Goal: Answer question/provide support: Share knowledge or assist other users

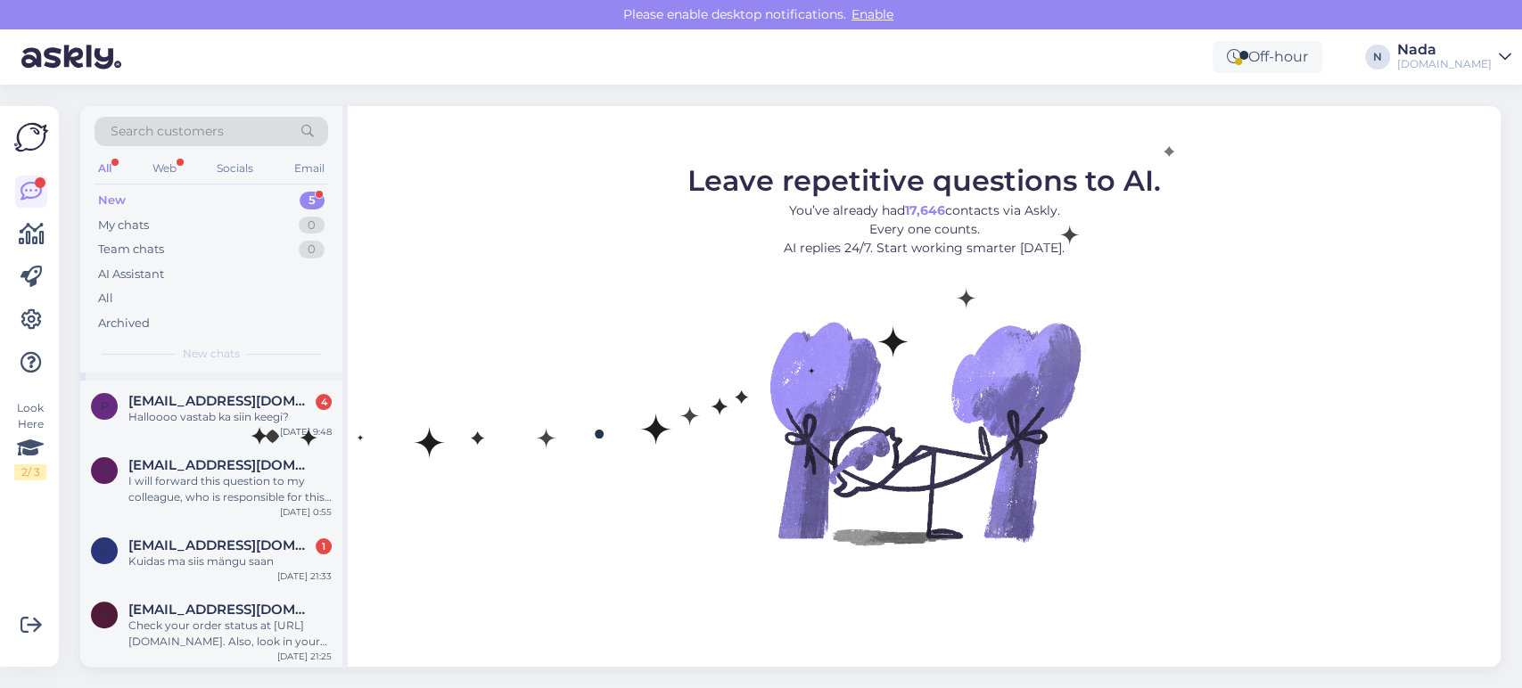
scroll to position [74, 0]
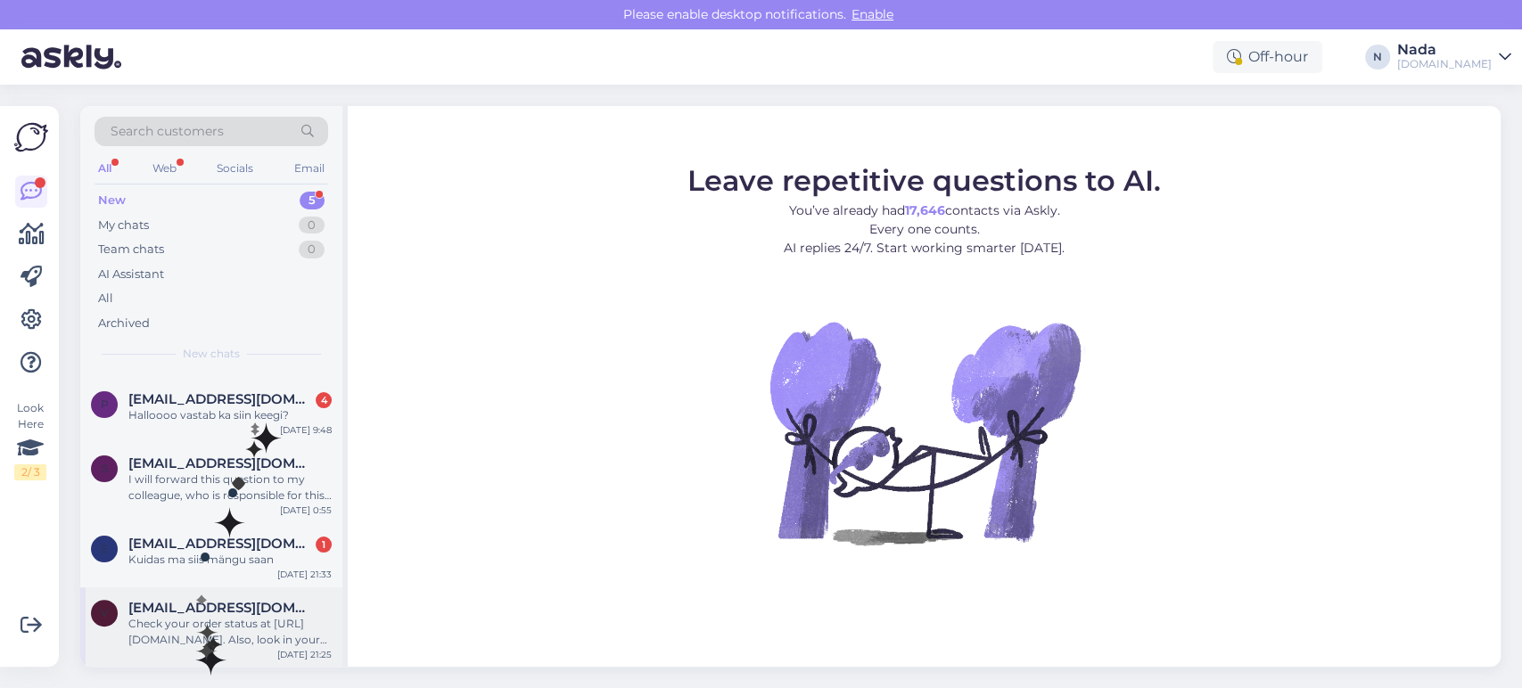
click at [205, 632] on div "Check your order status at [URL][DOMAIN_NAME]. Also, look in your email's junk …" at bounding box center [229, 632] width 203 height 32
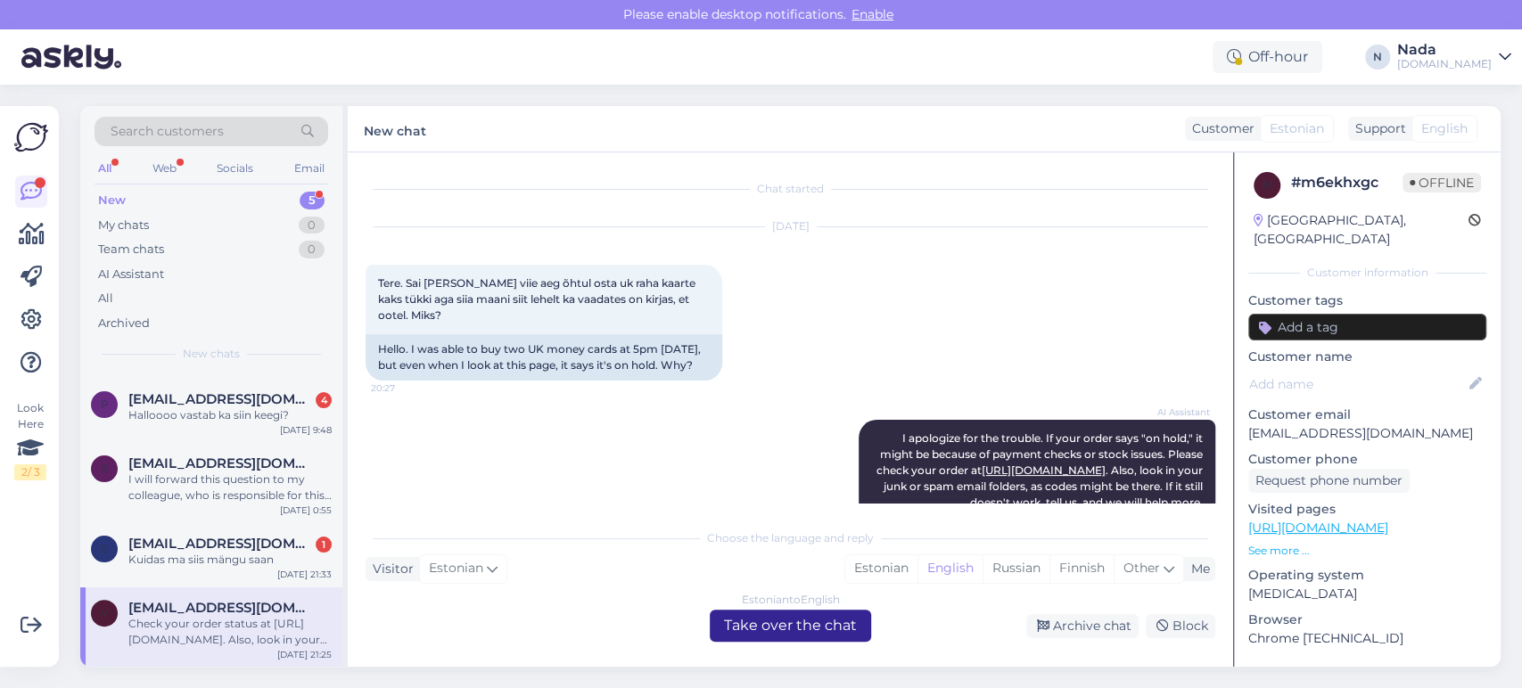
scroll to position [876, 0]
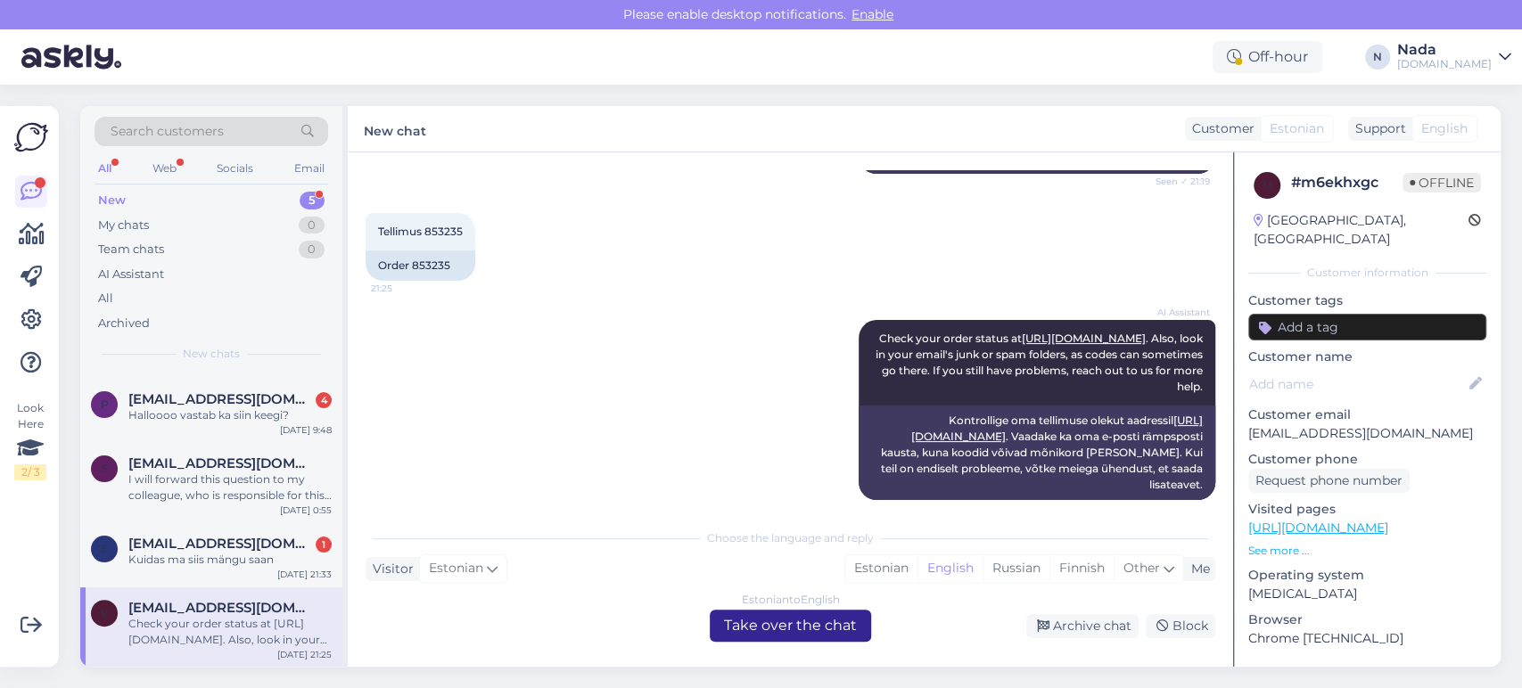
click at [843, 635] on div "Estonian to English Take over the chat" at bounding box center [790, 626] width 161 height 32
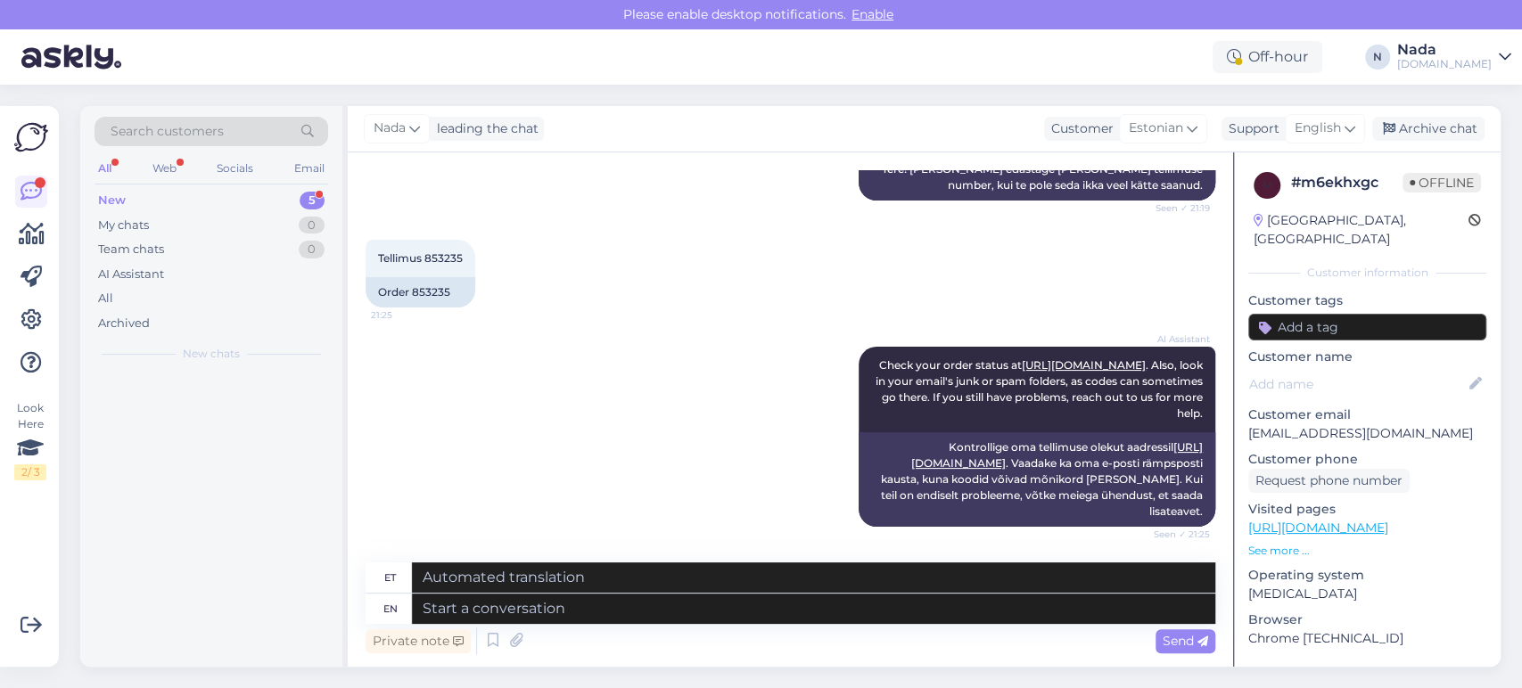
scroll to position [0, 0]
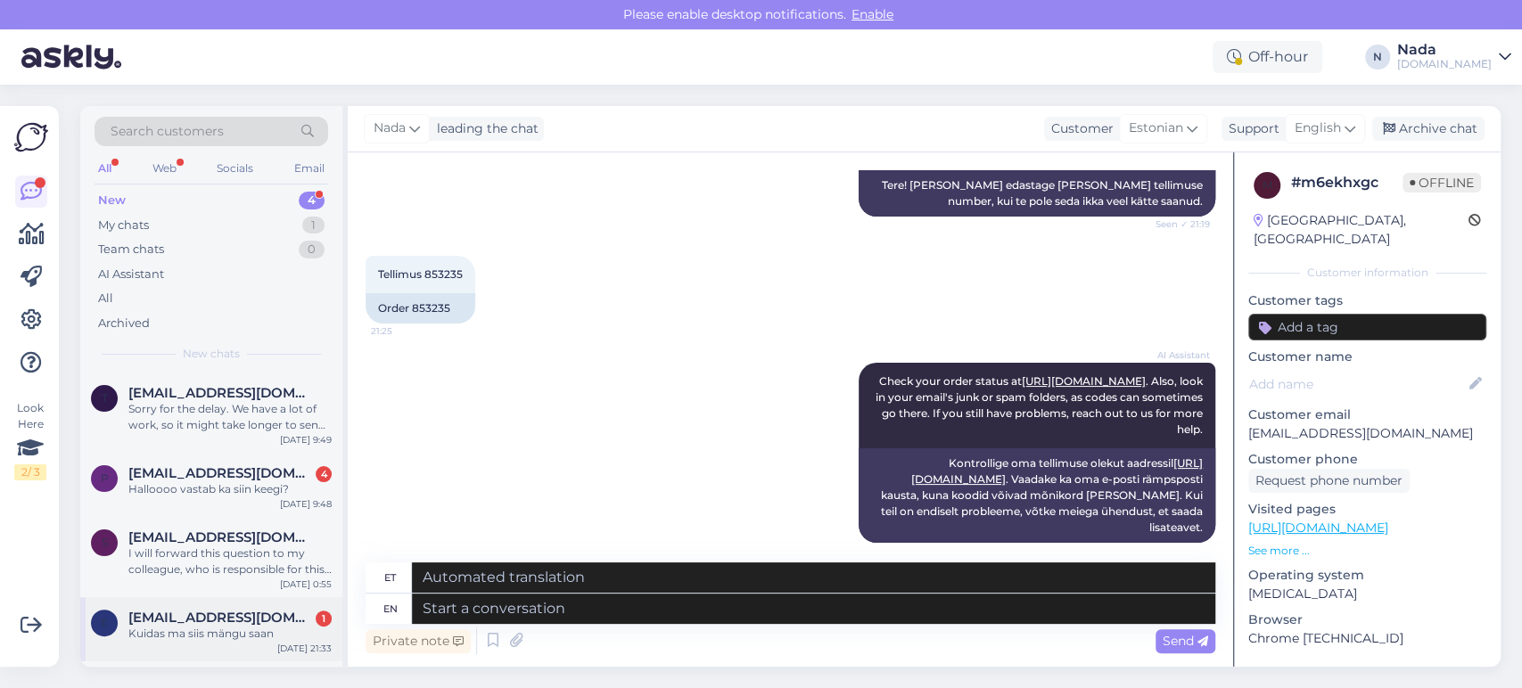
click at [228, 626] on div "Kuidas ma siis mängu saan" at bounding box center [229, 634] width 203 height 16
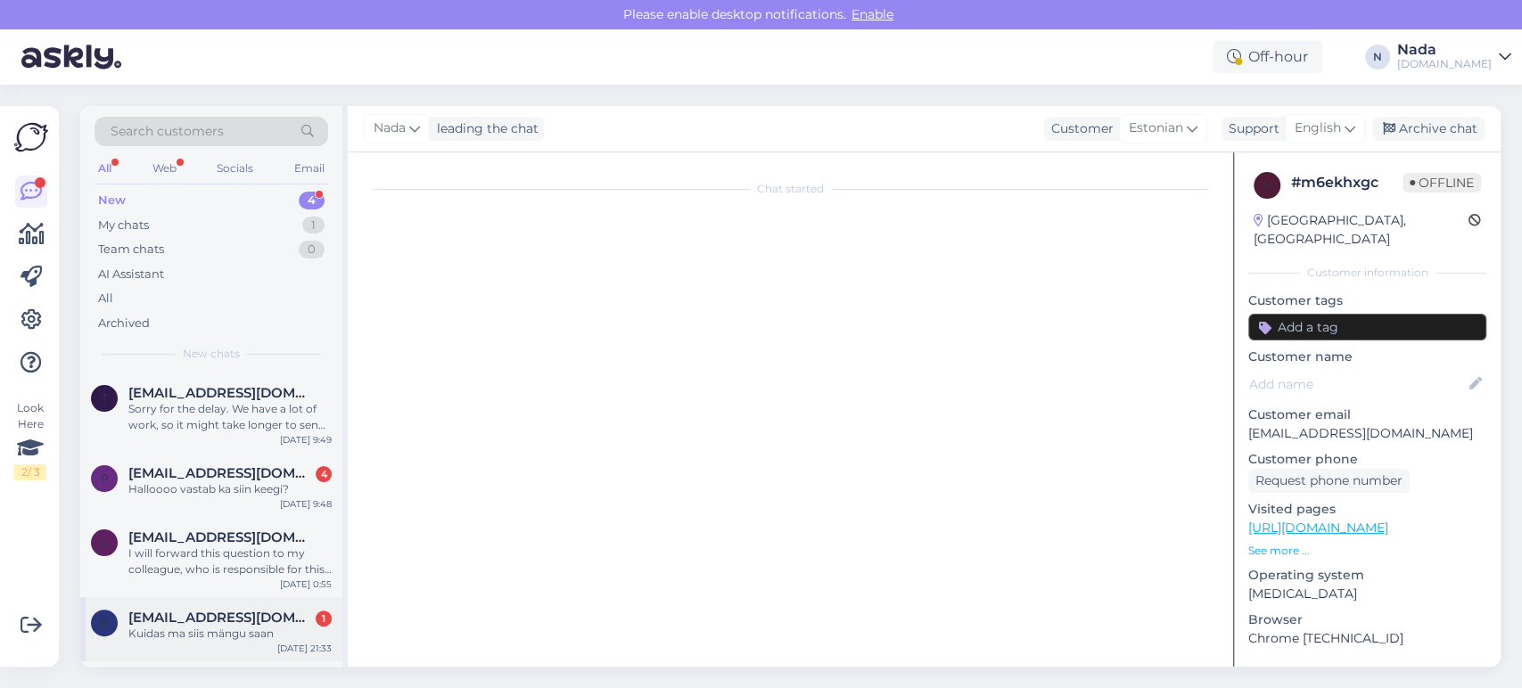
scroll to position [1549, 0]
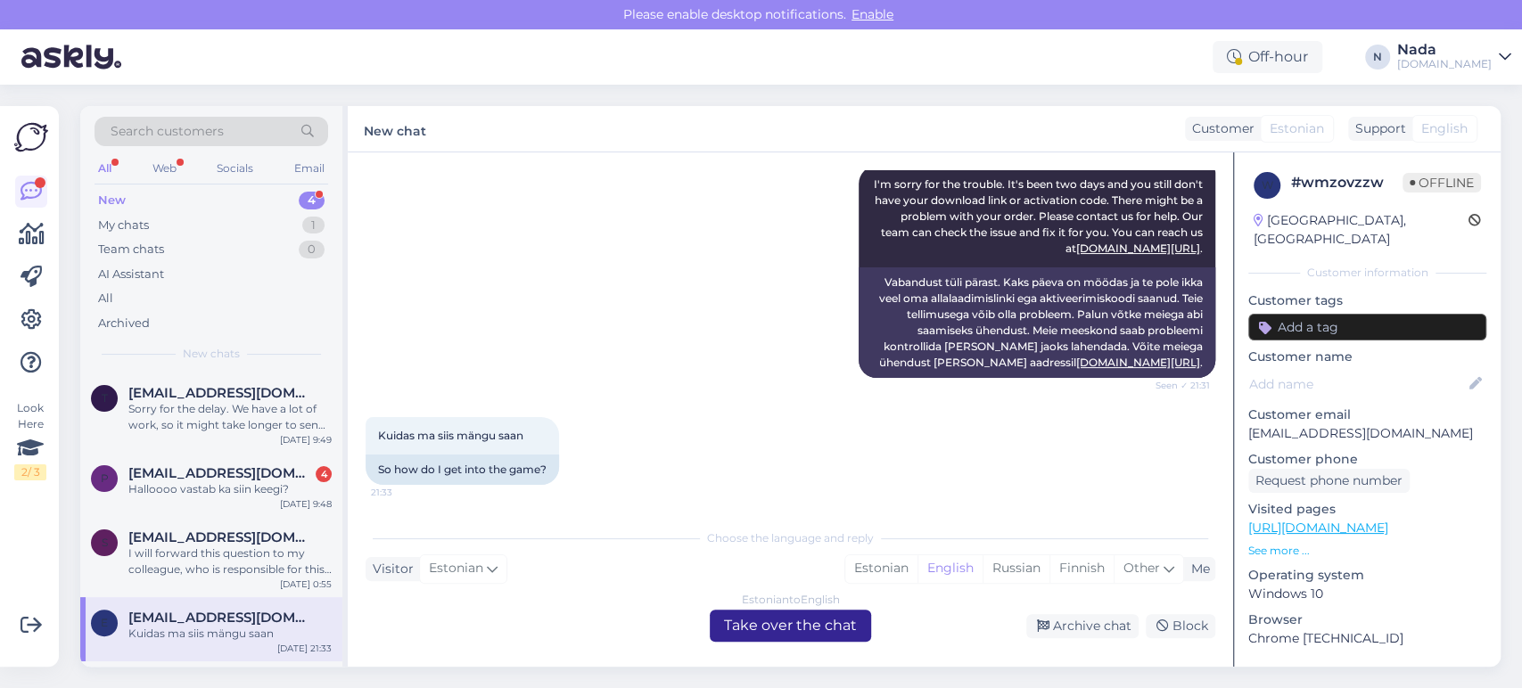
click at [808, 633] on div "Estonian to English Take over the chat" at bounding box center [790, 626] width 161 height 32
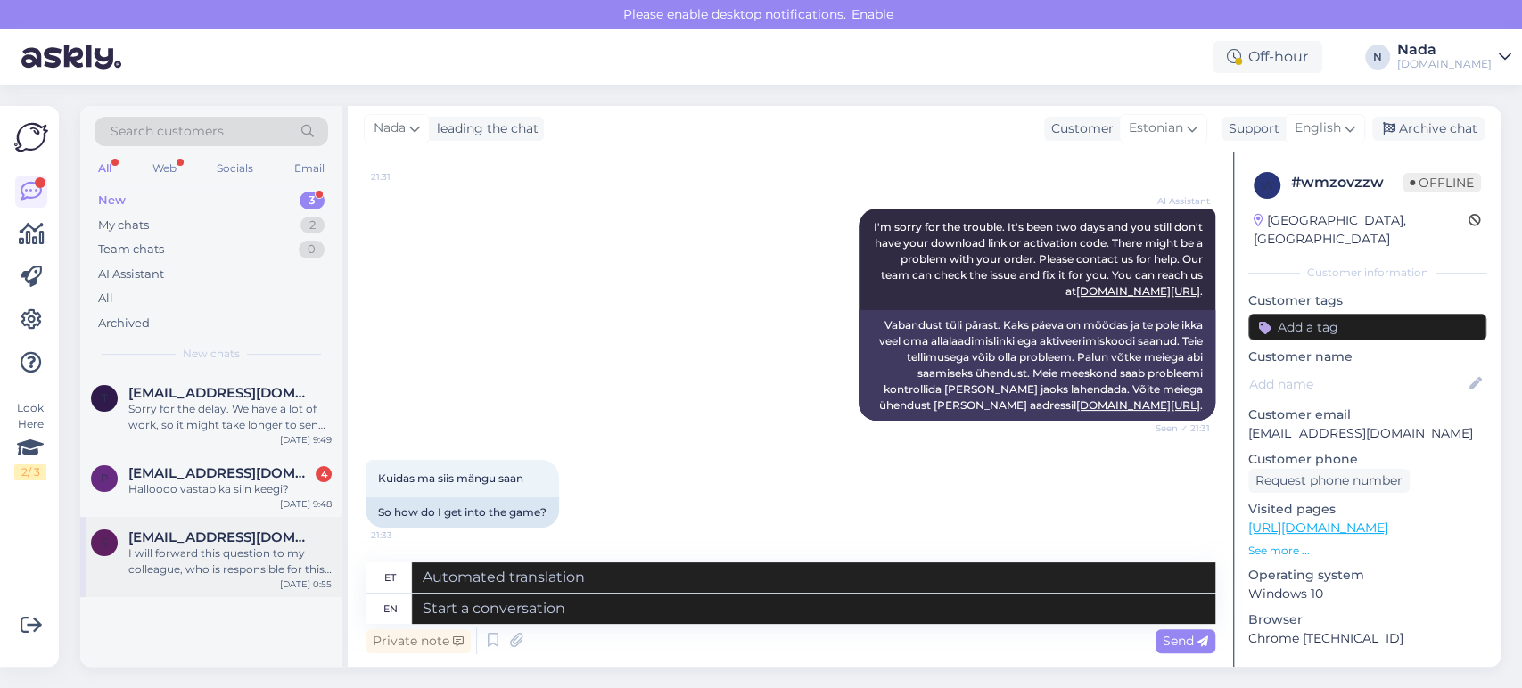
click at [281, 562] on div "I will forward this question to my colleague, who is responsible for this. The …" at bounding box center [229, 562] width 203 height 32
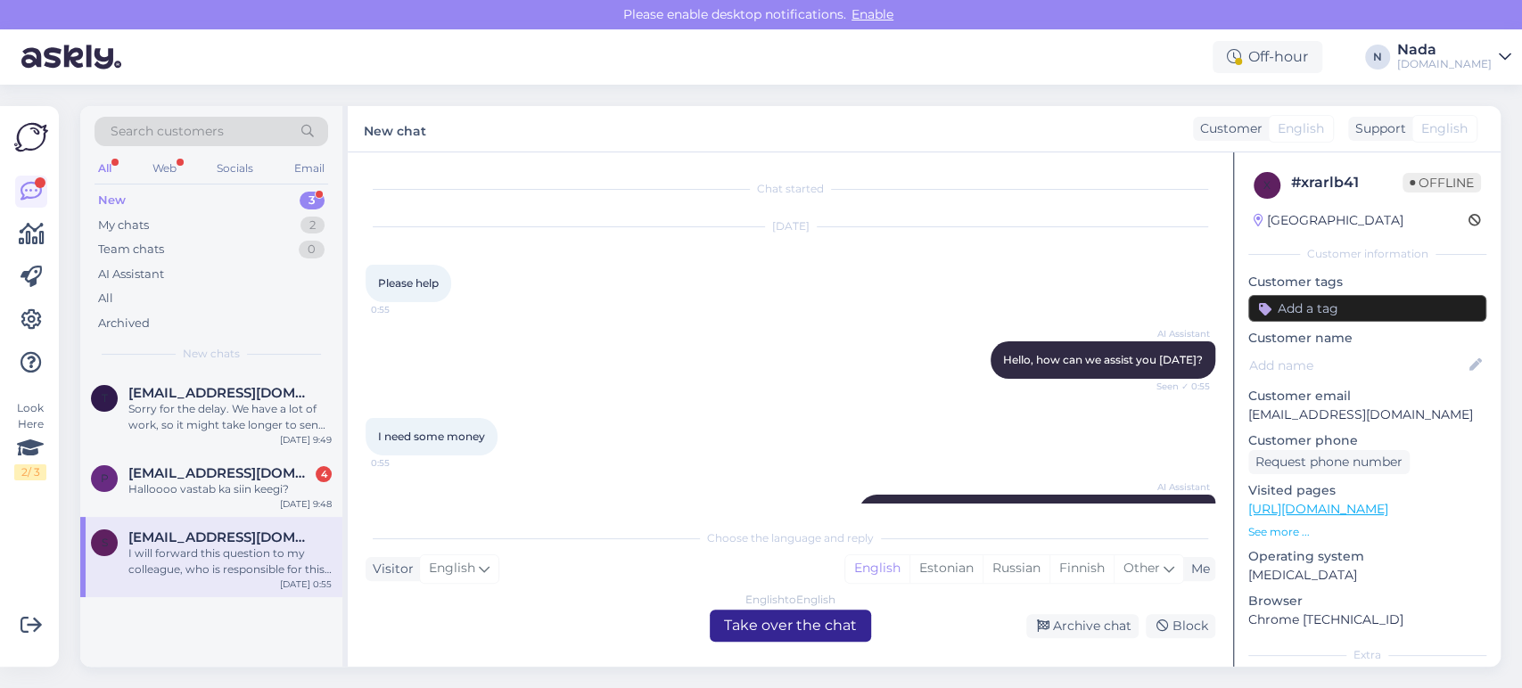
scroll to position [79, 0]
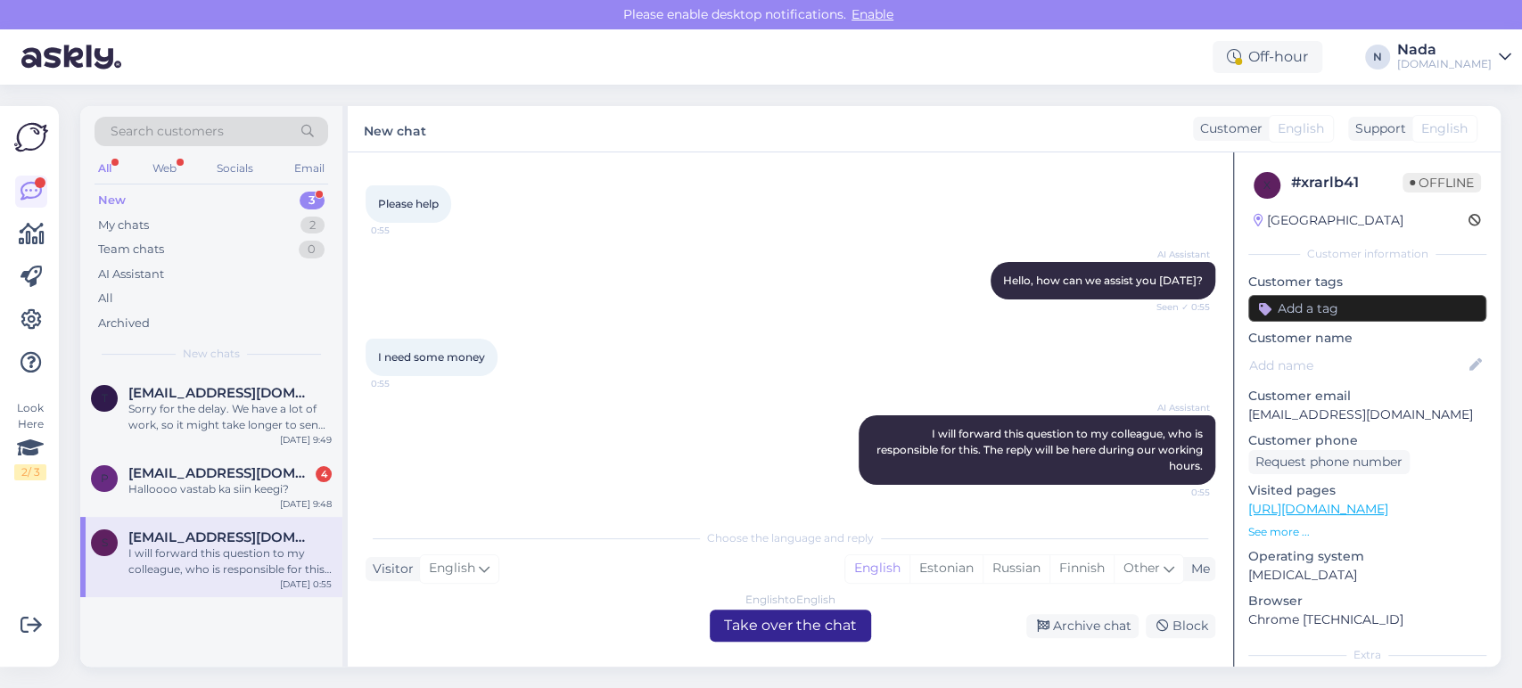
click at [821, 633] on div "English to English Take over the chat" at bounding box center [790, 626] width 161 height 32
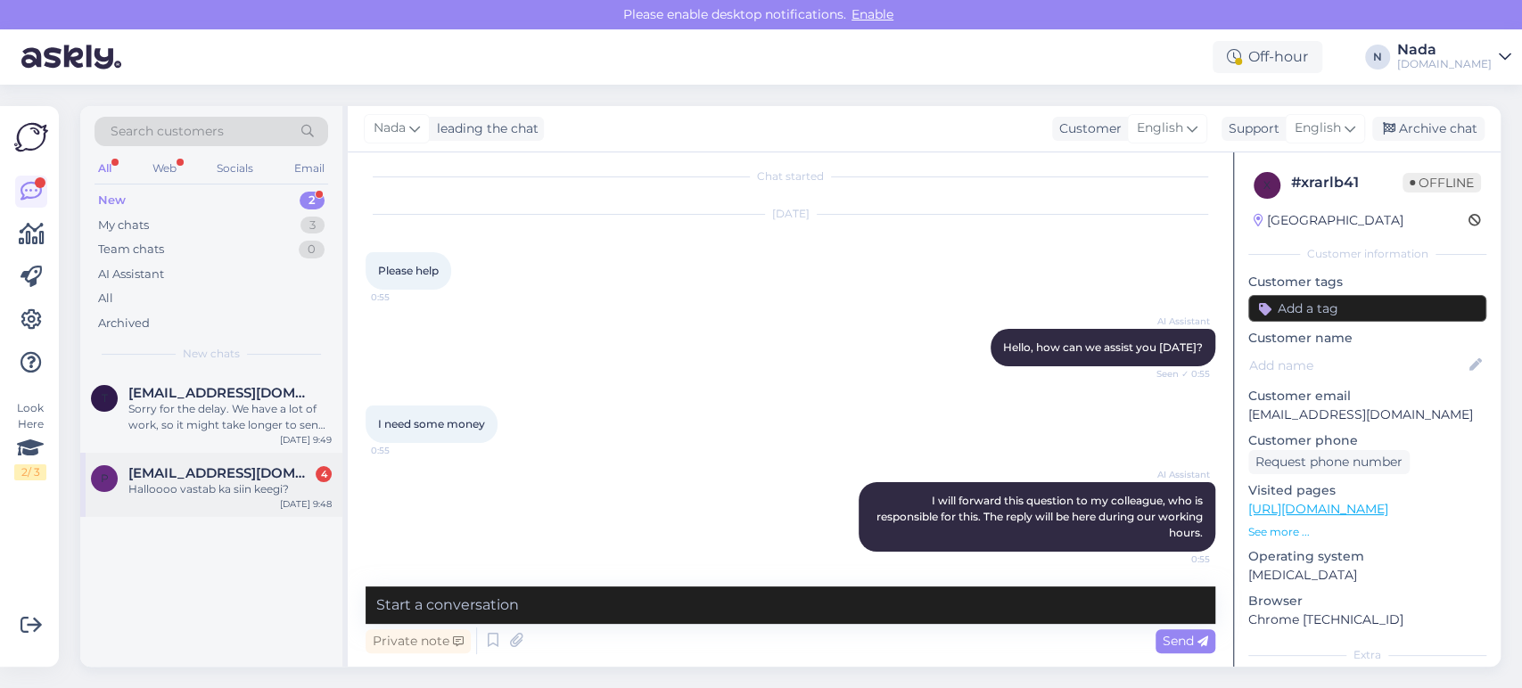
click at [249, 497] on div "Halloooo vastab ka siin keegi?" at bounding box center [229, 490] width 203 height 16
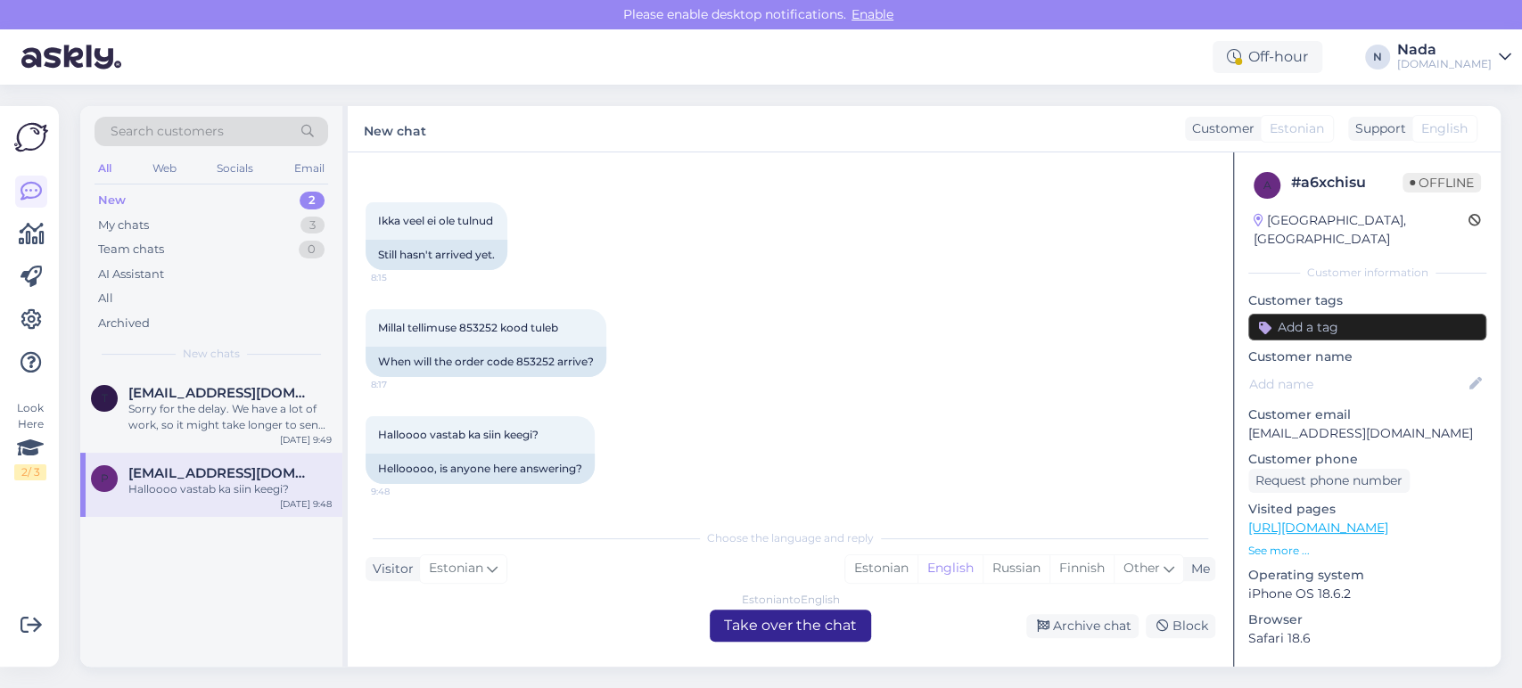
click at [828, 626] on div "Estonian to English Take over the chat" at bounding box center [790, 626] width 161 height 32
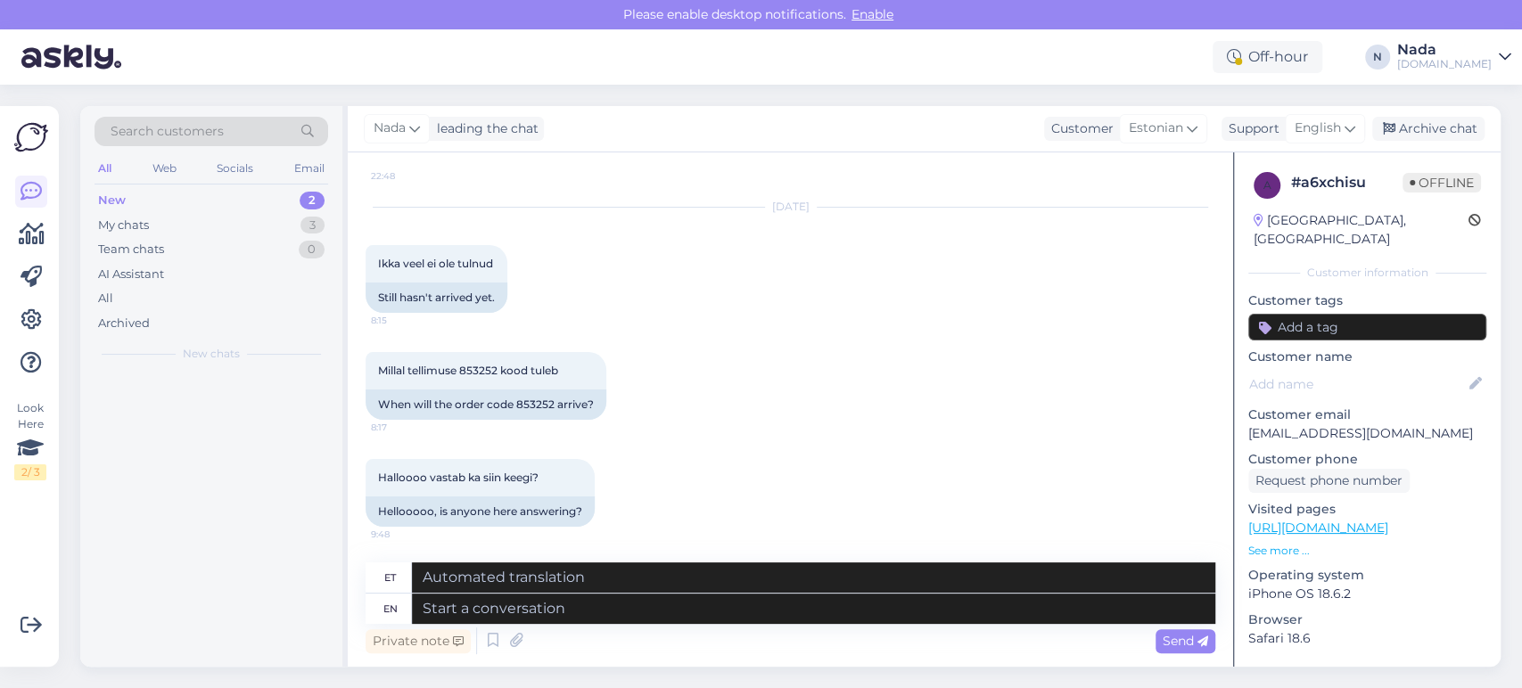
scroll to position [1405, 0]
click at [218, 422] on div "Sorry for the delay. We have a lot of work, so it might take longer to send ord…" at bounding box center [229, 417] width 203 height 32
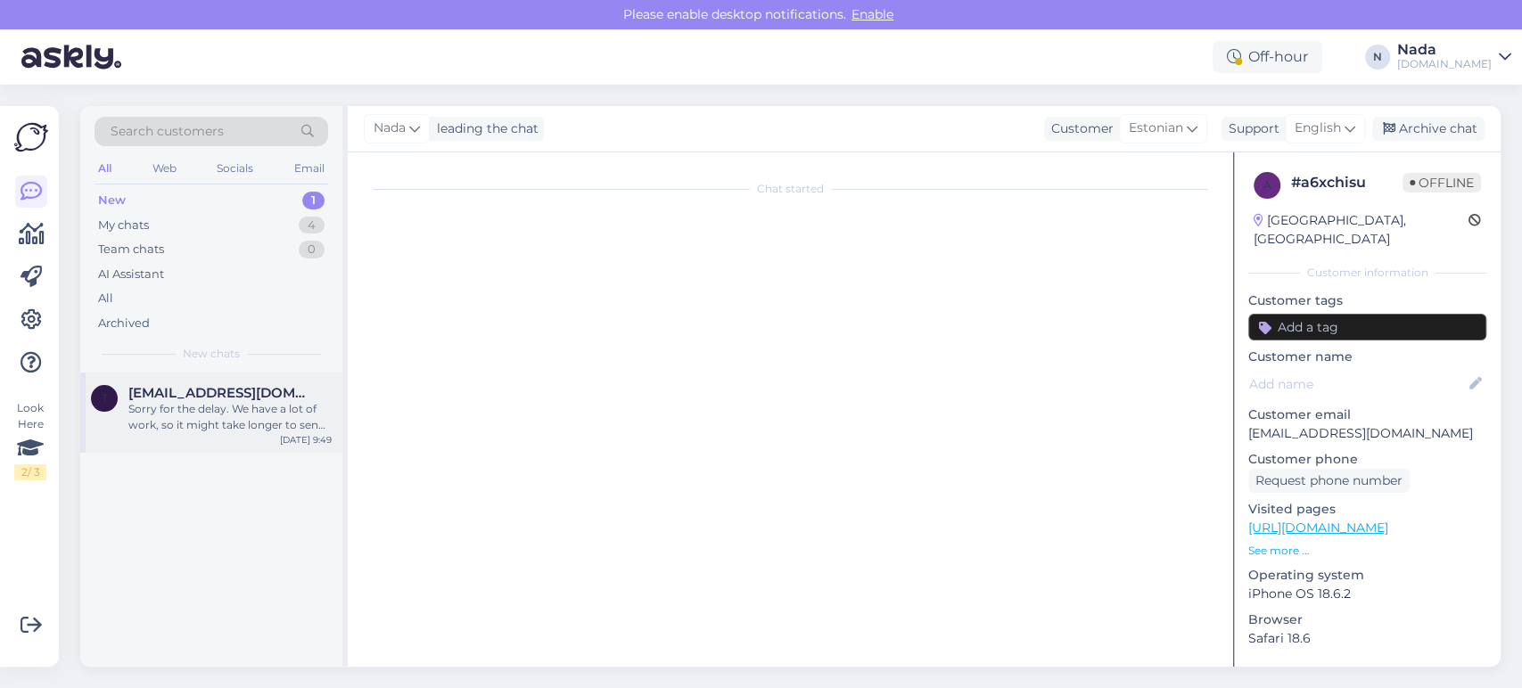
scroll to position [362, 0]
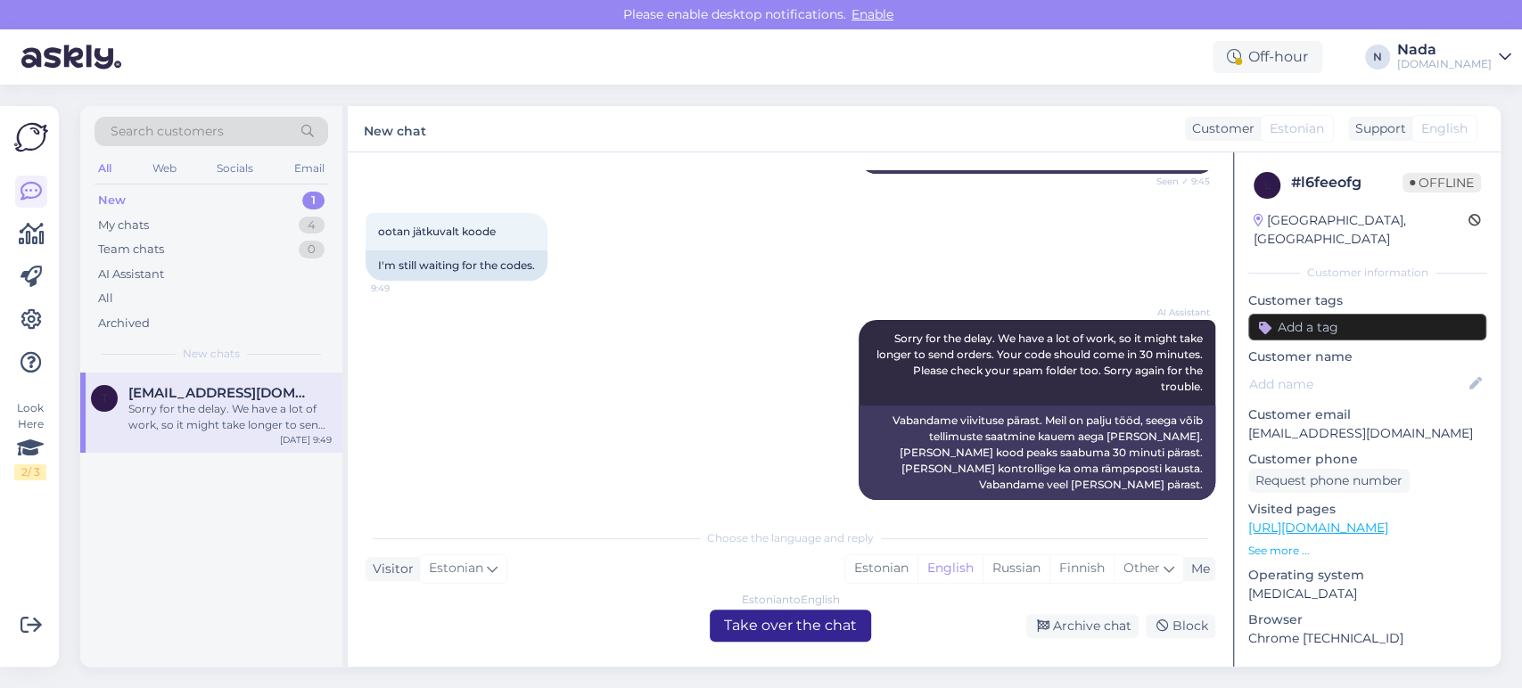
click at [835, 632] on div "Estonian to English Take over the chat" at bounding box center [790, 626] width 161 height 32
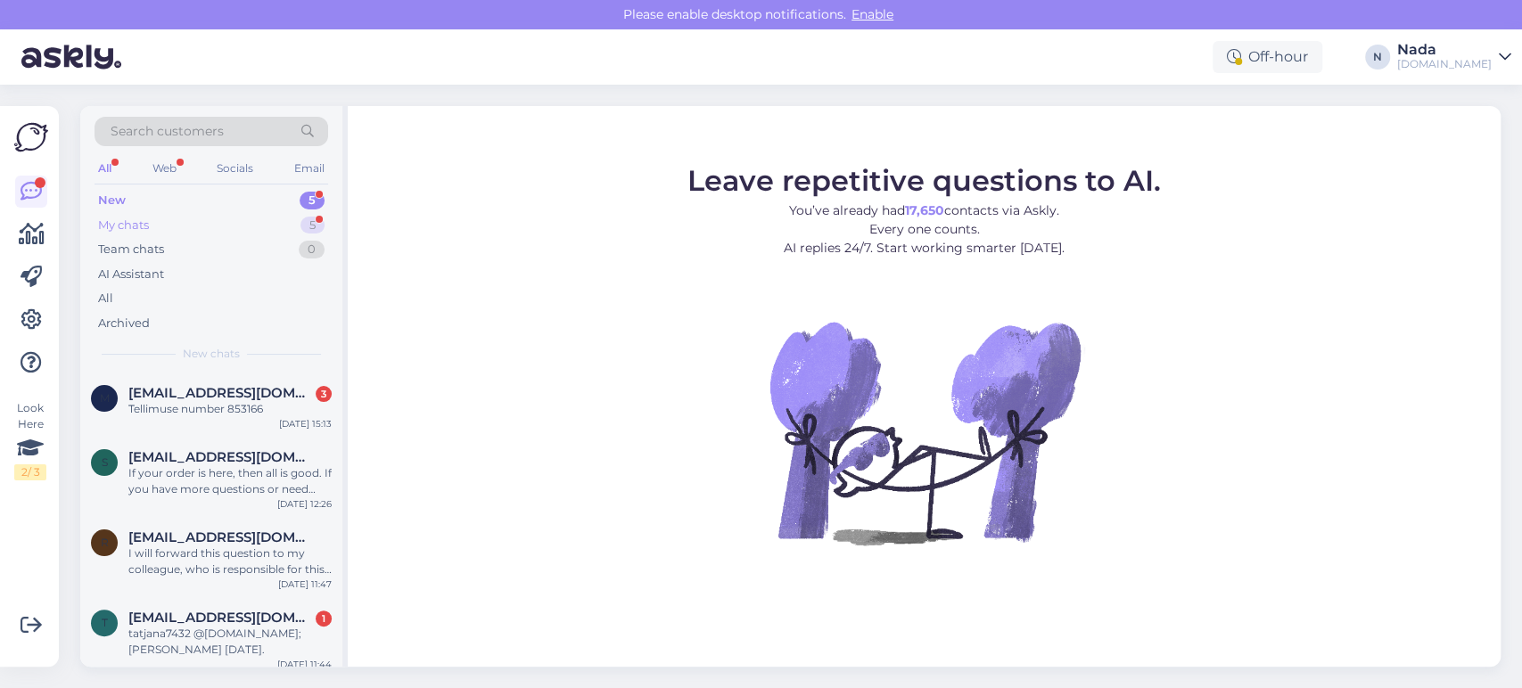
click at [135, 225] on div "My chats" at bounding box center [123, 226] width 51 height 18
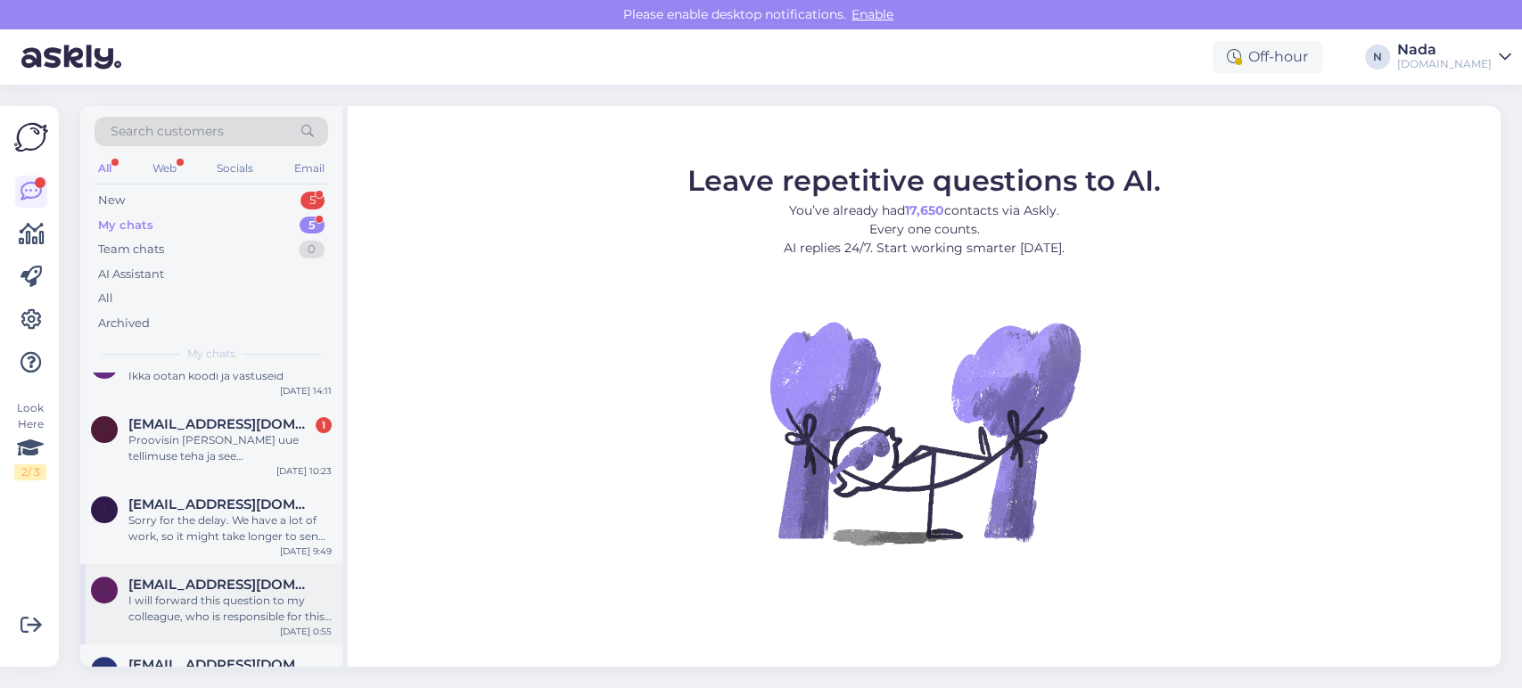
scroll to position [74, 0]
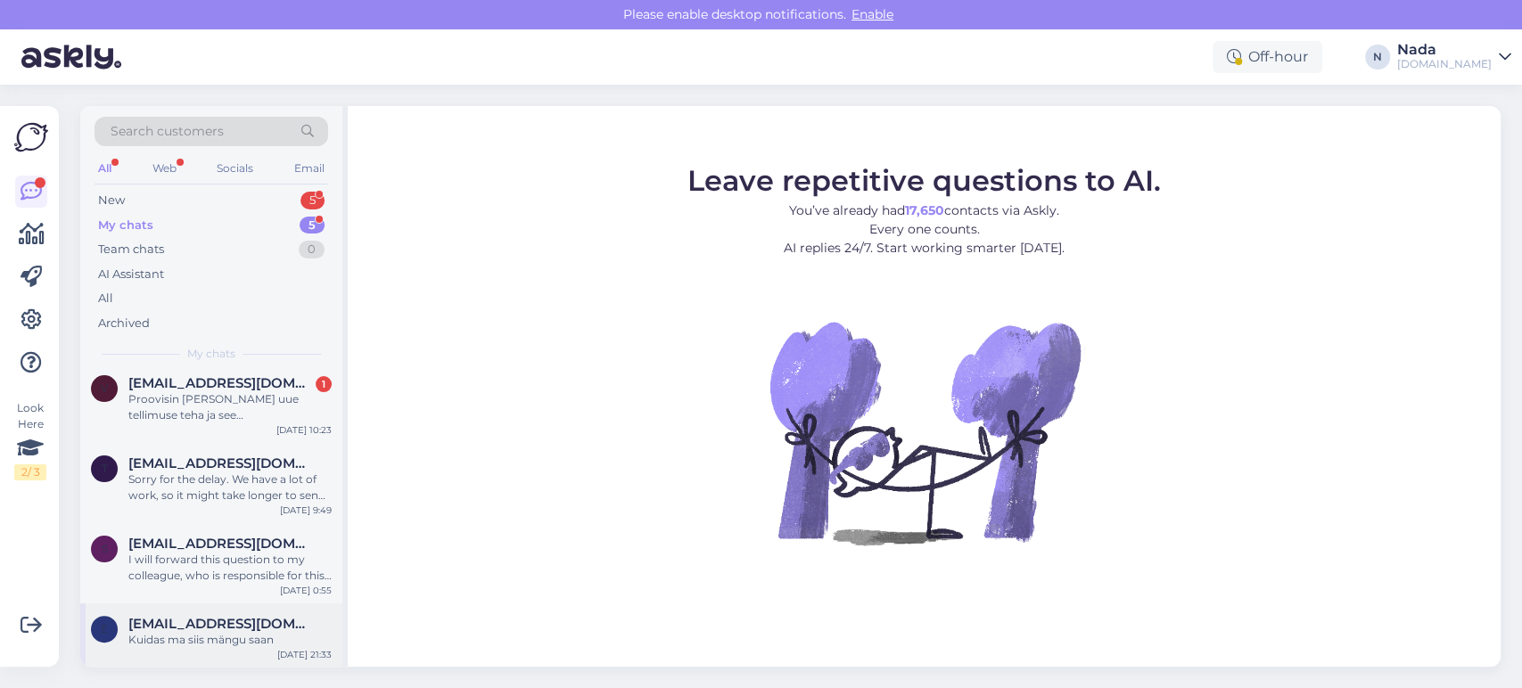
click at [220, 629] on span "[EMAIL_ADDRESS][DOMAIN_NAME]" at bounding box center [220, 624] width 185 height 16
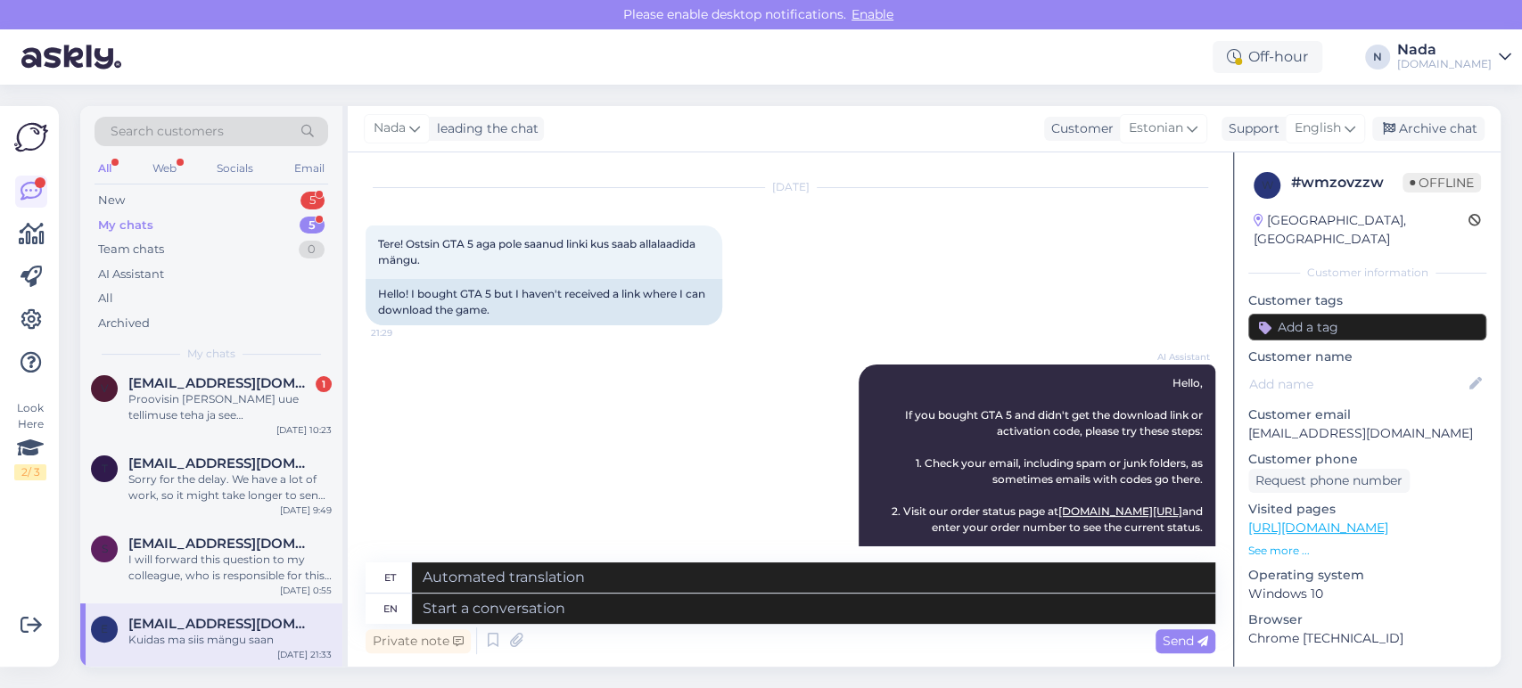
scroll to position [0, 0]
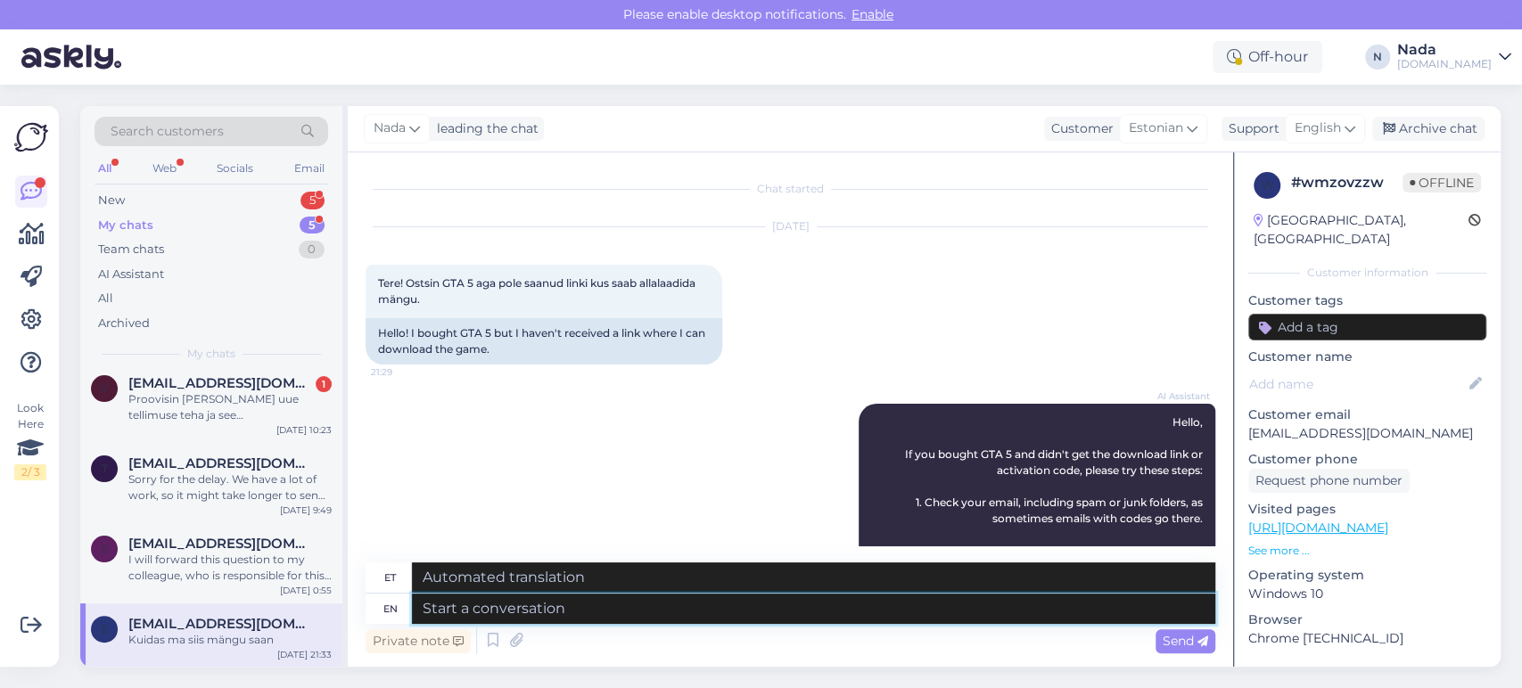
click at [693, 604] on textarea at bounding box center [814, 609] width 804 height 30
click at [461, 611] on textarea at bounding box center [814, 609] width 804 height 30
type textarea "Please pr"
type textarea "Palun"
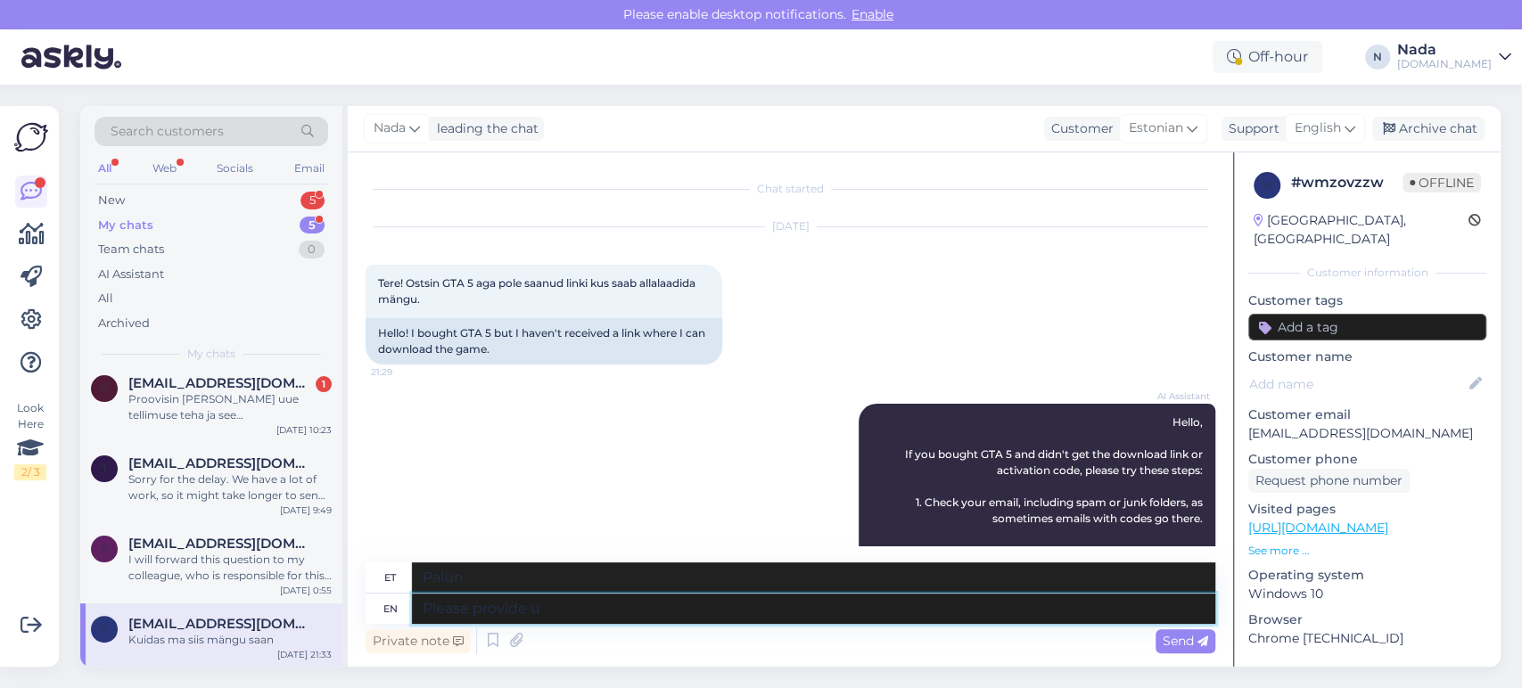
type textarea "Please provide us"
type textarea "Palun esitage"
type textarea "Please provide us wi"
type textarea "[PERSON_NAME] andke meile"
type textarea "Please provide us with the"
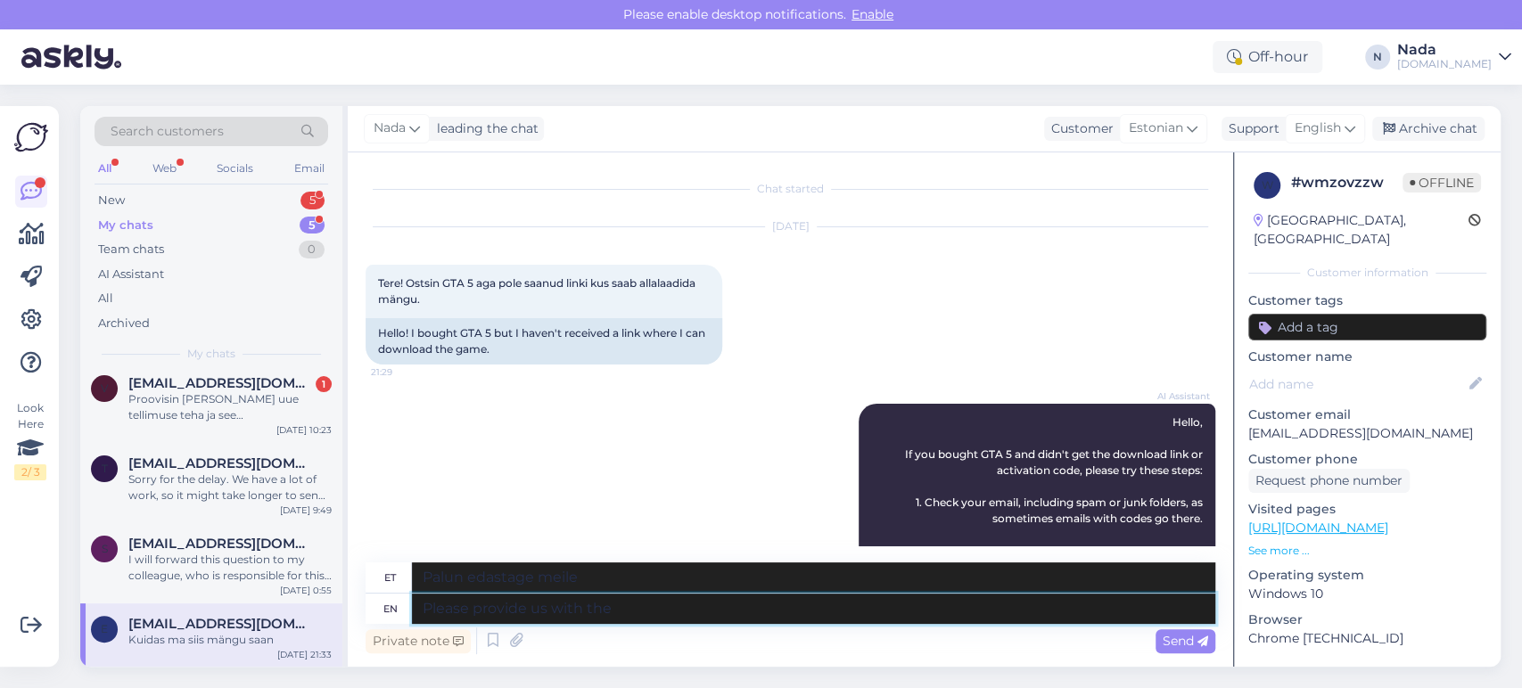
type textarea "Palun esitage meile"
type textarea "Please provide us with the order nu"
type textarea "Palun edastage meile tellimus"
type textarea "Please provide us with the order number"
type textarea "Palun edastage meile tellimuse number"
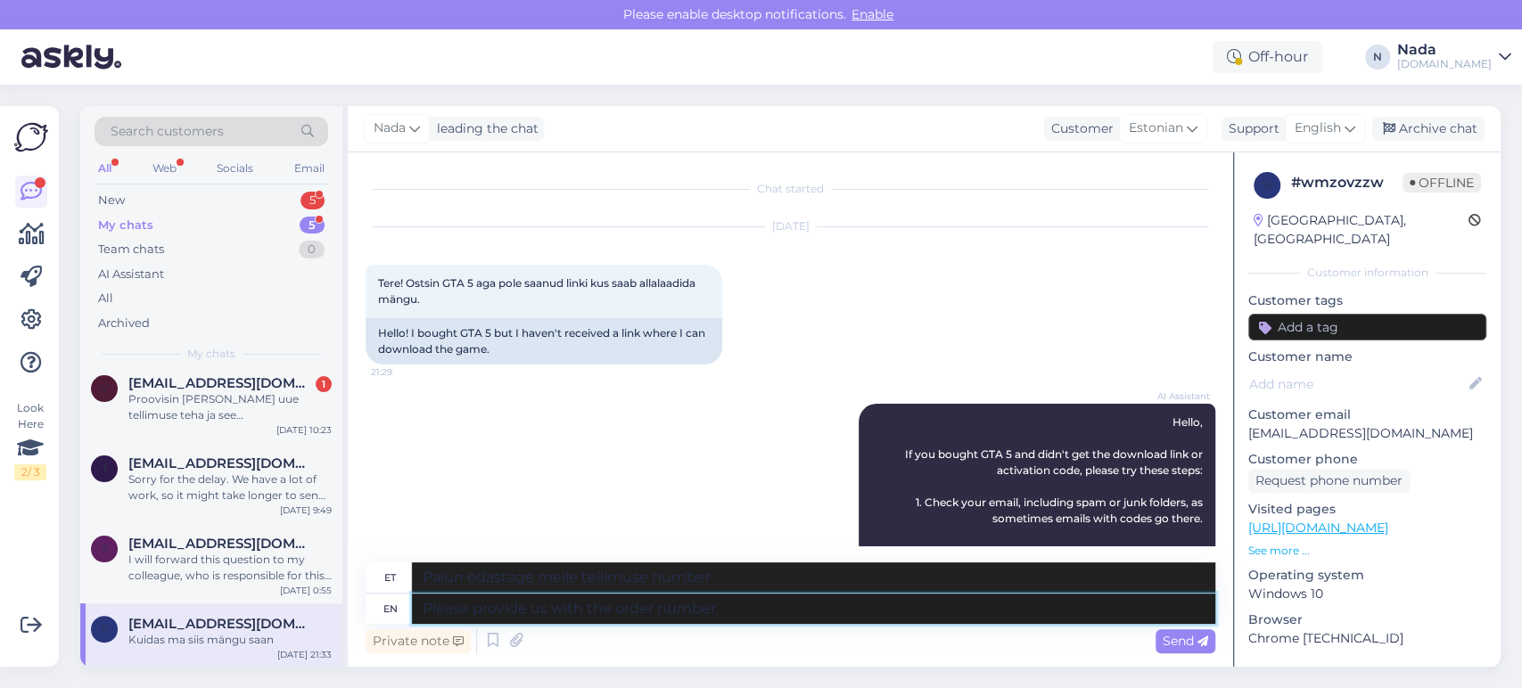
type textarea "Please provide us with the order number."
type textarea "Palun edastage meile tellimuse number."
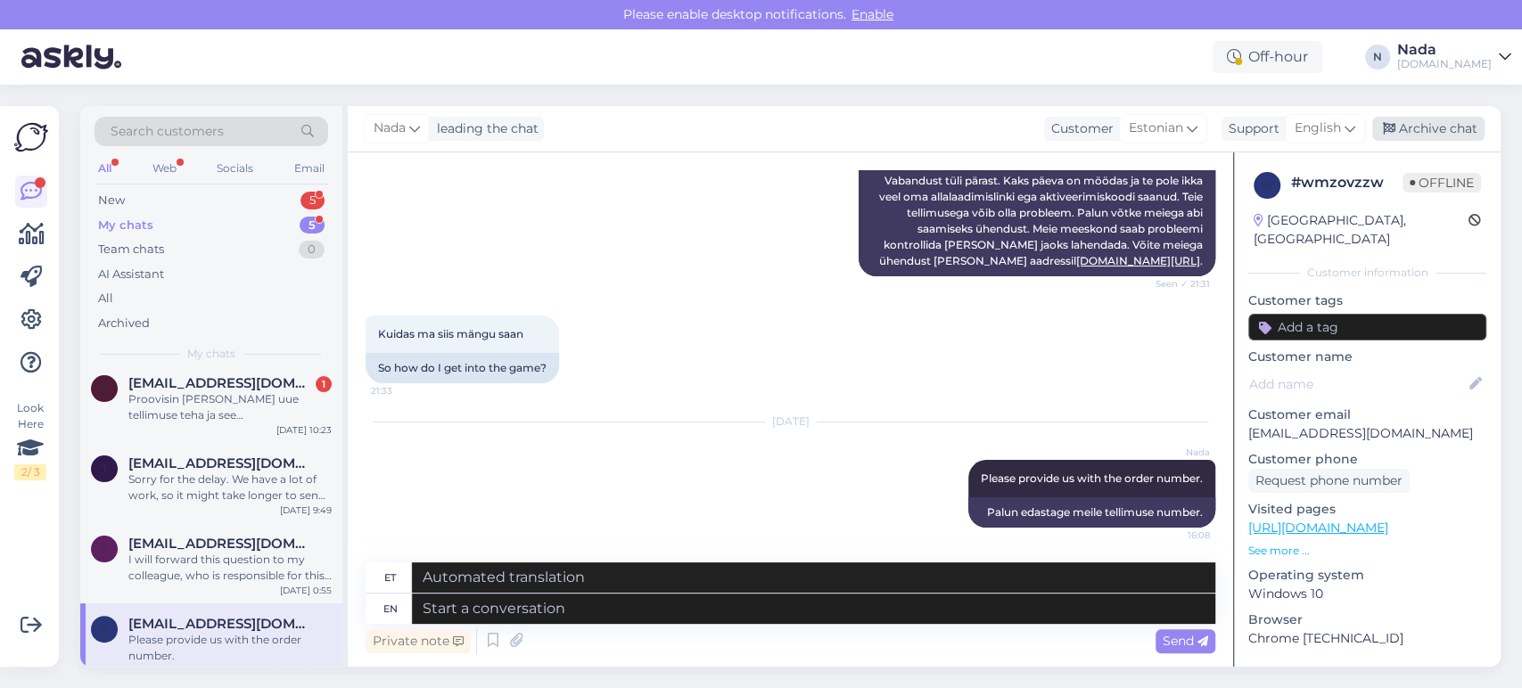
click at [1447, 128] on div "Archive chat" at bounding box center [1428, 129] width 112 height 24
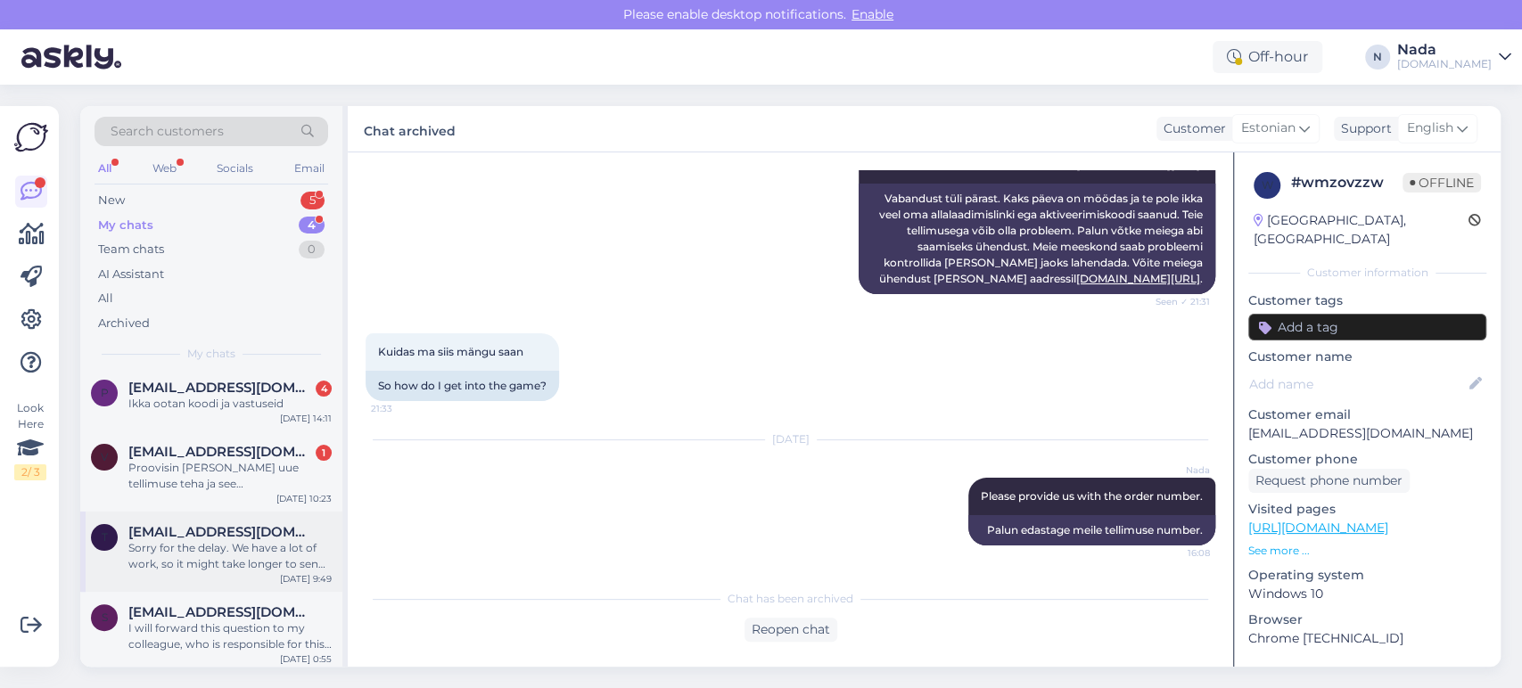
scroll to position [10, 0]
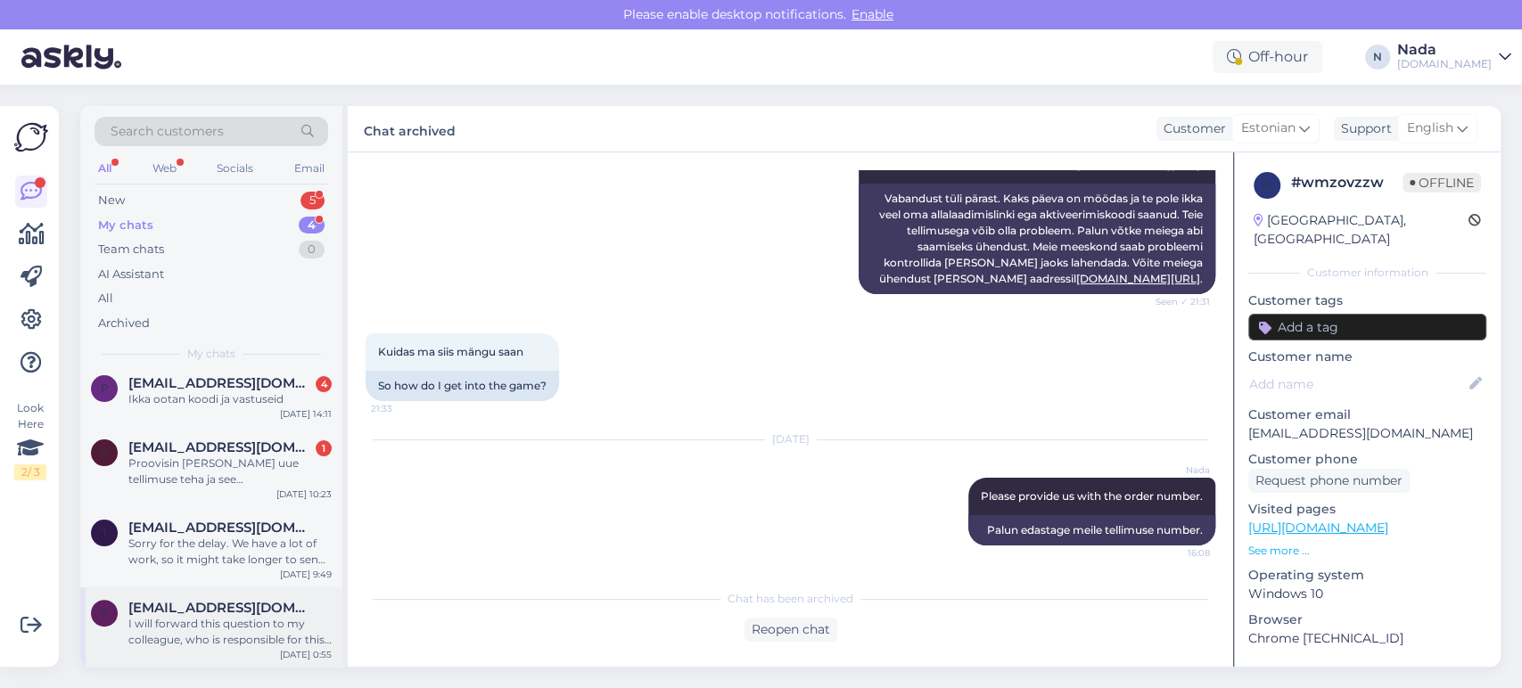
click at [250, 605] on span "[EMAIL_ADDRESS][DOMAIN_NAME]" at bounding box center [220, 608] width 185 height 16
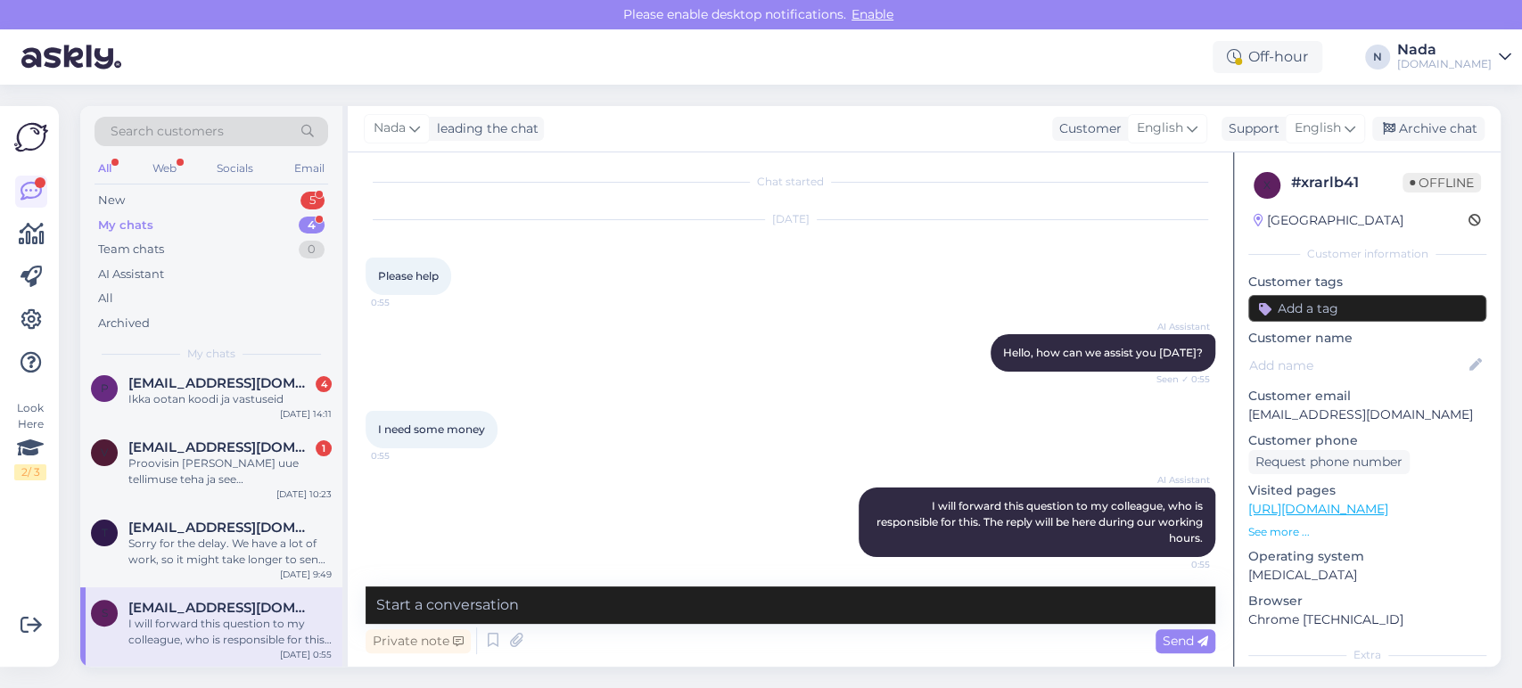
scroll to position [12, 0]
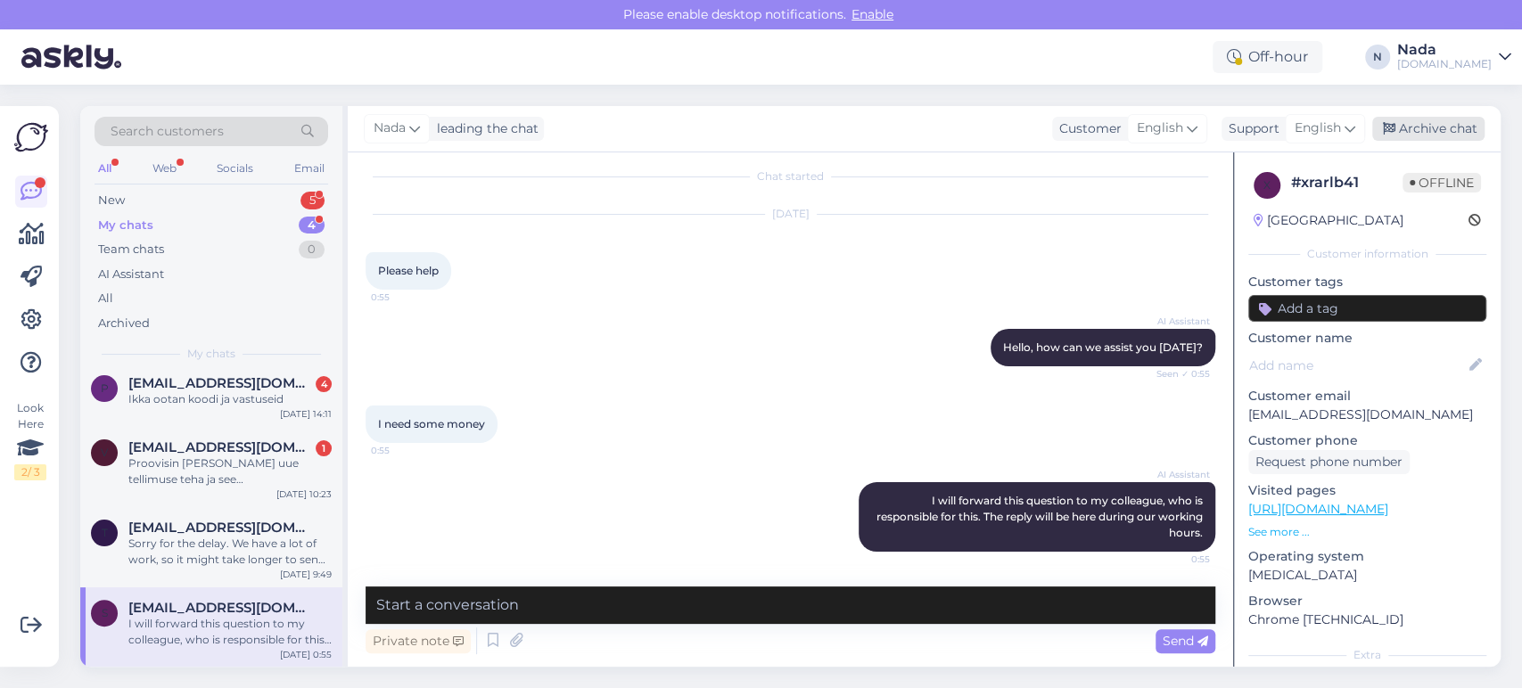
click at [1425, 128] on div "Archive chat" at bounding box center [1428, 129] width 112 height 24
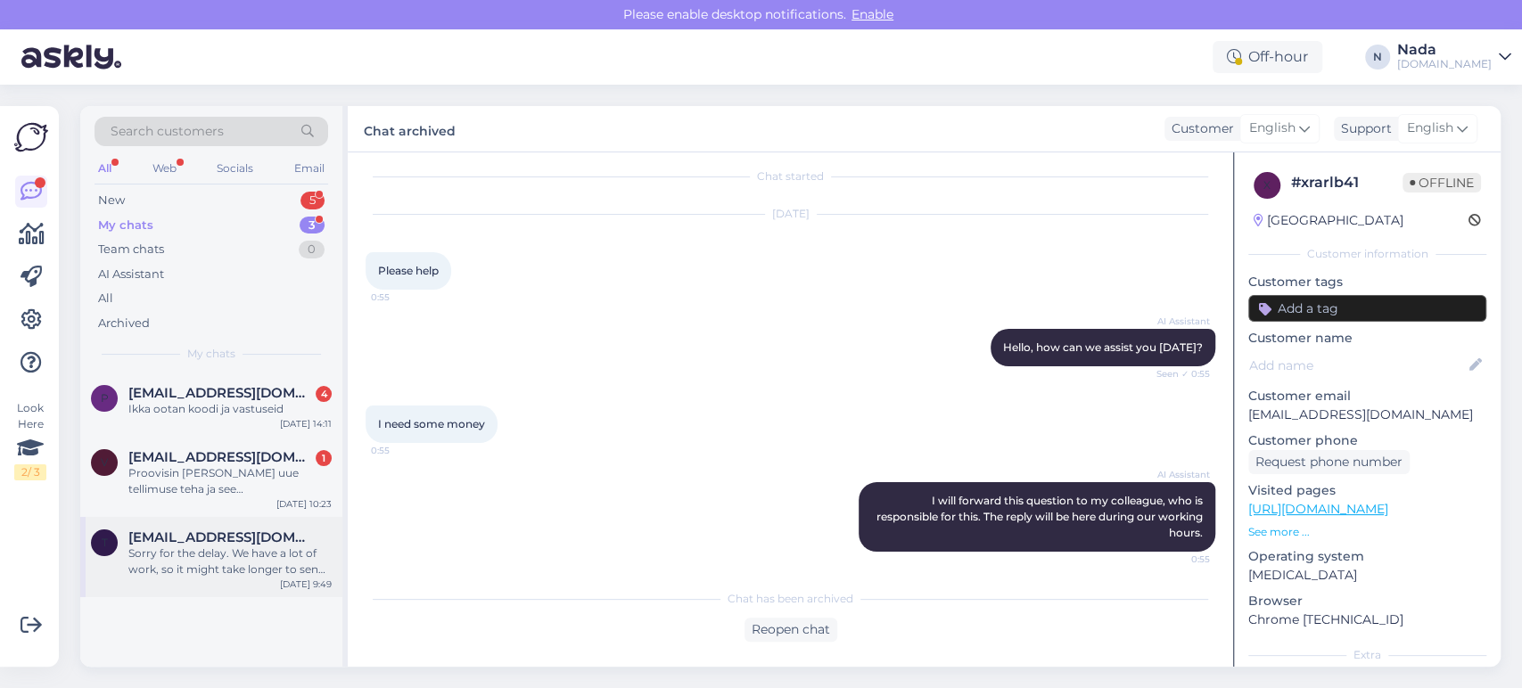
click at [188, 556] on div "Sorry for the delay. We have a lot of work, so it might take longer to send ord…" at bounding box center [229, 562] width 203 height 32
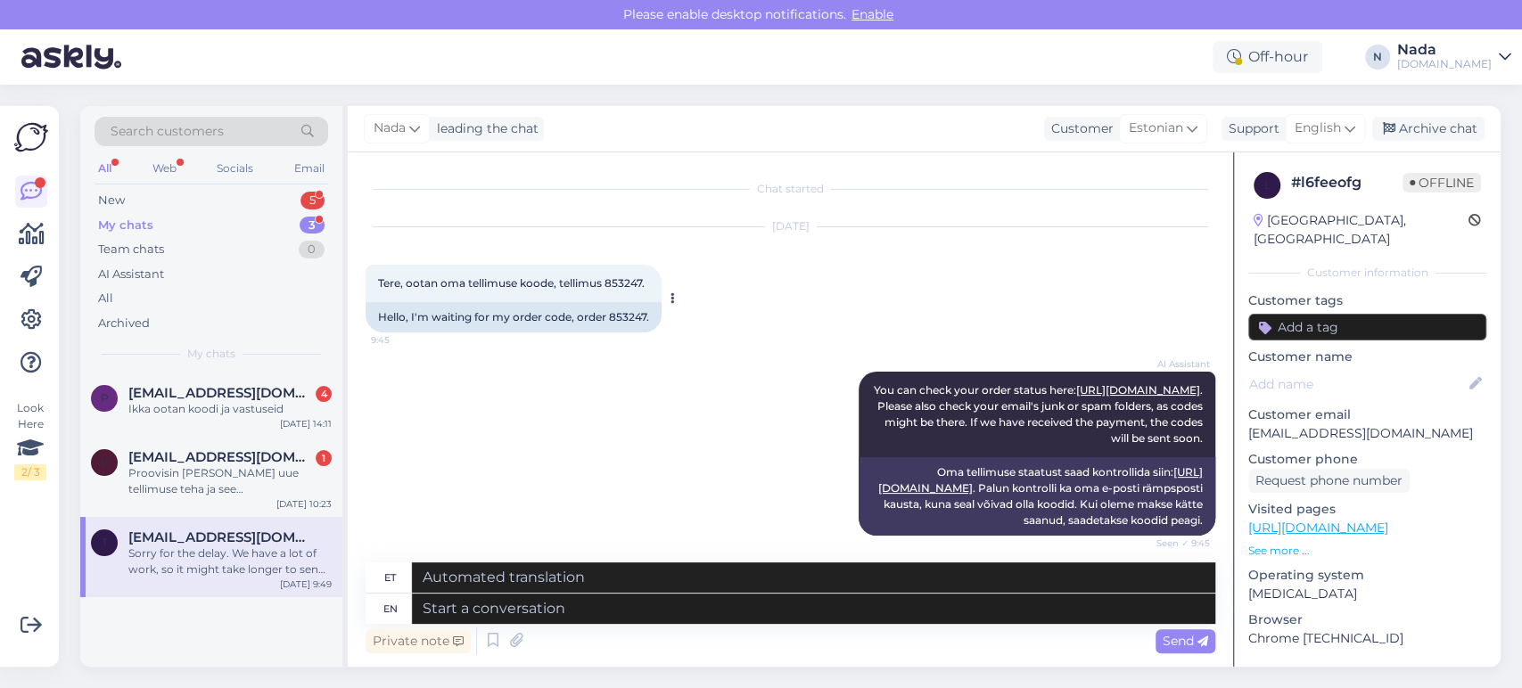
click at [626, 317] on div "Hello, I'm waiting for my order code, order 853247." at bounding box center [514, 317] width 296 height 30
copy div "853247"
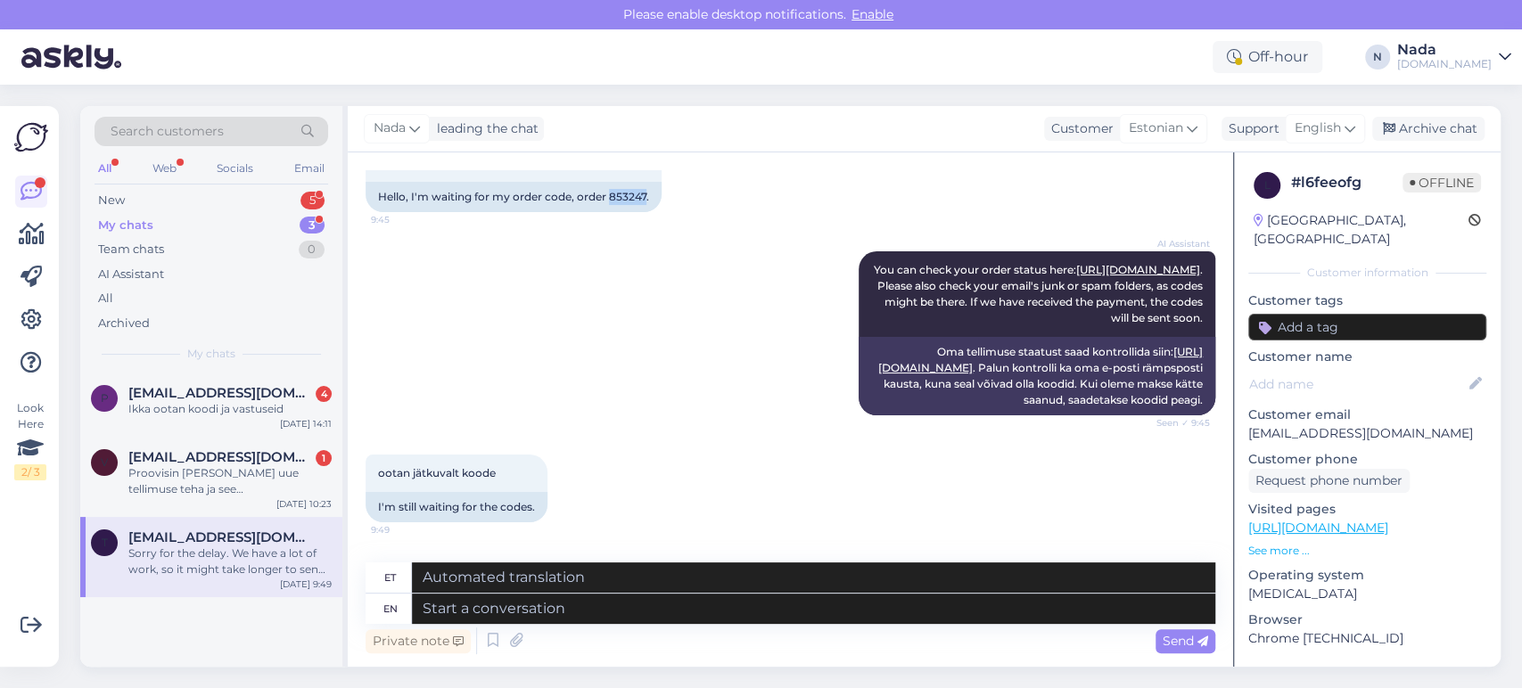
scroll to position [318, 0]
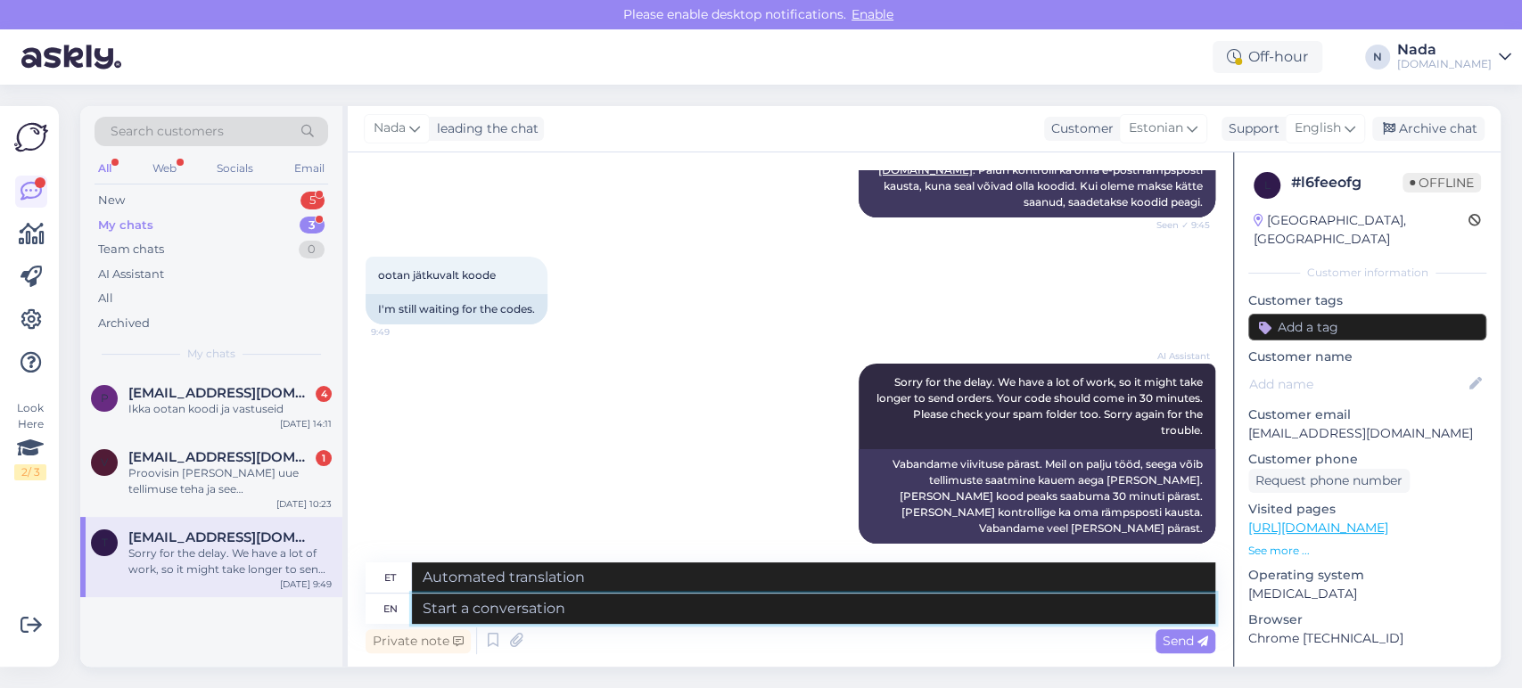
click at [670, 616] on textarea at bounding box center [814, 609] width 804 height 30
paste textarea "Hello there! Thank you for your patience and we apologize for this inconvenienc…"
type textarea "Hello there! Thank you for your patience and we apologize for this inconvenienc…"
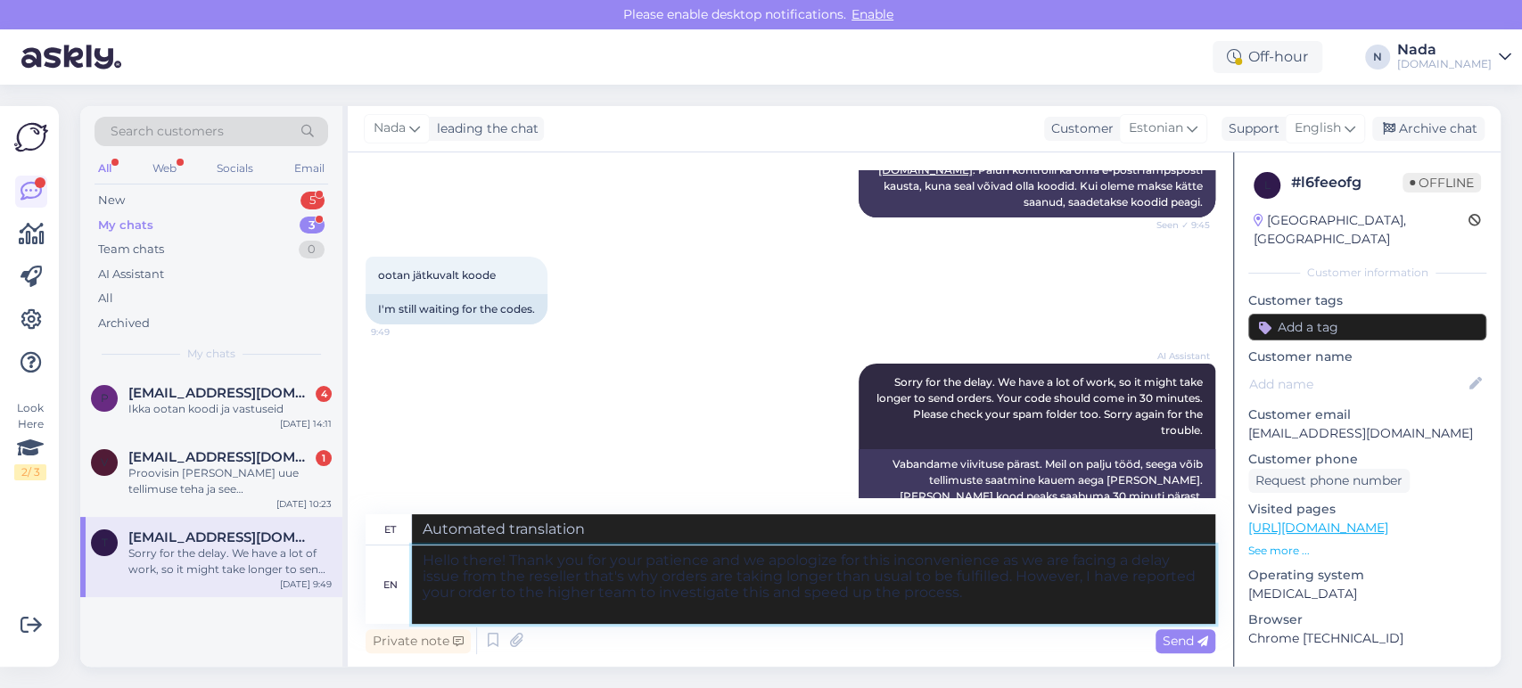
type textarea "Tere! Täname teid kannatlikkuse eest ja vabandame ebamugavuste pärast, kuna eda…"
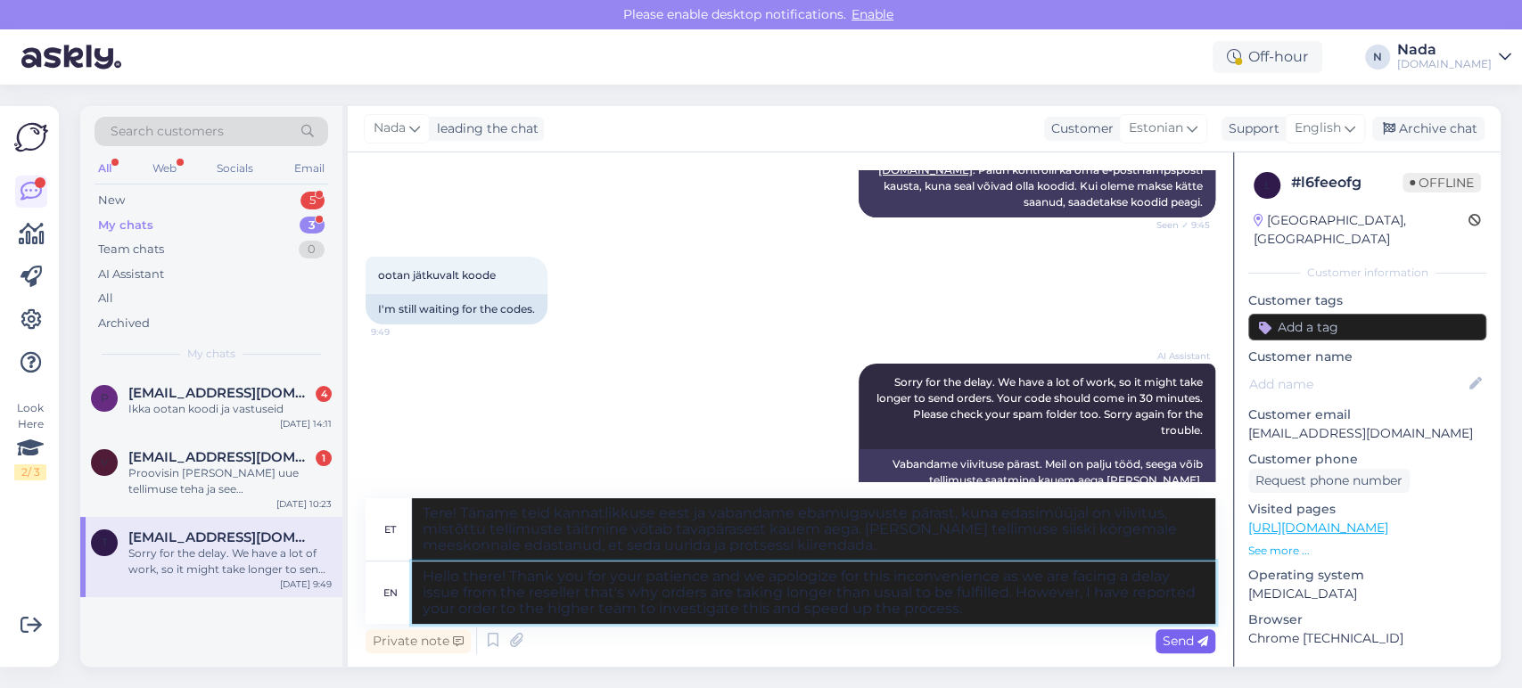
type textarea "Hello there! Thank you for your patience and we apologize for this inconvenienc…"
click at [1168, 637] on span "Send" at bounding box center [1185, 641] width 45 height 16
click at [1187, 642] on span "Send" at bounding box center [1185, 641] width 45 height 16
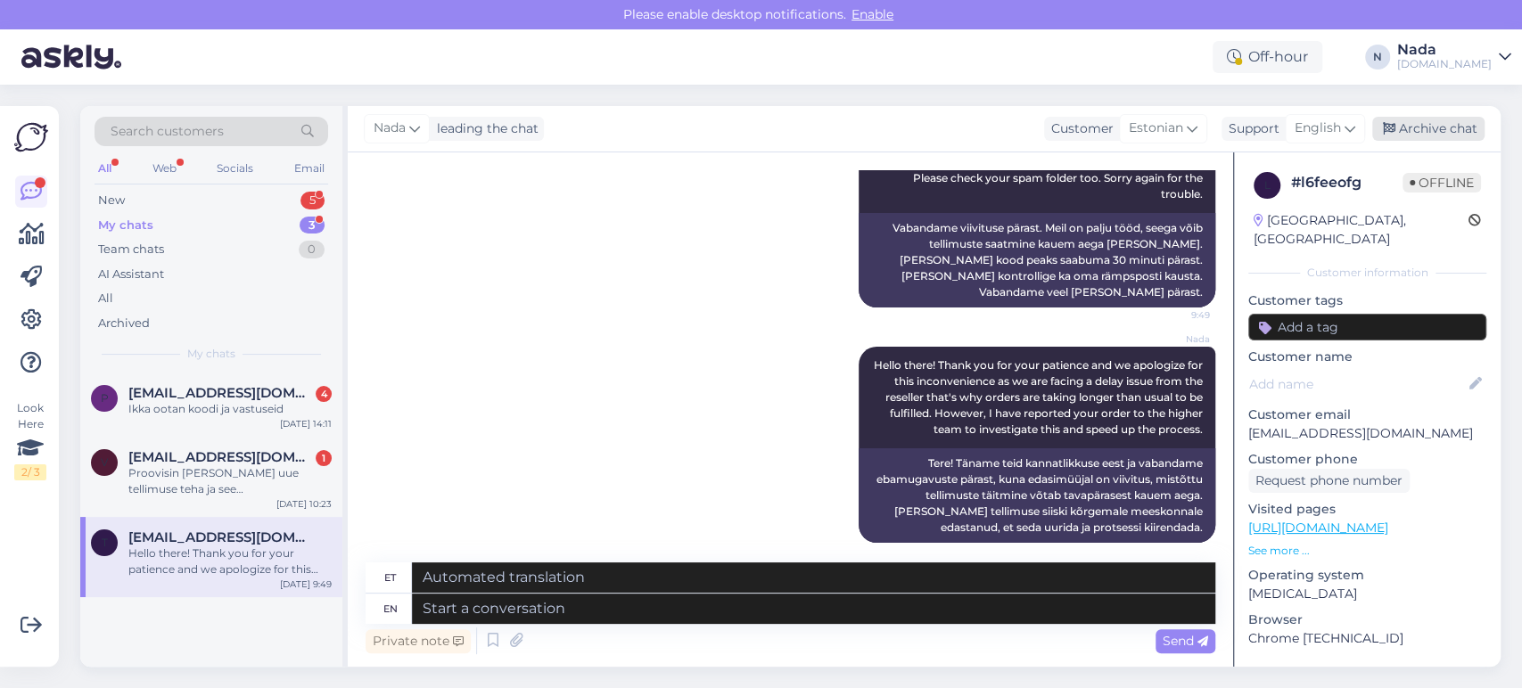
click at [1430, 134] on div "Archive chat" at bounding box center [1428, 129] width 112 height 24
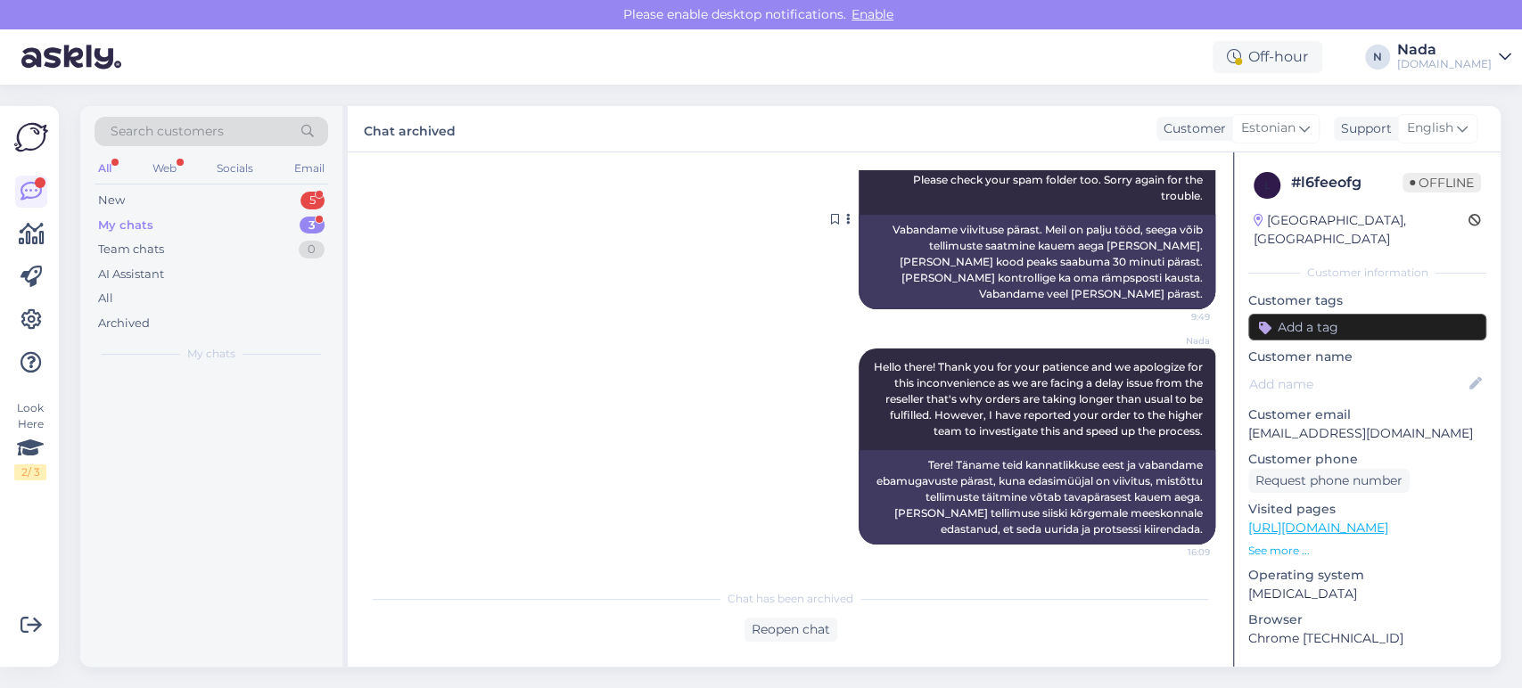
scroll to position [536, 0]
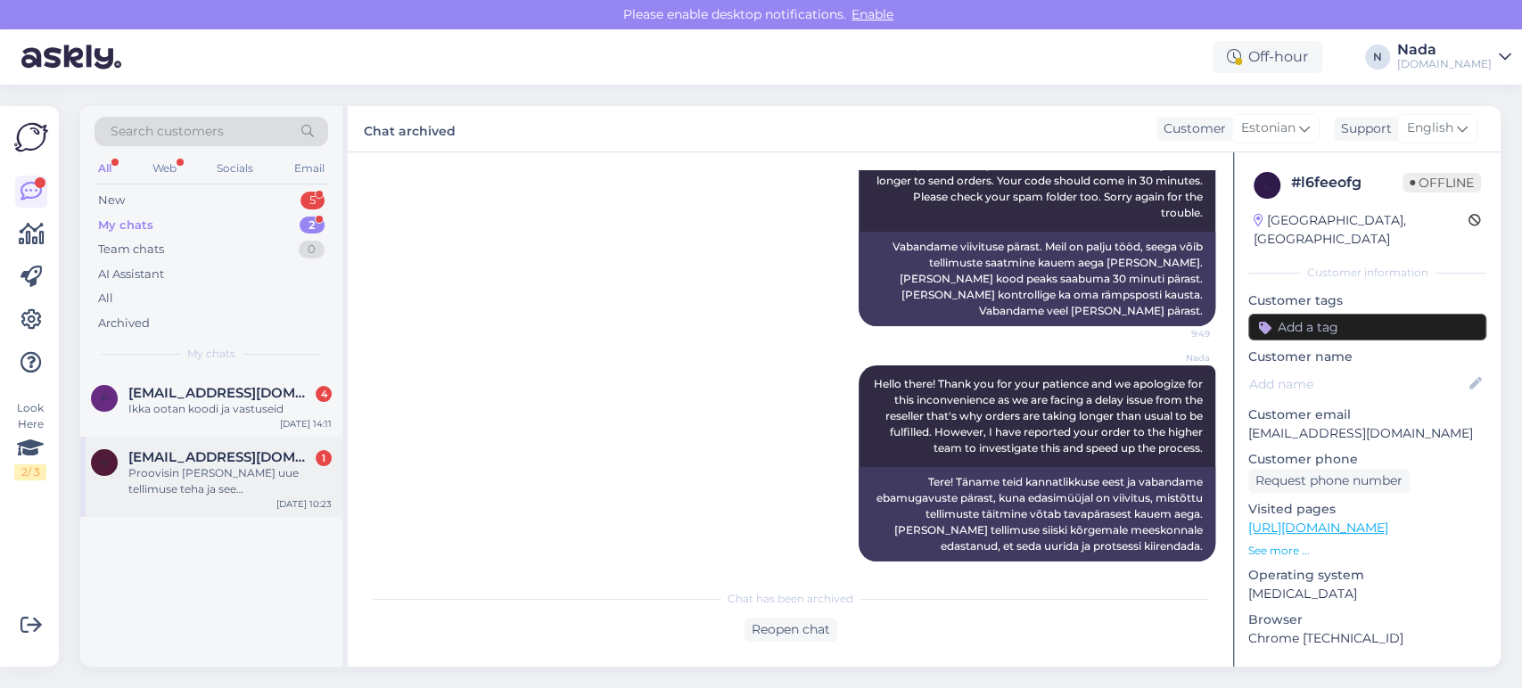
click at [220, 468] on div "Proovisin täna uue tellimuse teha ja see tuli üsna kohe ära. Aga eilne tellimus…" at bounding box center [229, 482] width 203 height 32
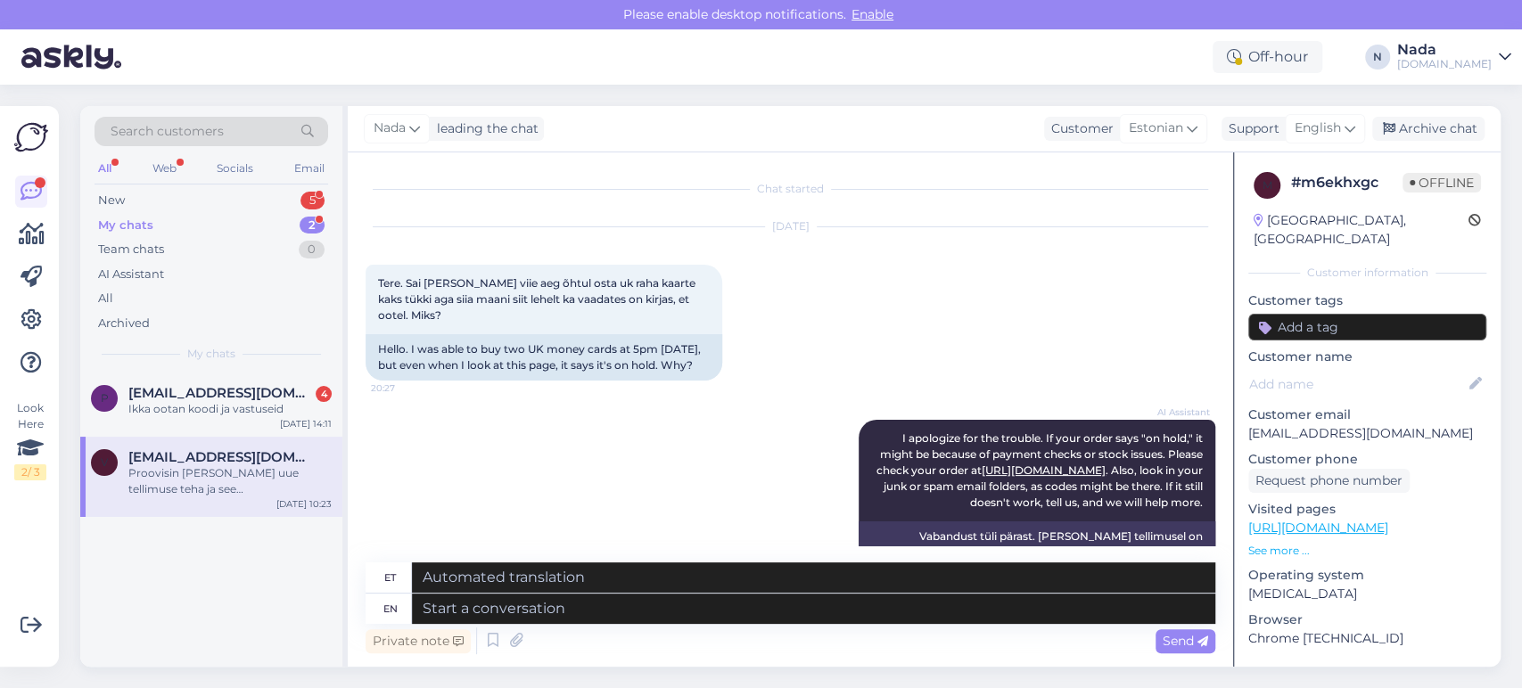
scroll to position [1009, 0]
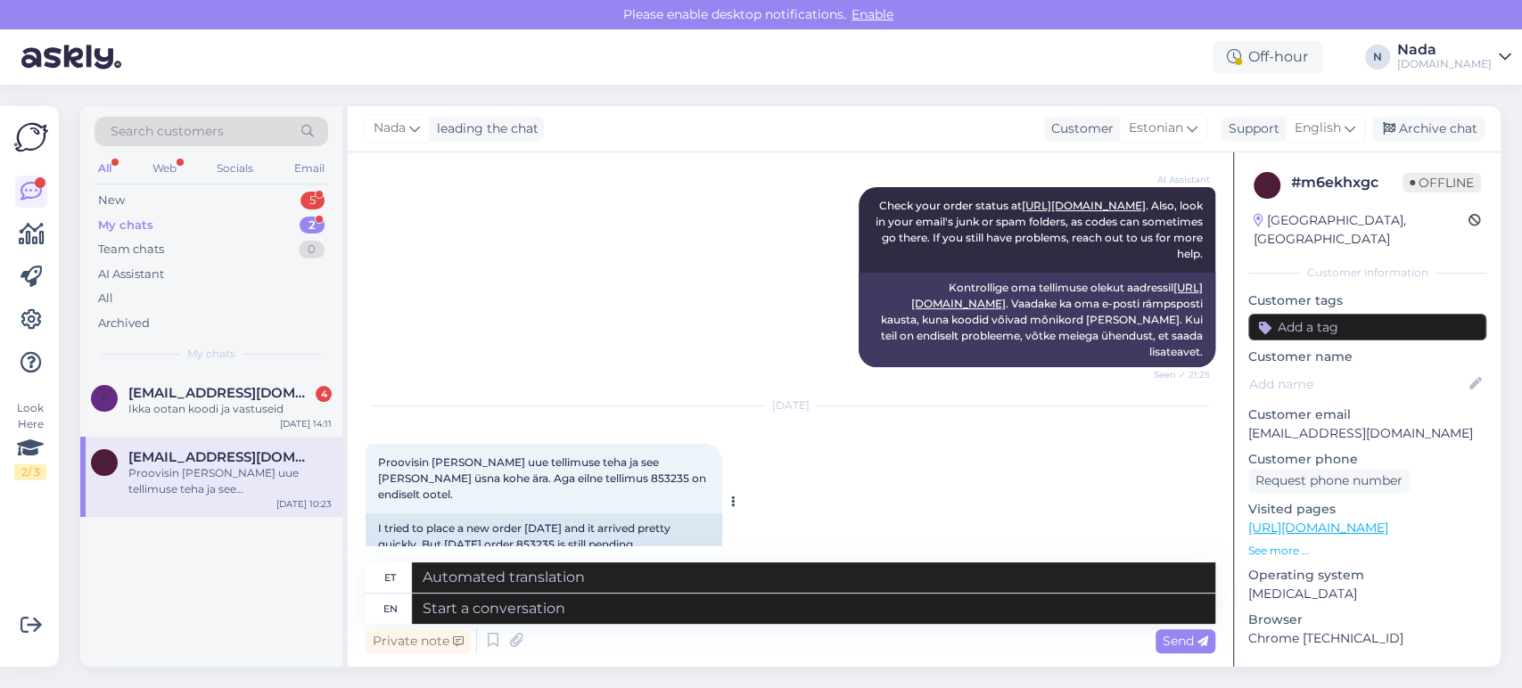
click at [562, 515] on div "I tried to place a new order today and it arrived pretty quickly. But yesterday…" at bounding box center [544, 537] width 357 height 46
copy div "853235"
click at [646, 607] on textarea at bounding box center [814, 609] width 804 height 30
paste textarea "Hello there! Thank you for your patience and we apologize for this inconvenienc…"
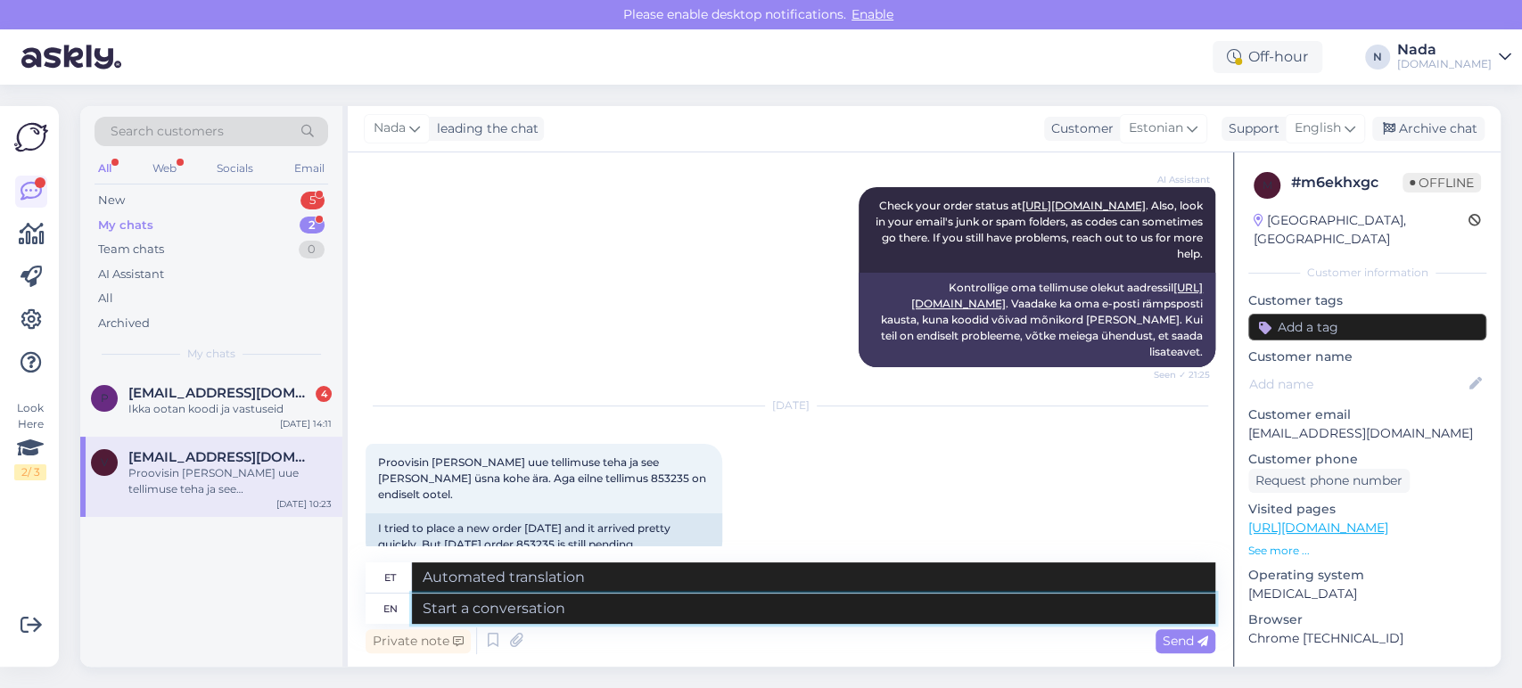
type textarea "Hello there! Thank you for your patience and we apologize for this inconvenienc…"
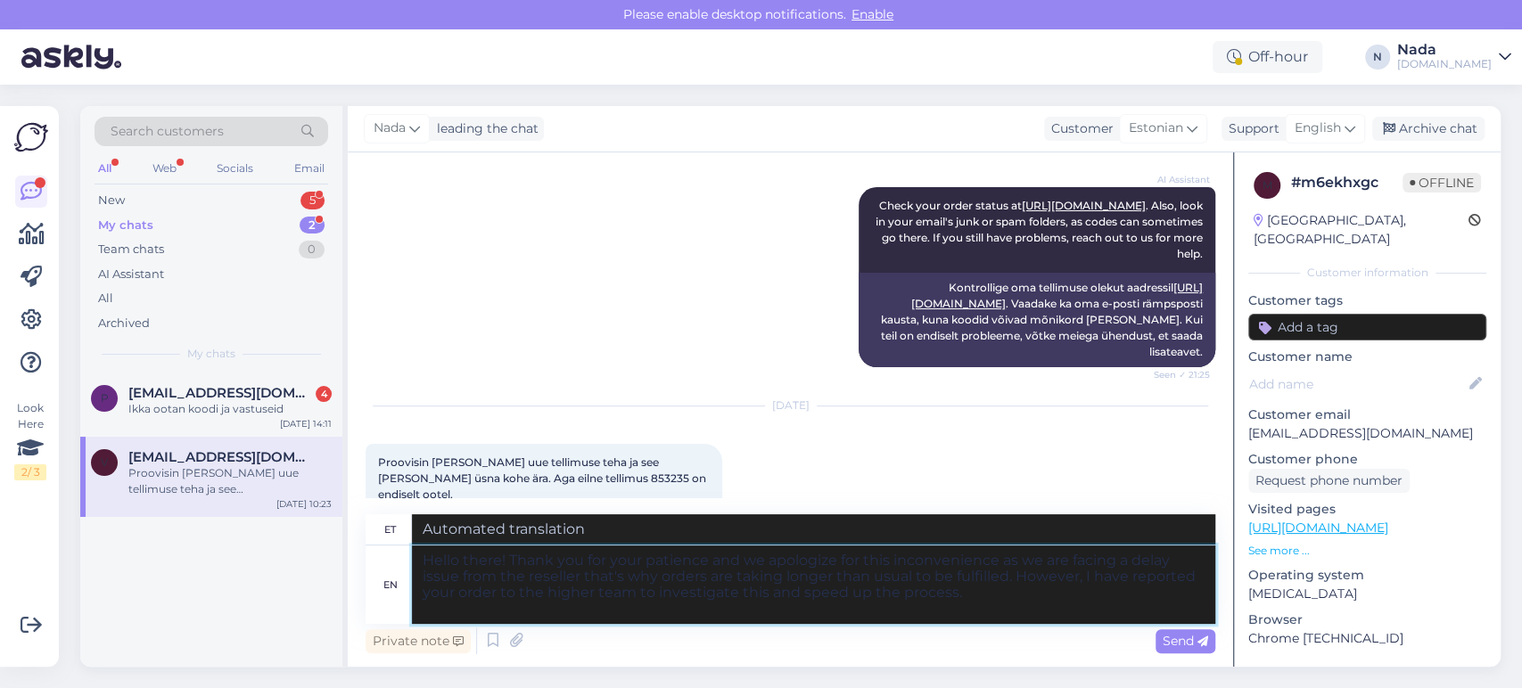
type textarea "Tere! Täname teid kannatlikkuse eest ja vabandame ebamugavuste pärast, kuna eda…"
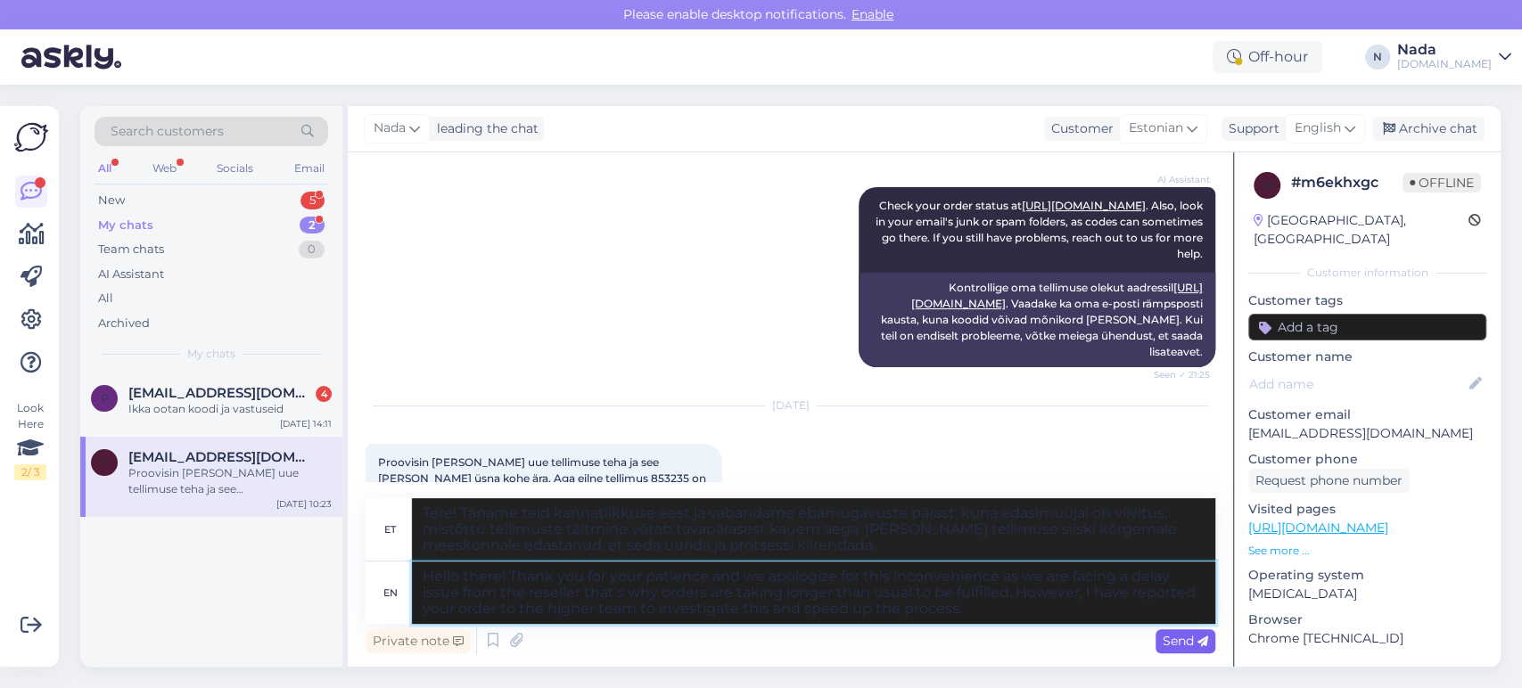
type textarea "Hello there! Thank you for your patience and we apologize for this inconvenienc…"
click at [1206, 644] on icon at bounding box center [1203, 642] width 11 height 11
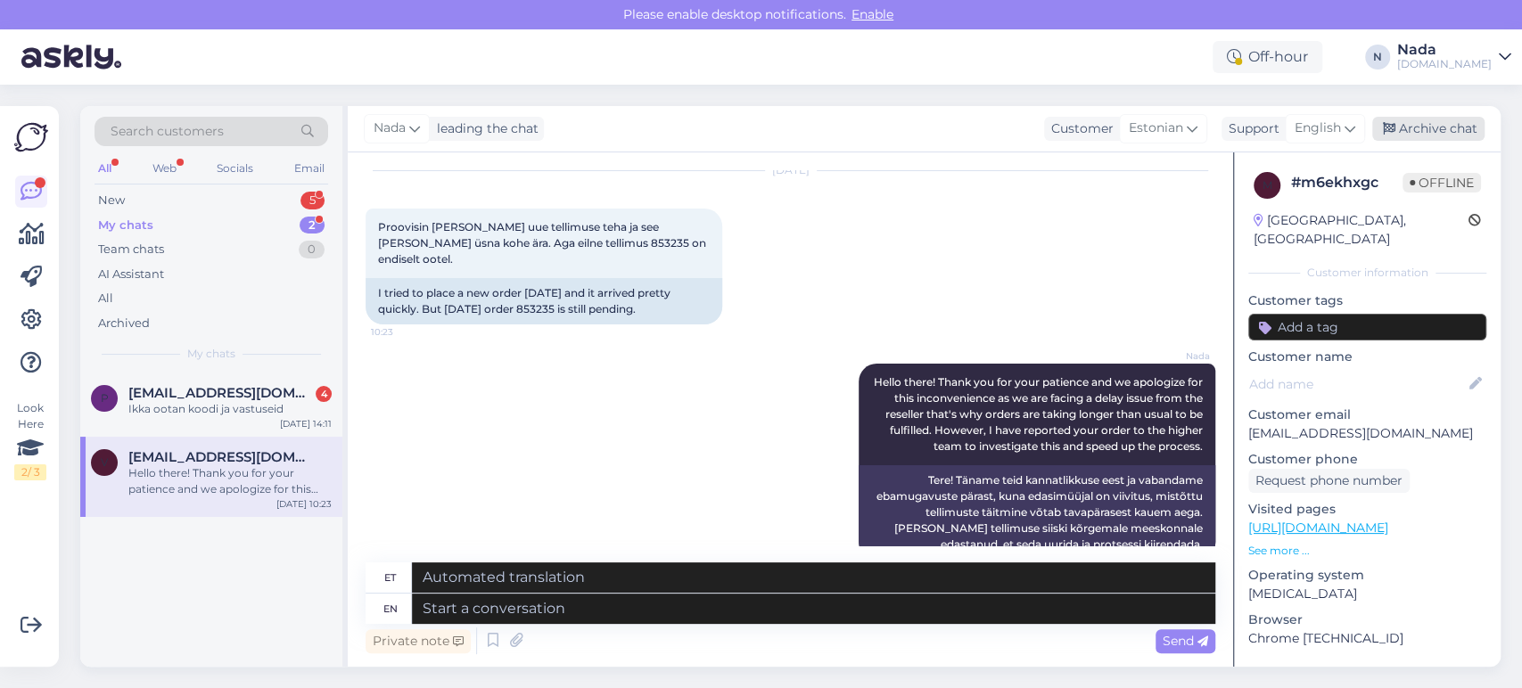
click at [1447, 140] on div "Archive chat" at bounding box center [1428, 129] width 112 height 24
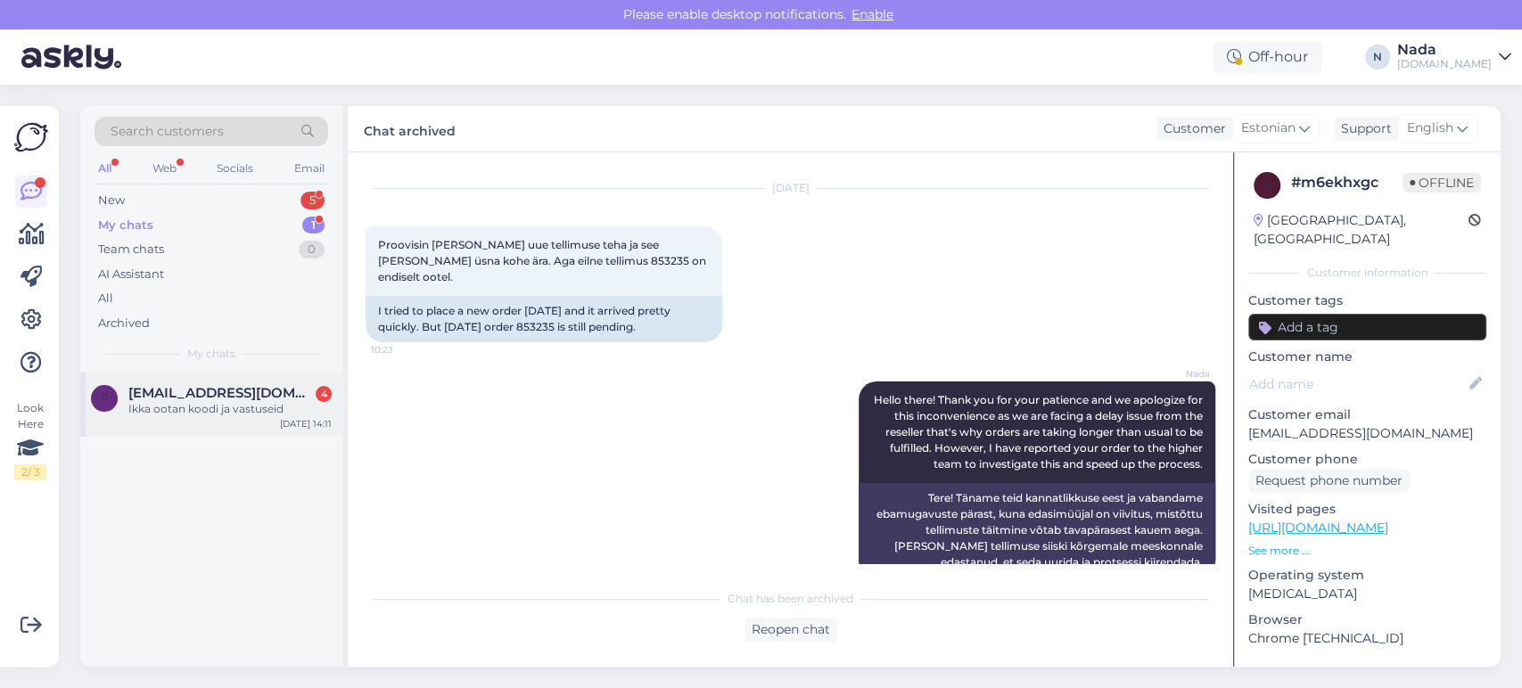
click at [244, 408] on div "Ikka ootan koodi ja vastuseid" at bounding box center [229, 409] width 203 height 16
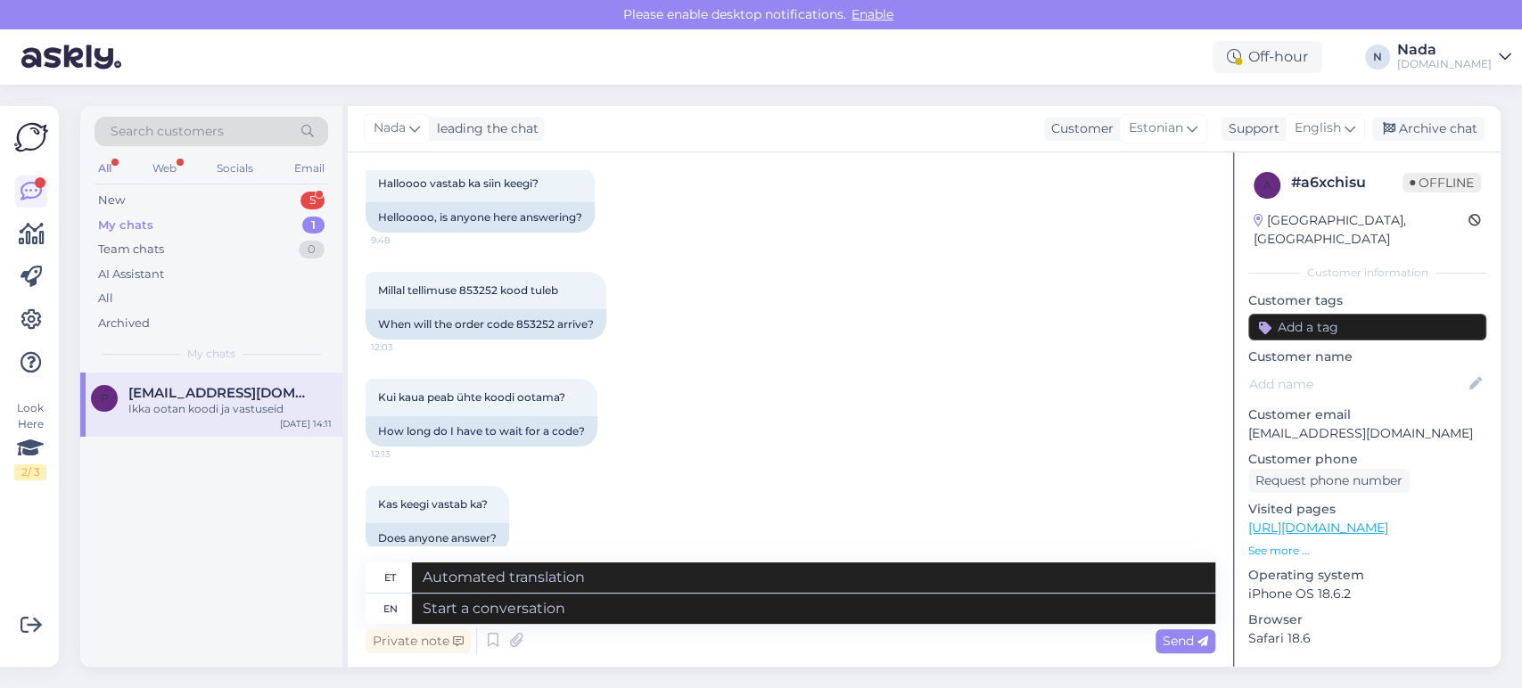
scroll to position [1635, 0]
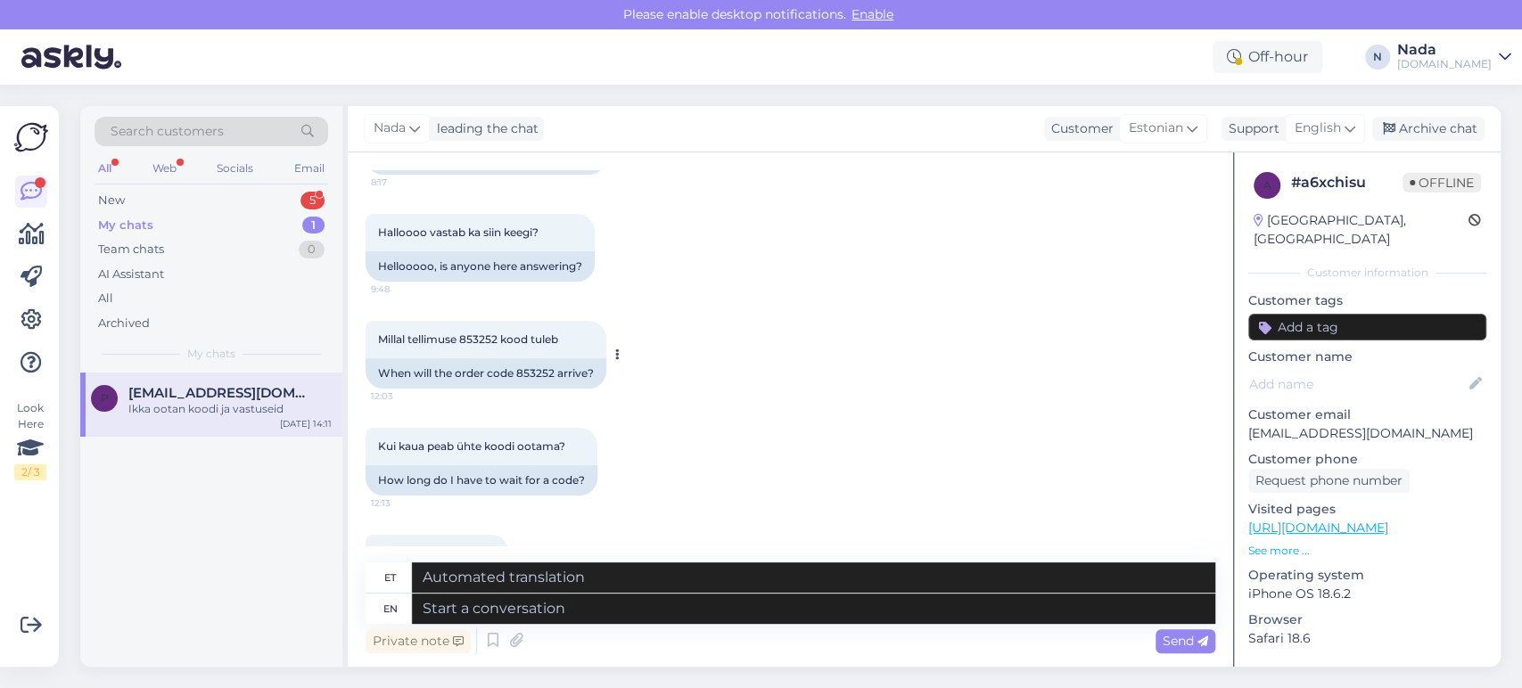
click at [531, 389] on div "When will the order code 853252 arrive?" at bounding box center [486, 374] width 241 height 30
copy div "853252"
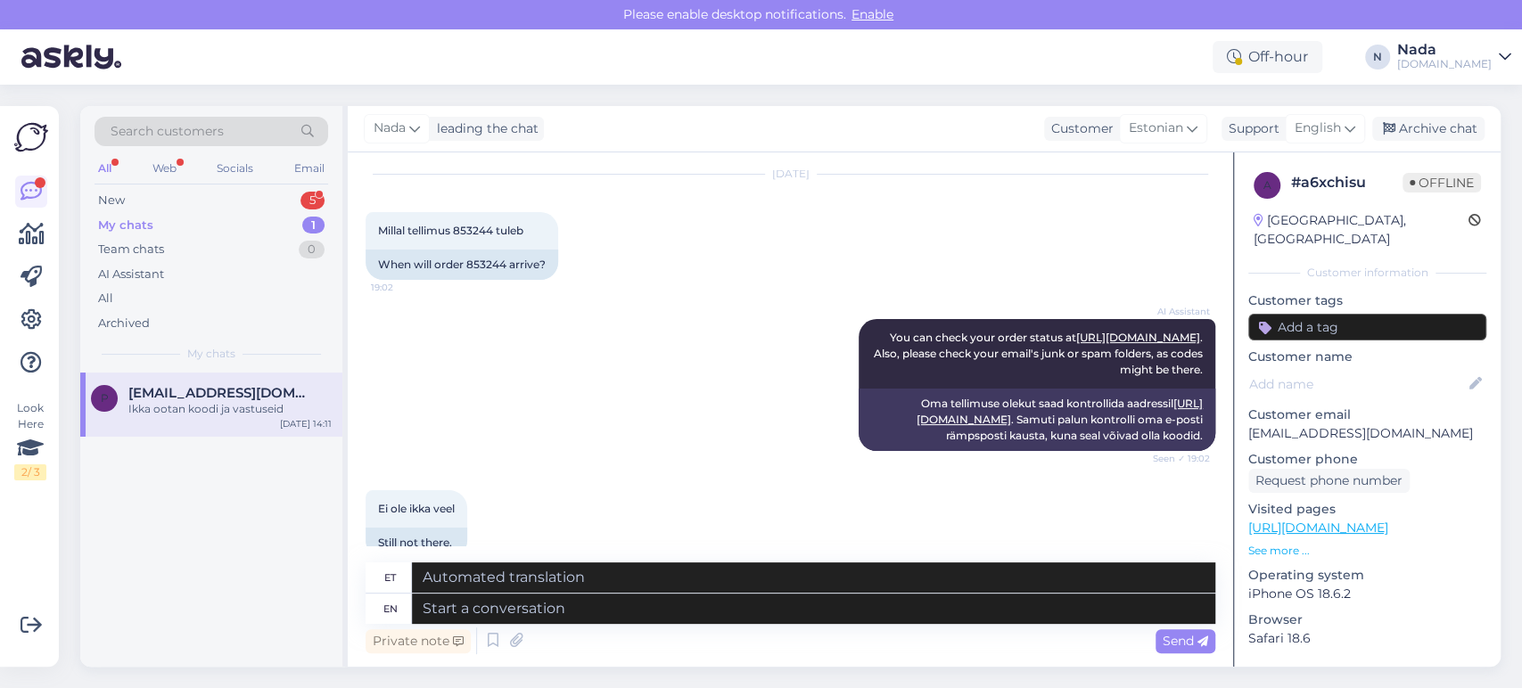
scroll to position [0, 0]
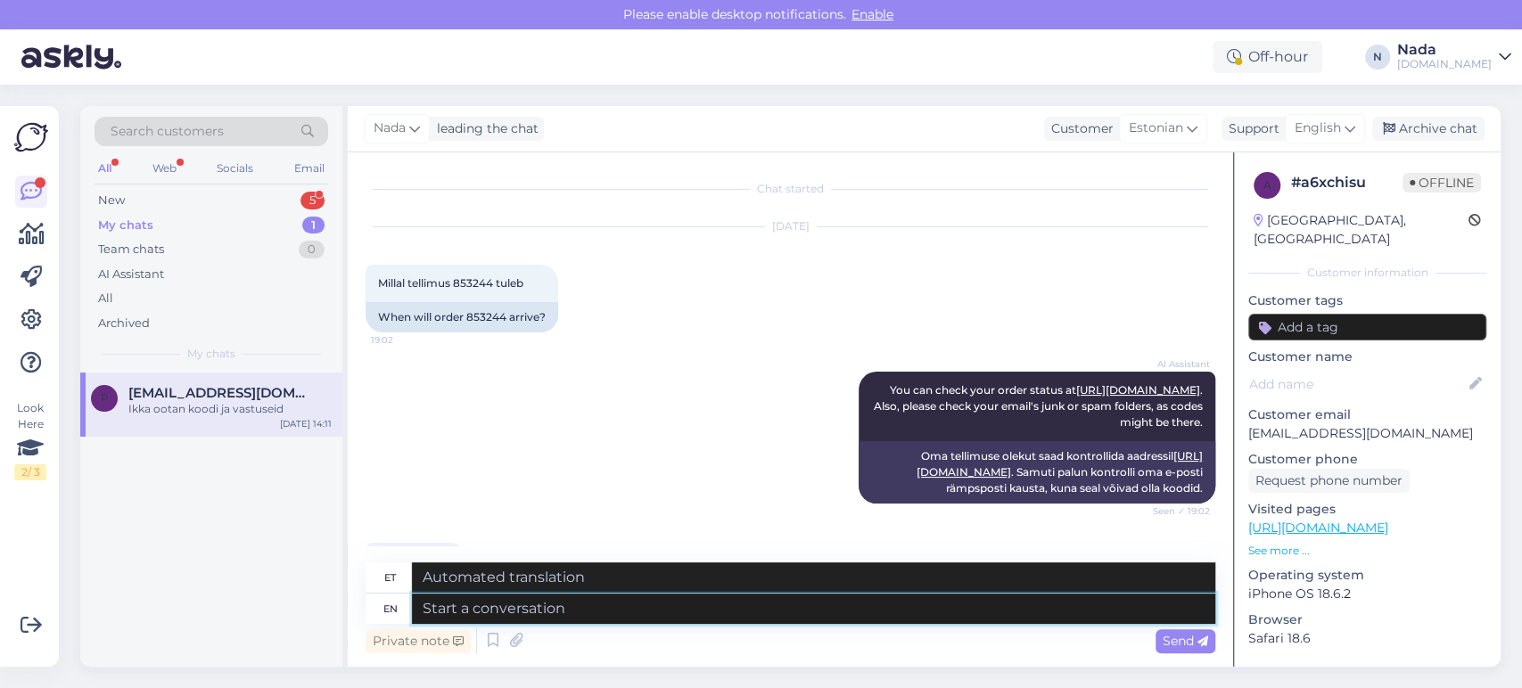
click at [694, 610] on textarea at bounding box center [814, 609] width 804 height 30
paste textarea "Hello there! Thank you for your patience and we apologize for this inconvenienc…"
type textarea "Hello there! Thank you for your patience and we apologize for this inconvenienc…"
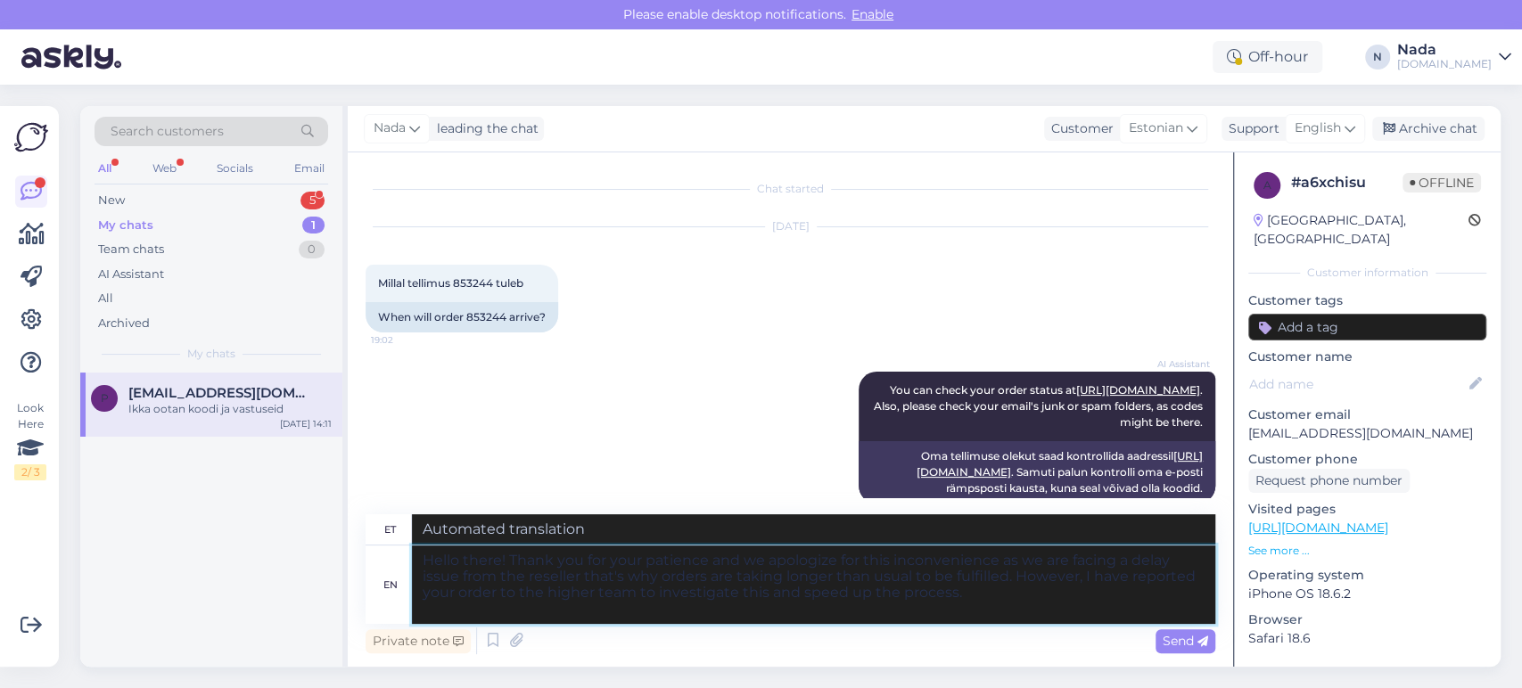
type textarea "Tere! Täname teid kannatlikkuse eest ja vabandame ebamugavuste pärast, kuna eda…"
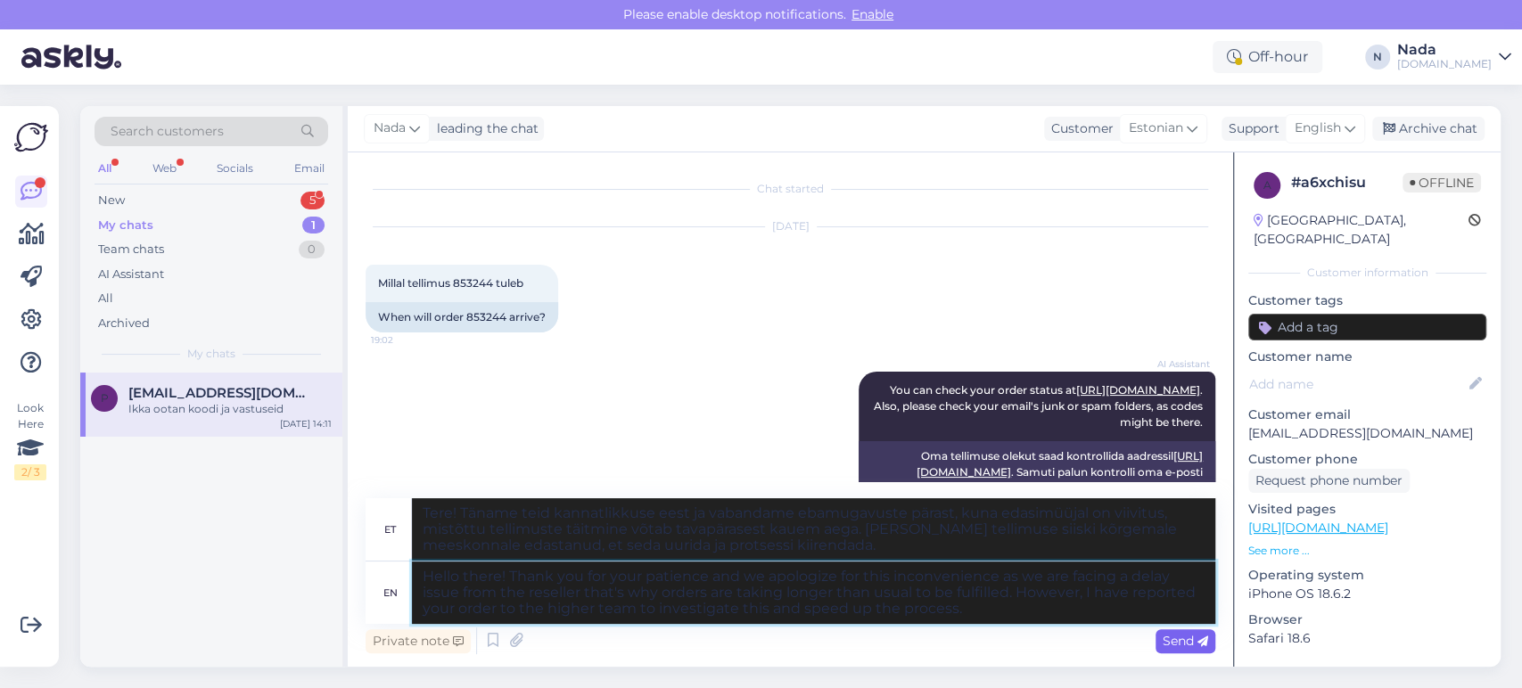
type textarea "Hello there! Thank you for your patience and we apologize for this inconvenienc…"
click at [1180, 634] on span "Send" at bounding box center [1185, 641] width 45 height 16
click at [1199, 633] on div "Send" at bounding box center [1186, 642] width 60 height 24
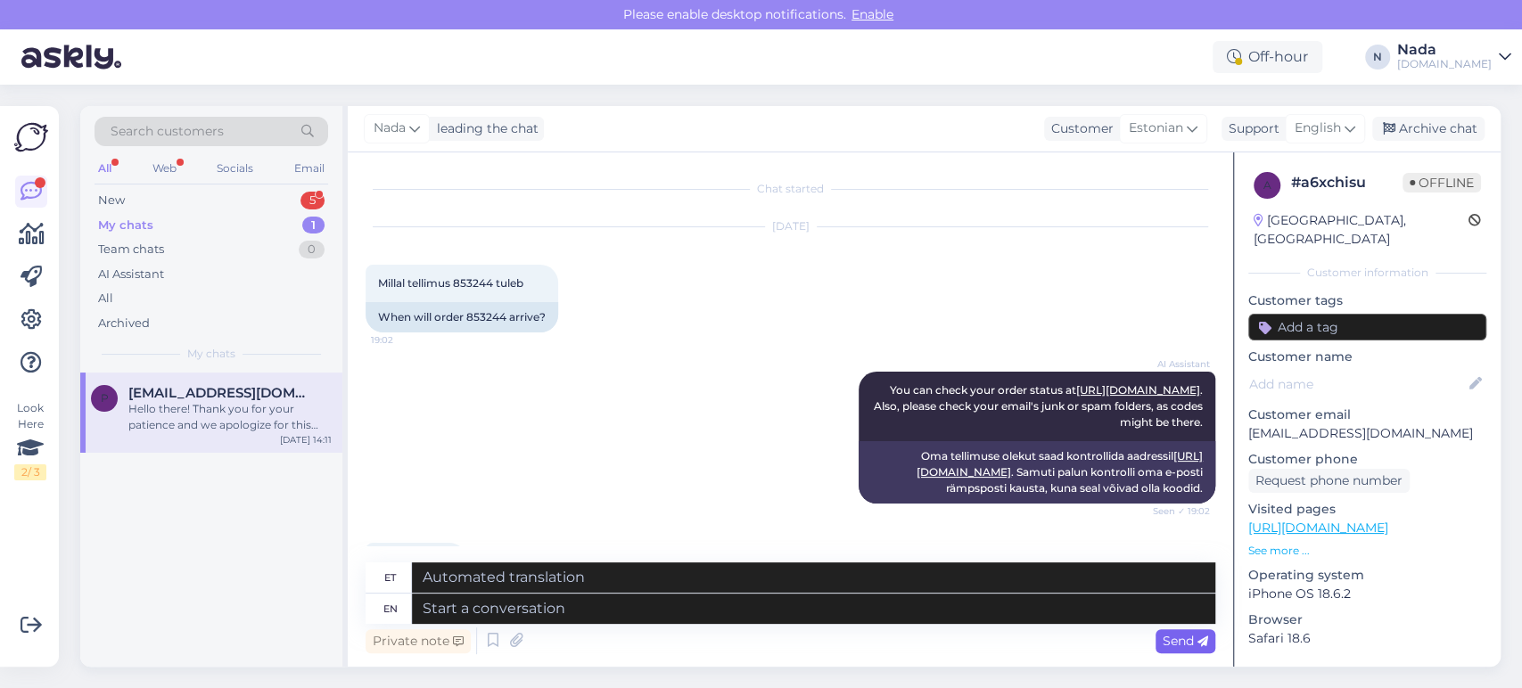
scroll to position [2069, 0]
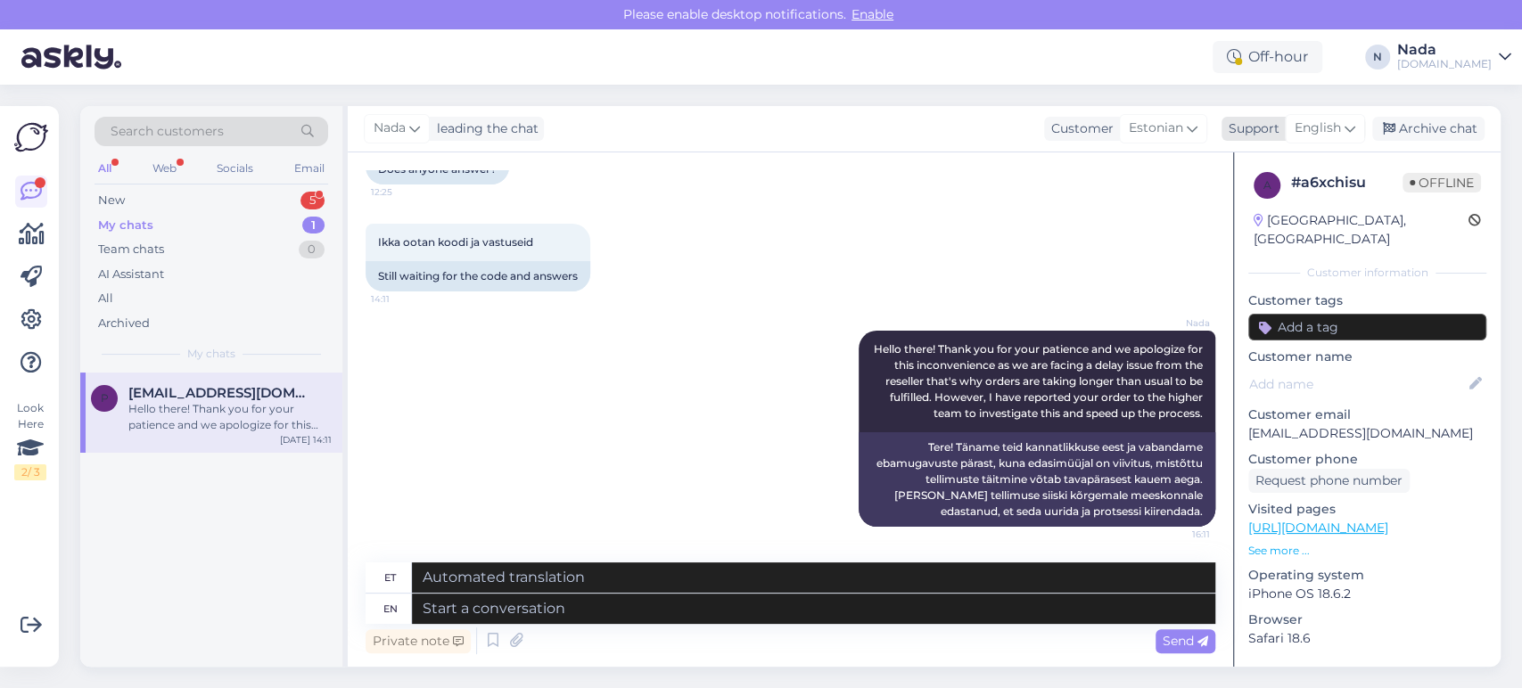
drag, startPoint x: 1447, startPoint y: 138, endPoint x: 1435, endPoint y: 139, distance: 12.5
click at [1447, 137] on div "Archive chat" at bounding box center [1428, 129] width 112 height 24
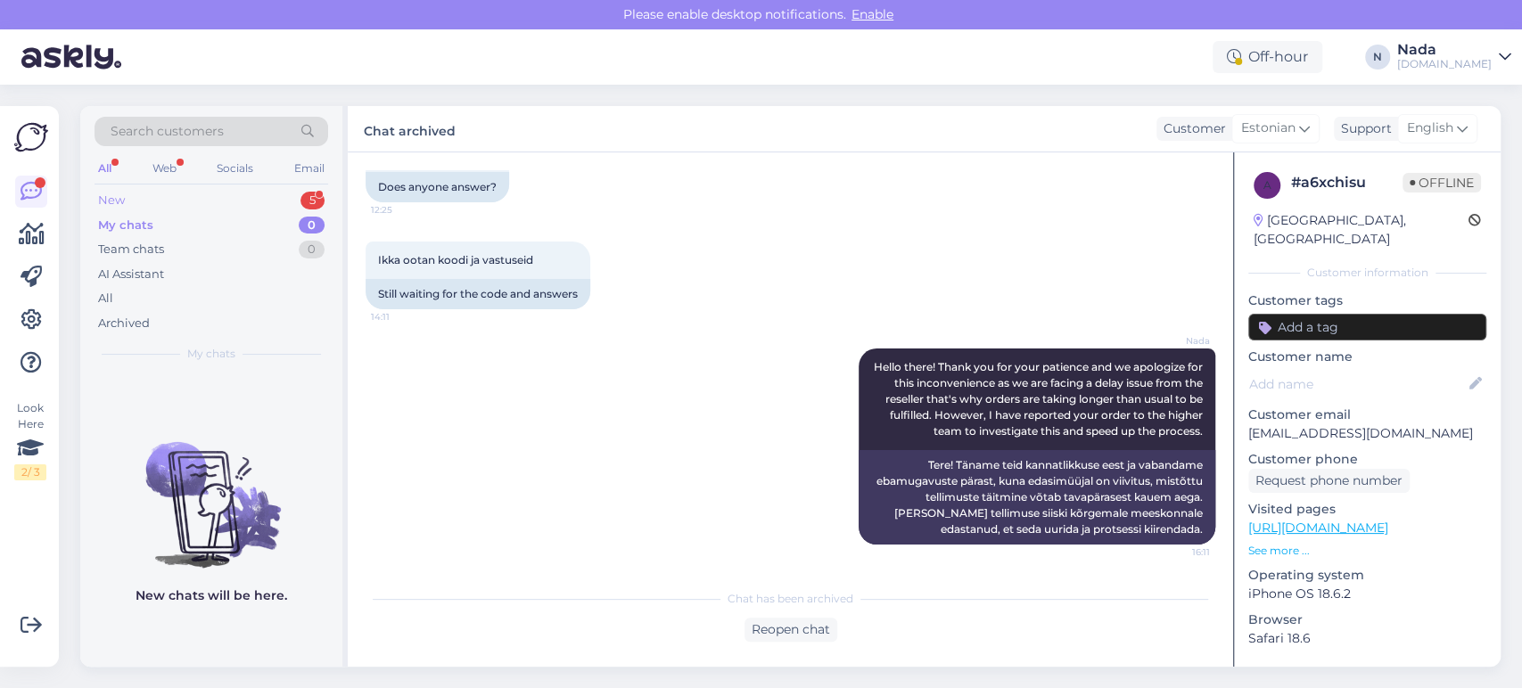
click at [165, 199] on div "New 5" at bounding box center [212, 200] width 234 height 25
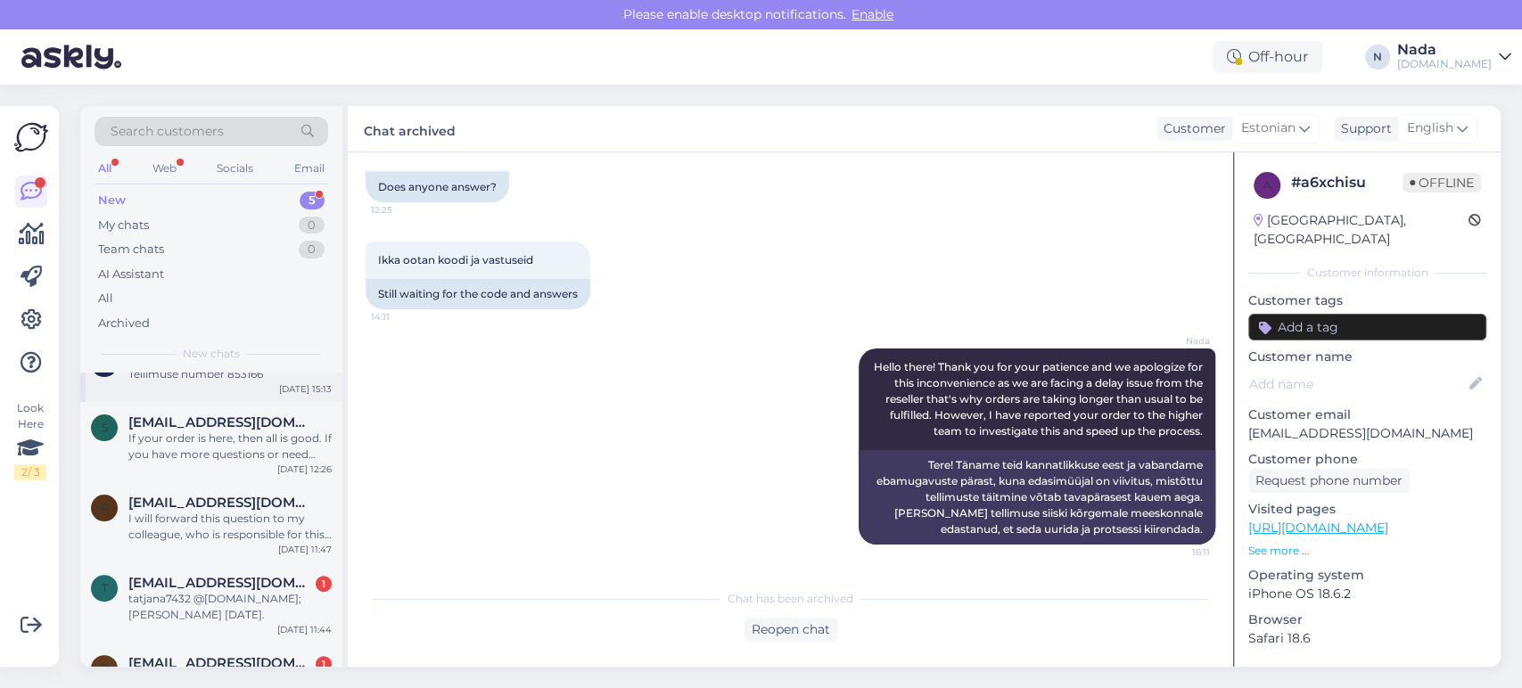
scroll to position [111, 0]
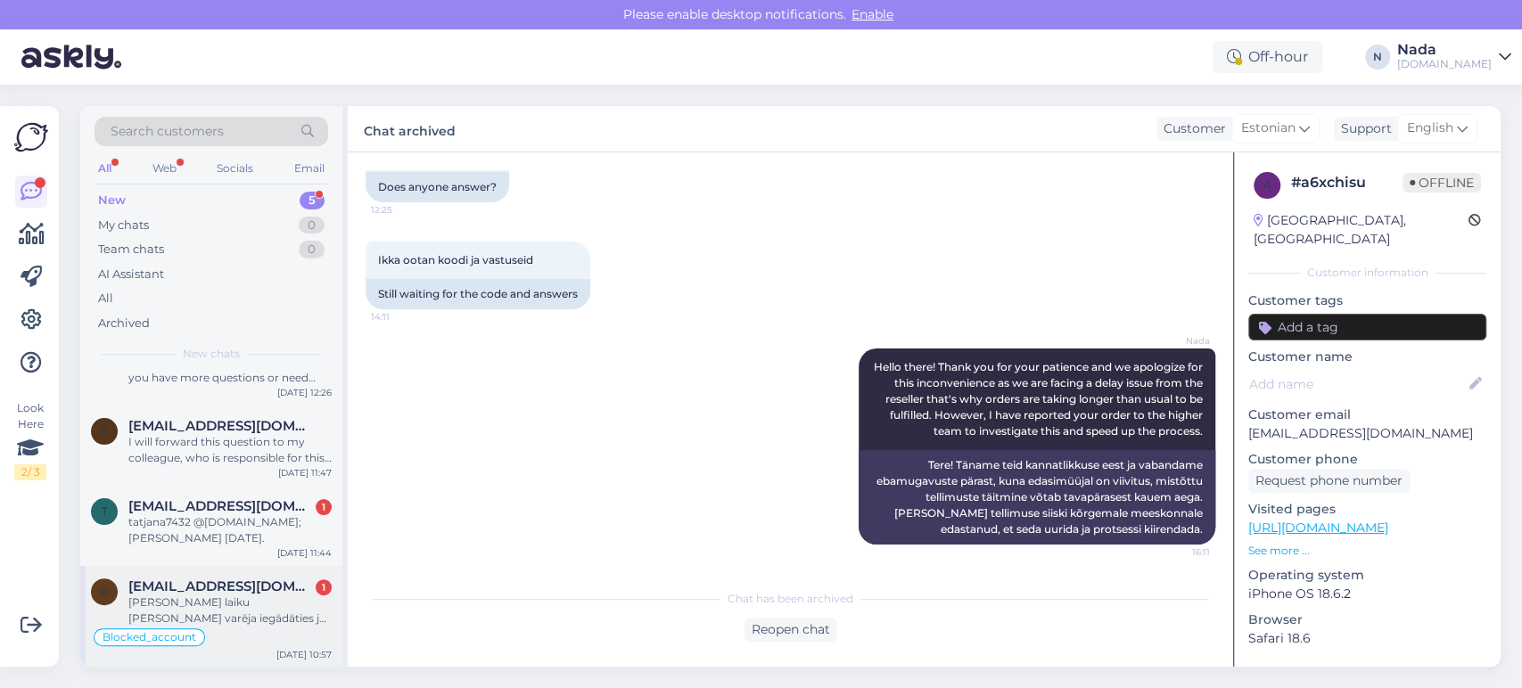
click at [244, 597] on div "Viau laiku arī varēja iegādāties ja nebiju pieriģistrējies un limitu tiešam nev…" at bounding box center [229, 611] width 203 height 32
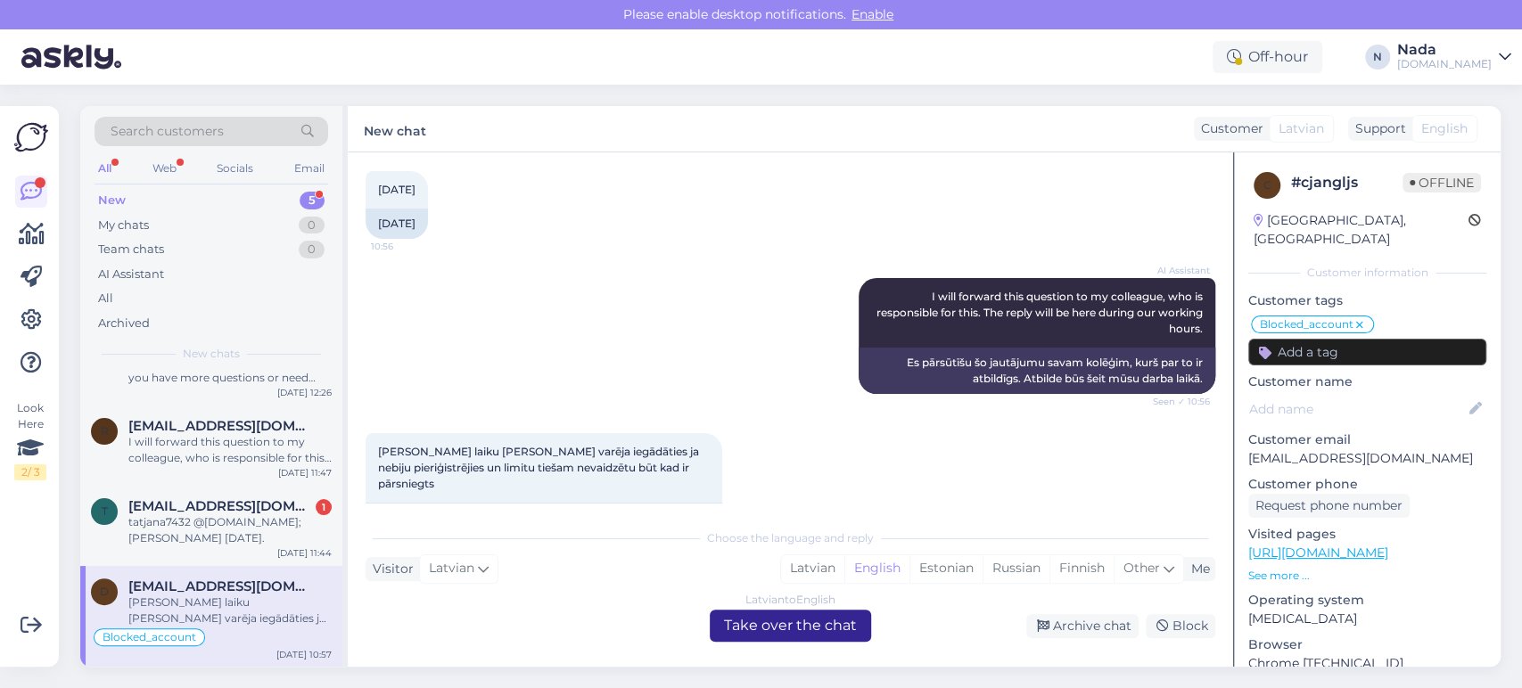
click at [764, 622] on div "Latvian to English Take over the chat" at bounding box center [790, 626] width 161 height 32
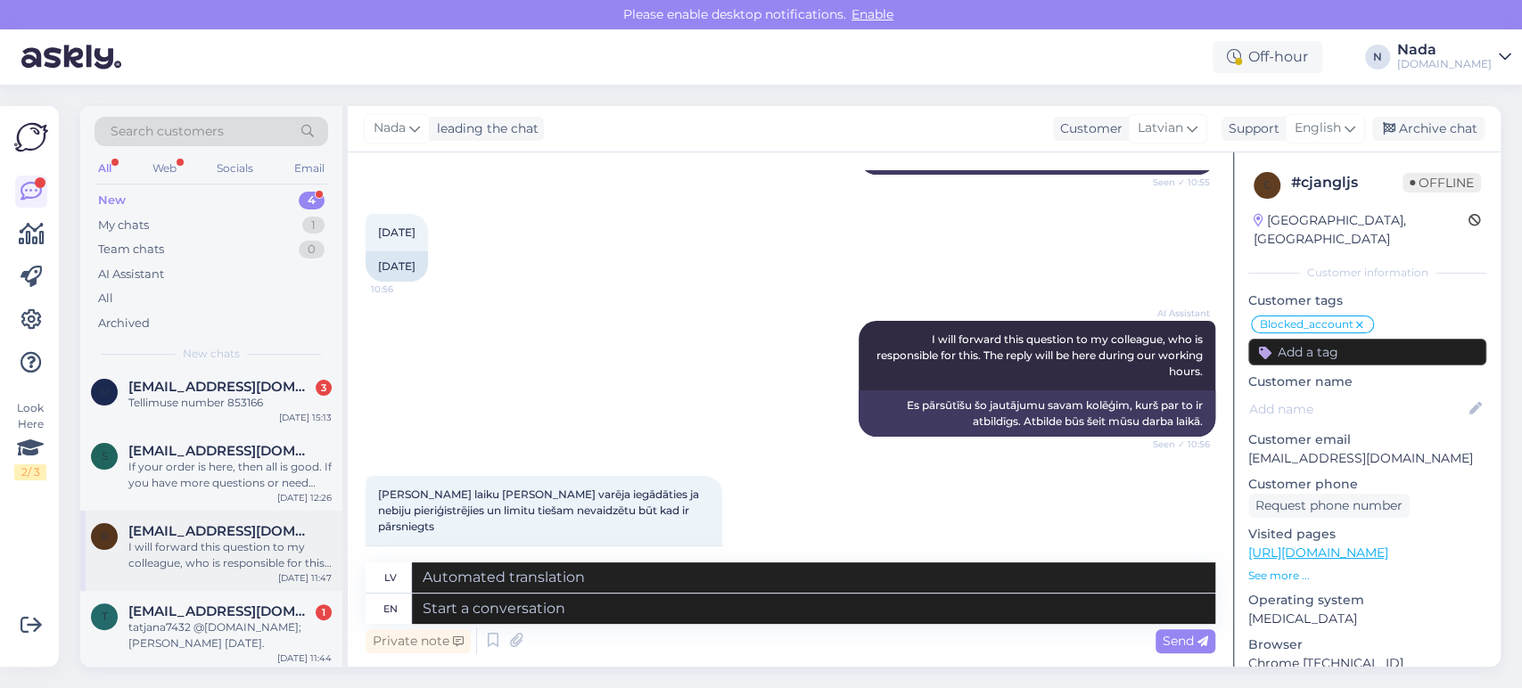
scroll to position [10, 0]
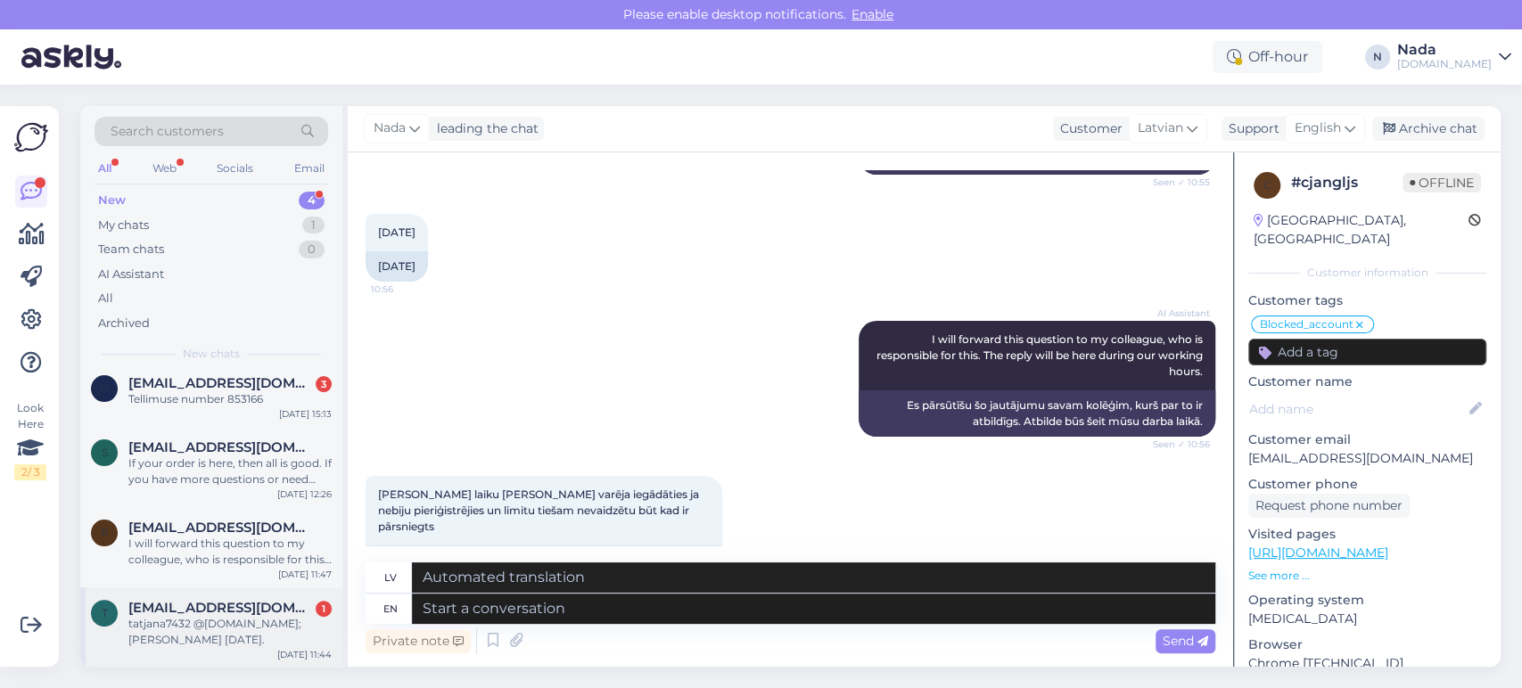
click at [222, 621] on div "tatjana7432 @inbox.lv; Tatjana 21.08.1974." at bounding box center [229, 632] width 203 height 32
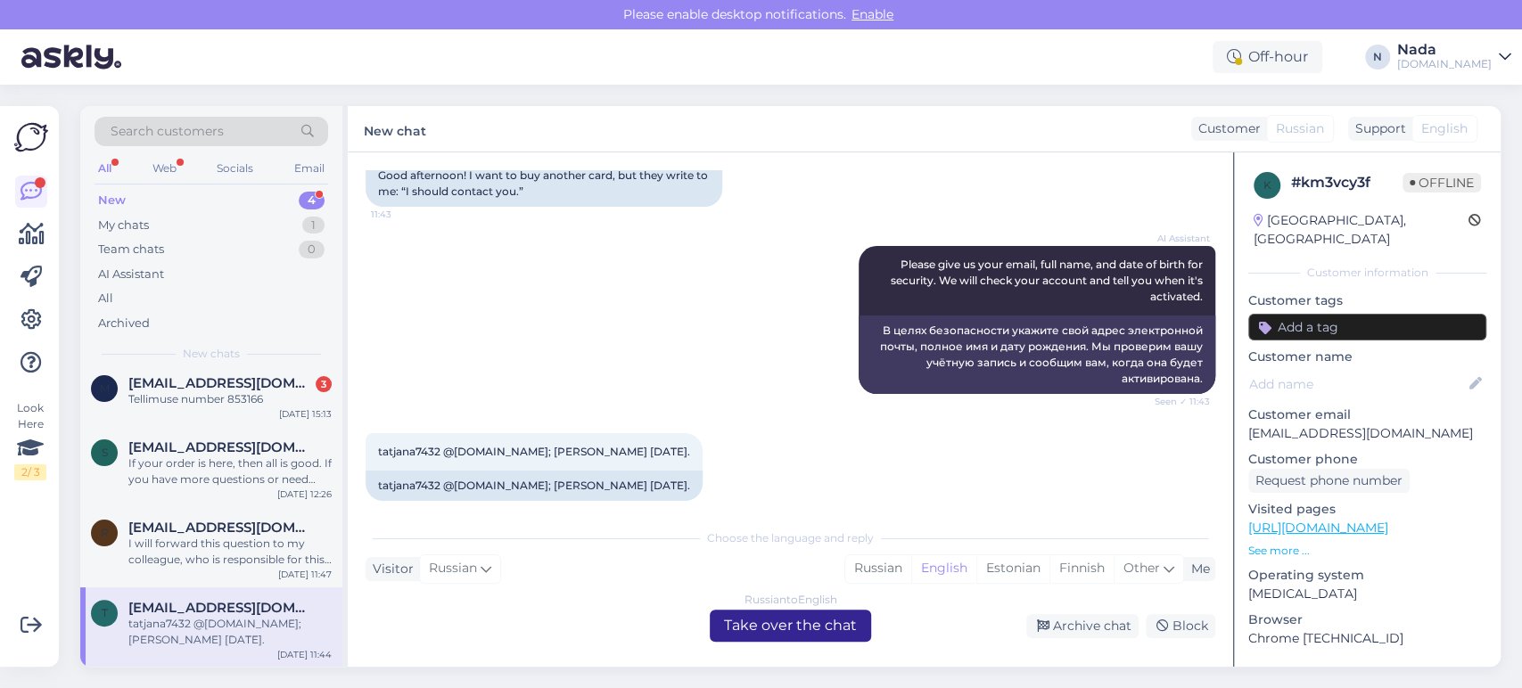
click at [749, 626] on div "Russian to English Take over the chat" at bounding box center [790, 626] width 161 height 32
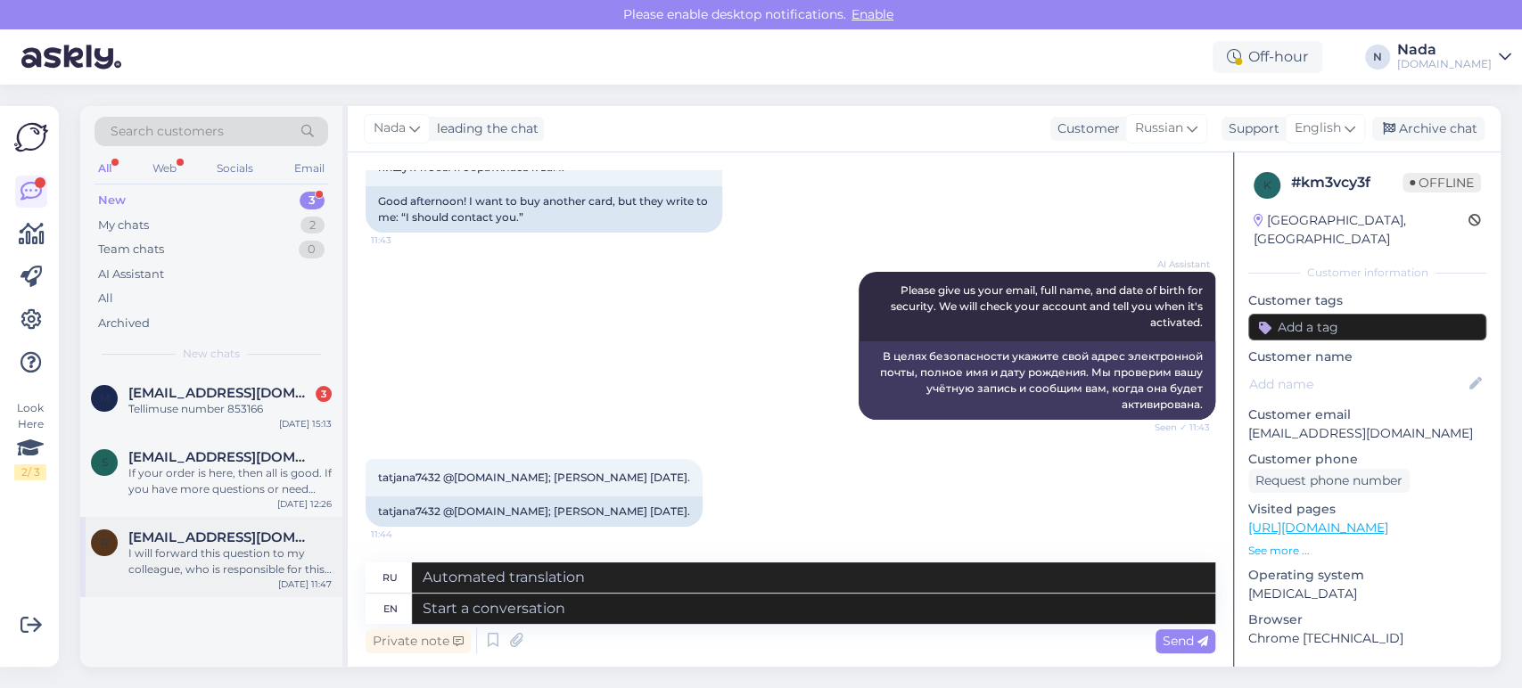
click at [210, 556] on div "I will forward this question to my colleague, who is responsible for this. The …" at bounding box center [229, 562] width 203 height 32
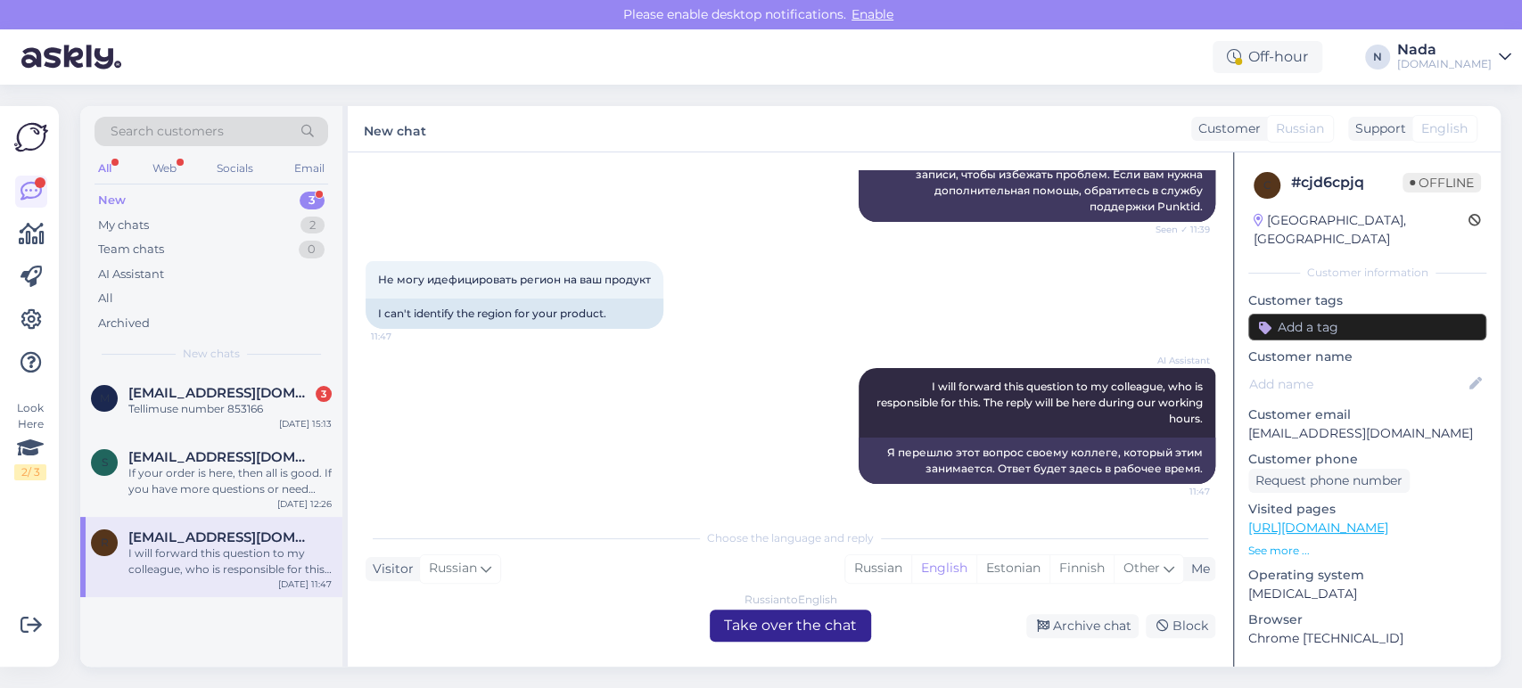
click at [768, 619] on div "Russian to English Take over the chat" at bounding box center [790, 626] width 161 height 32
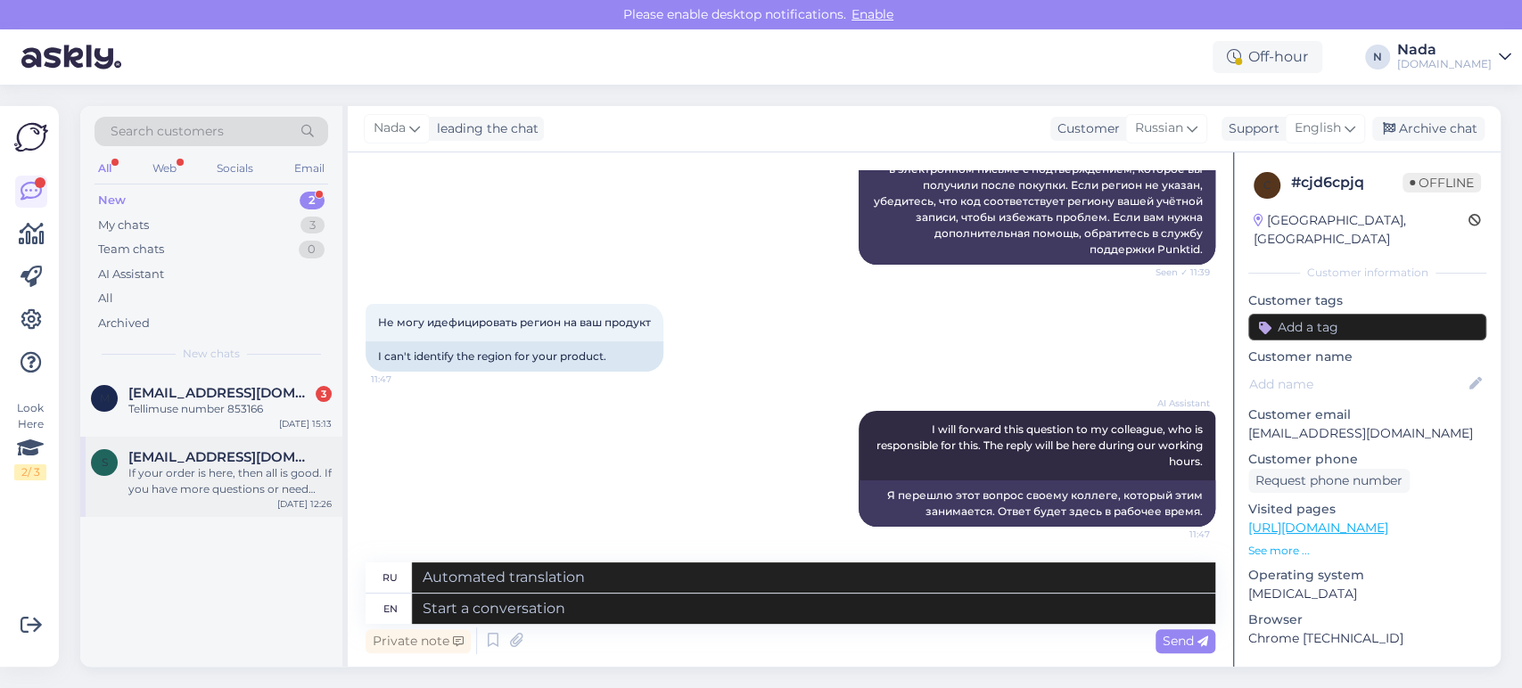
click at [209, 464] on span "Suurisatuli@gmali.com" at bounding box center [220, 457] width 185 height 16
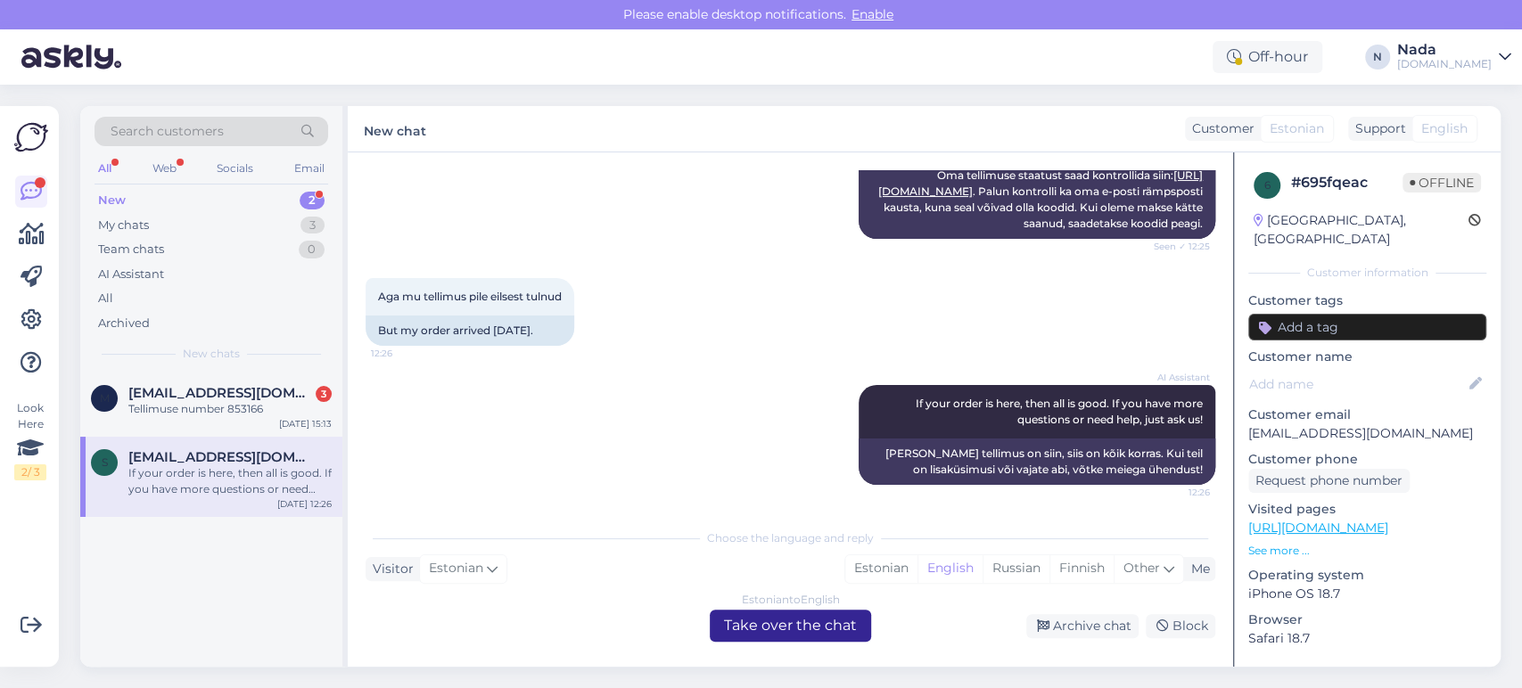
click at [842, 633] on div "Estonian to English Take over the chat" at bounding box center [790, 626] width 161 height 32
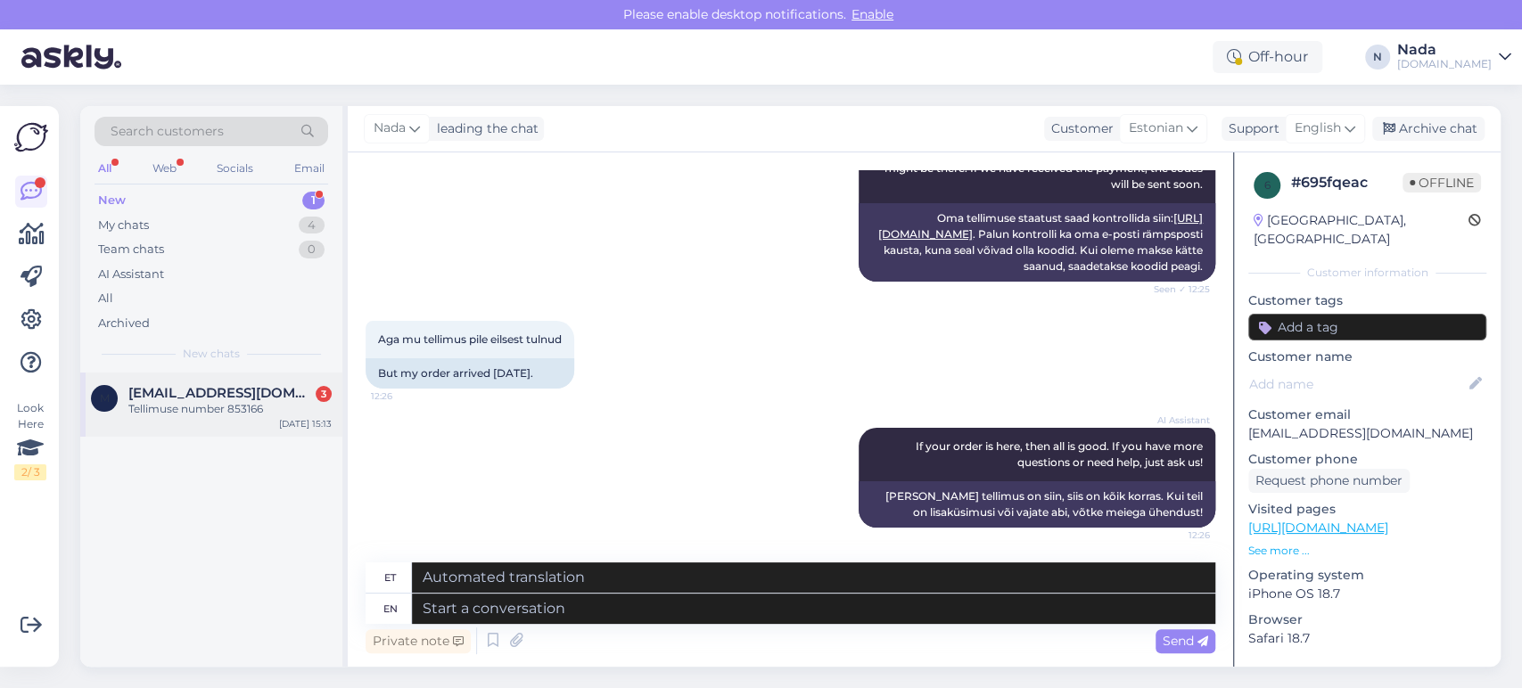
click at [193, 401] on div "Tellimuse number 853166" at bounding box center [229, 409] width 203 height 16
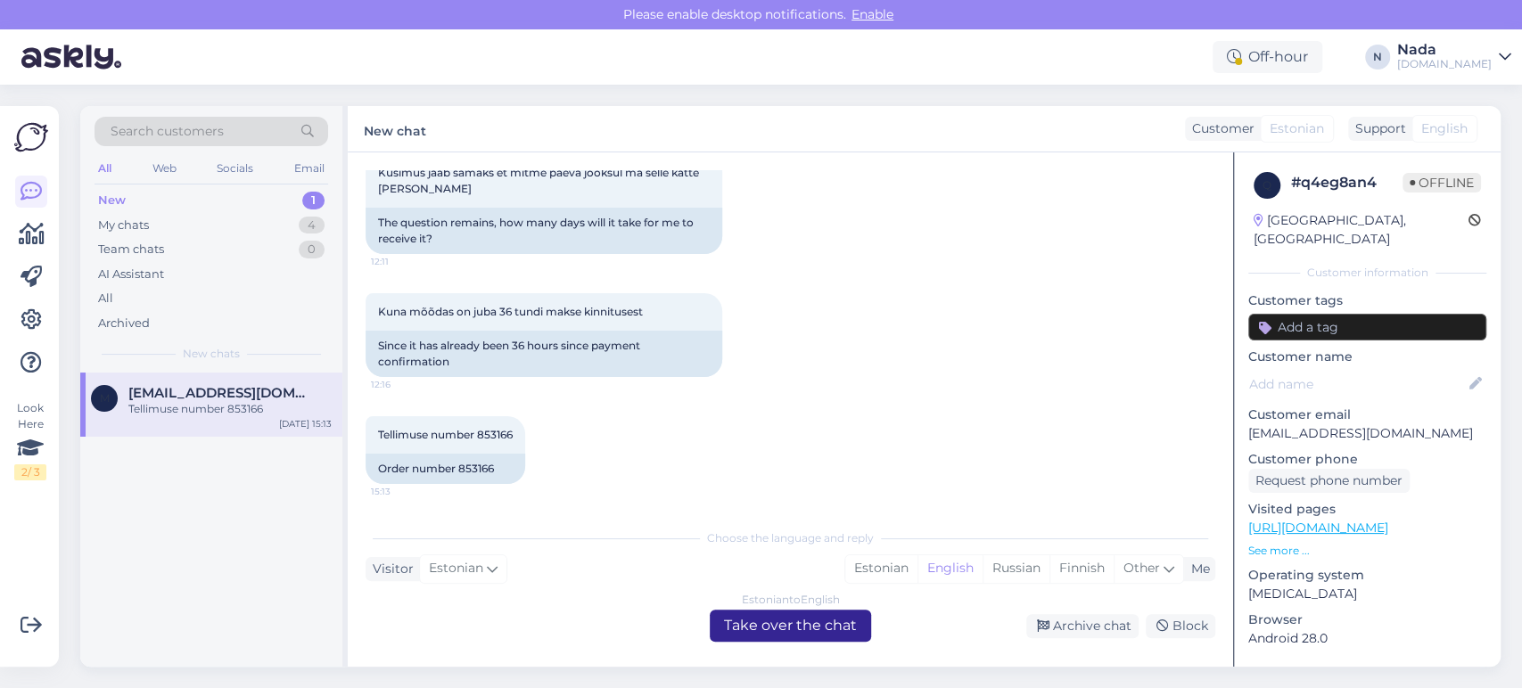
click at [820, 622] on div "Estonian to English Take over the chat" at bounding box center [790, 626] width 161 height 32
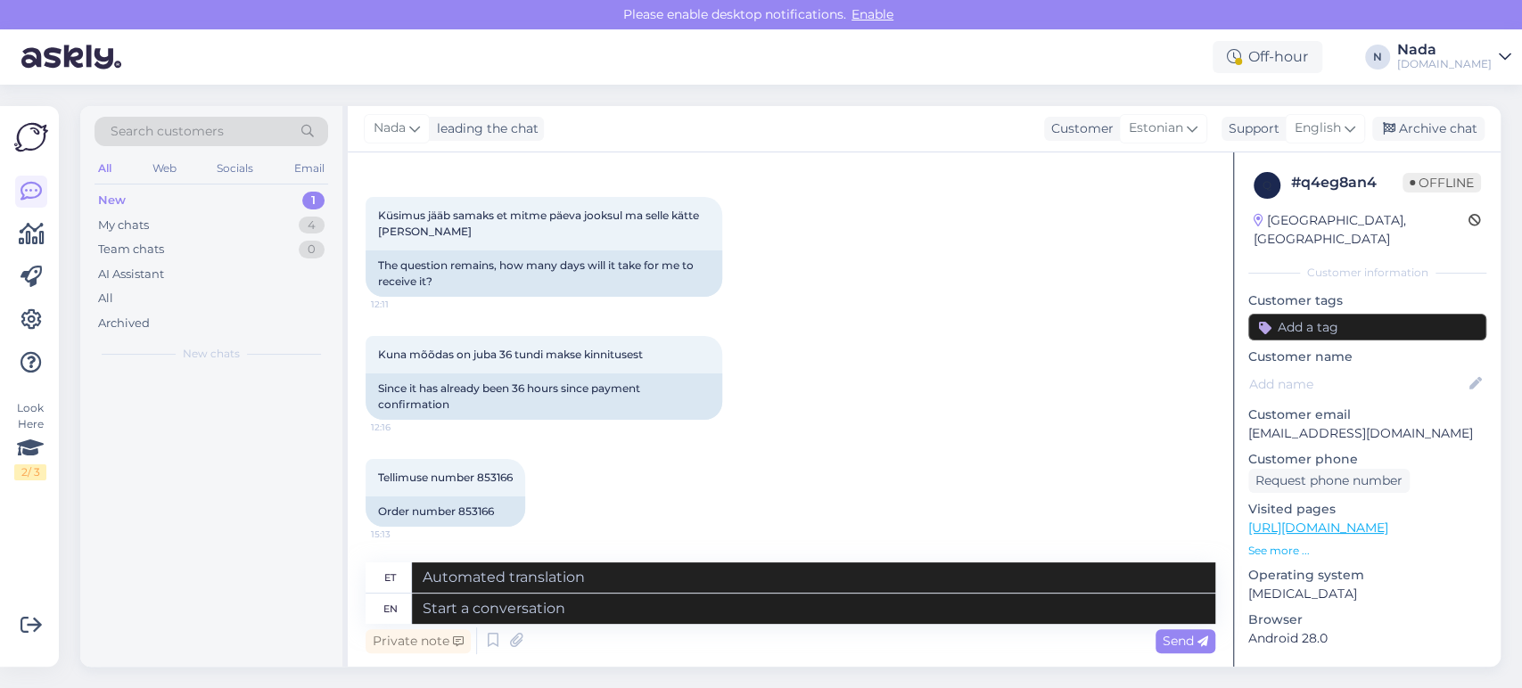
scroll to position [490, 0]
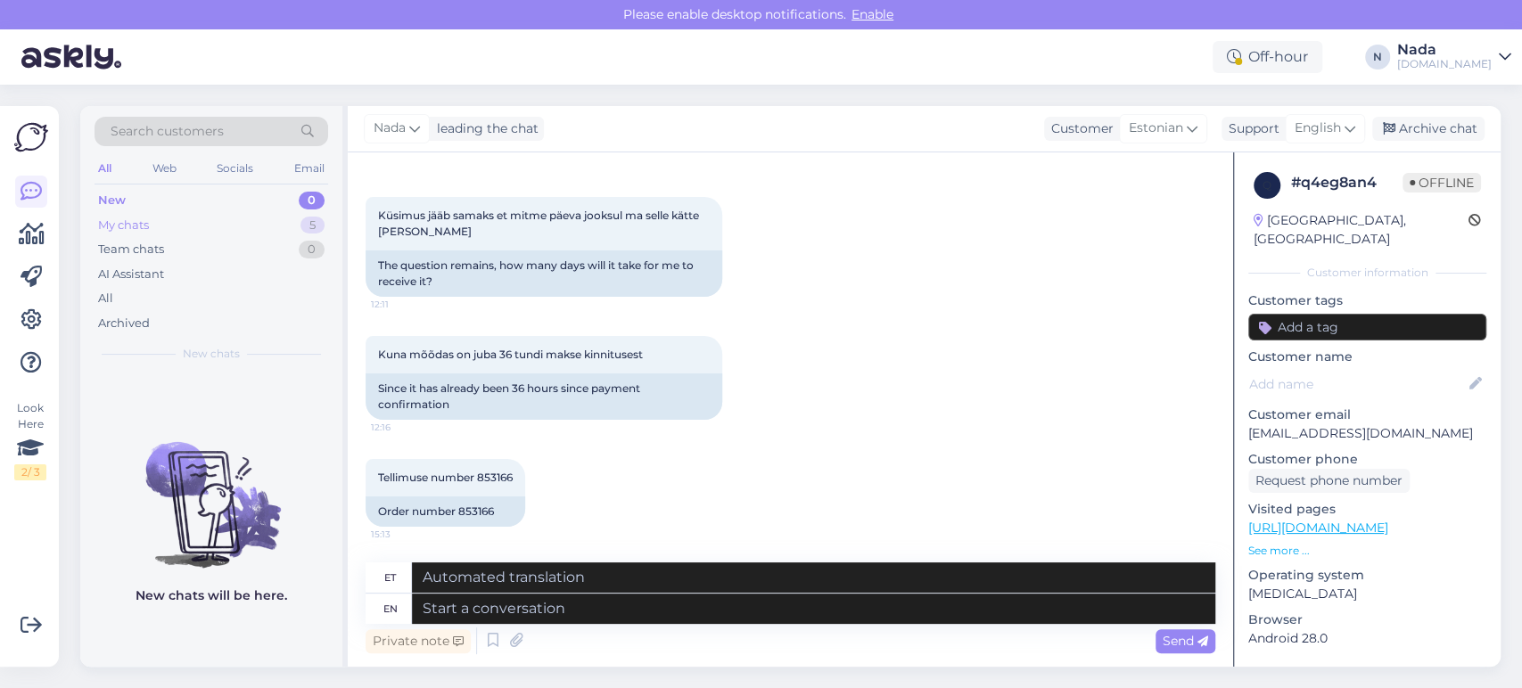
click at [139, 221] on div "My chats" at bounding box center [123, 226] width 51 height 18
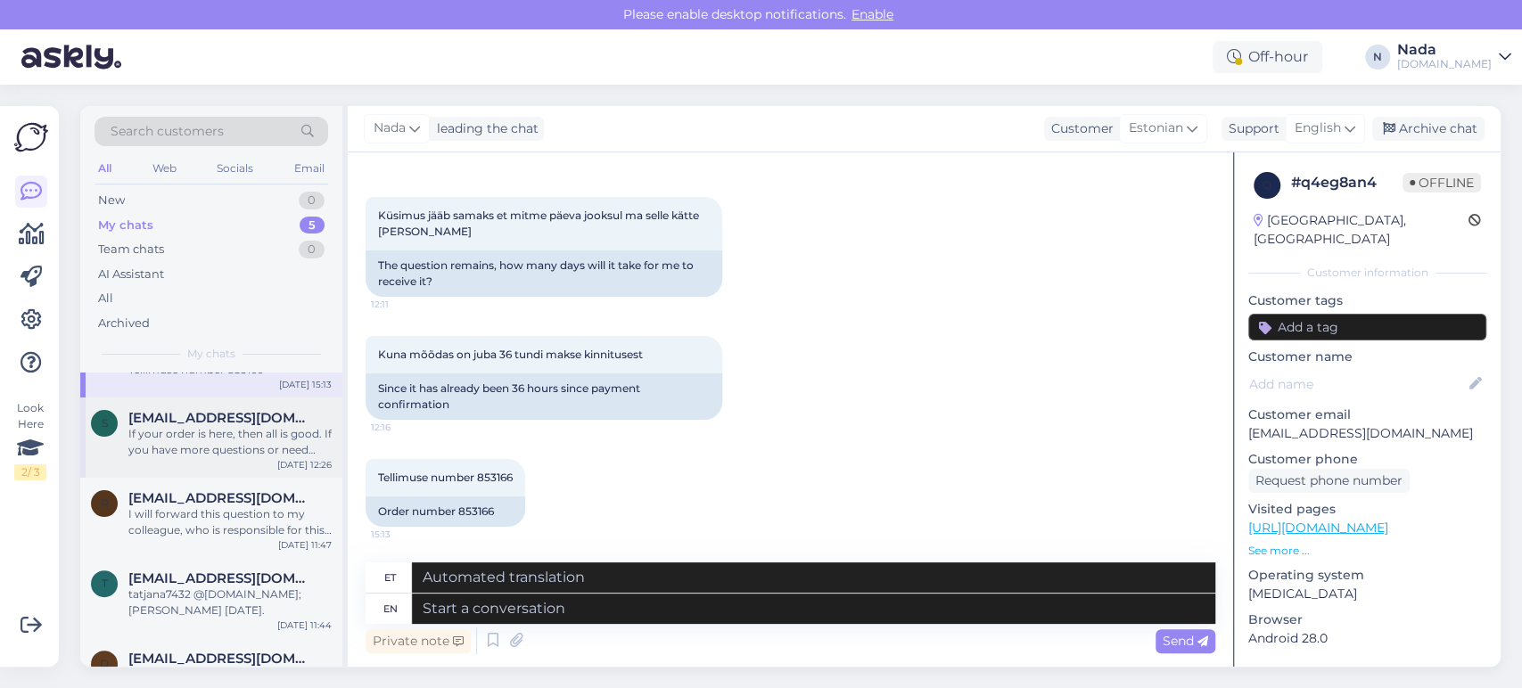
scroll to position [111, 0]
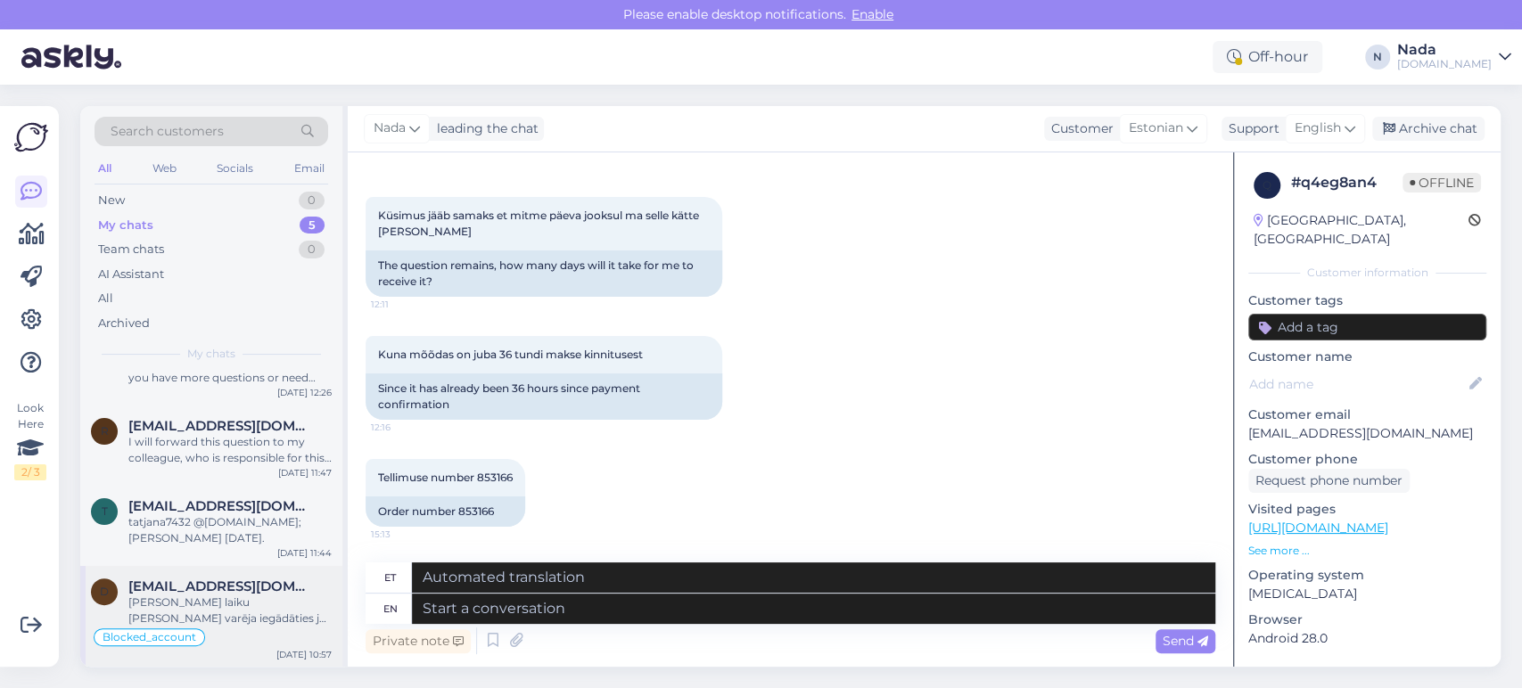
click at [301, 617] on div "Viau laiku arī varēja iegādāties ja nebiju pieriģistrējies un limitu tiešam nev…" at bounding box center [229, 611] width 203 height 32
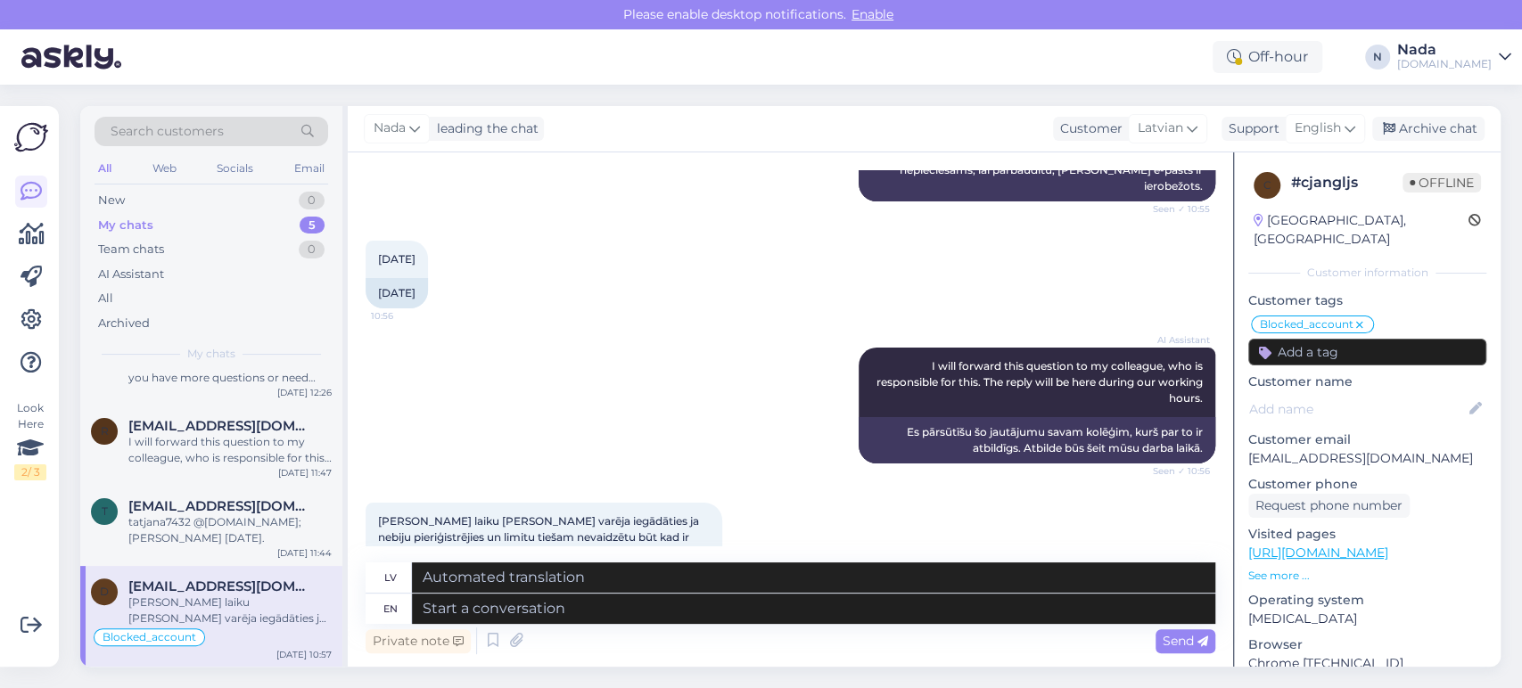
scroll to position [2421, 0]
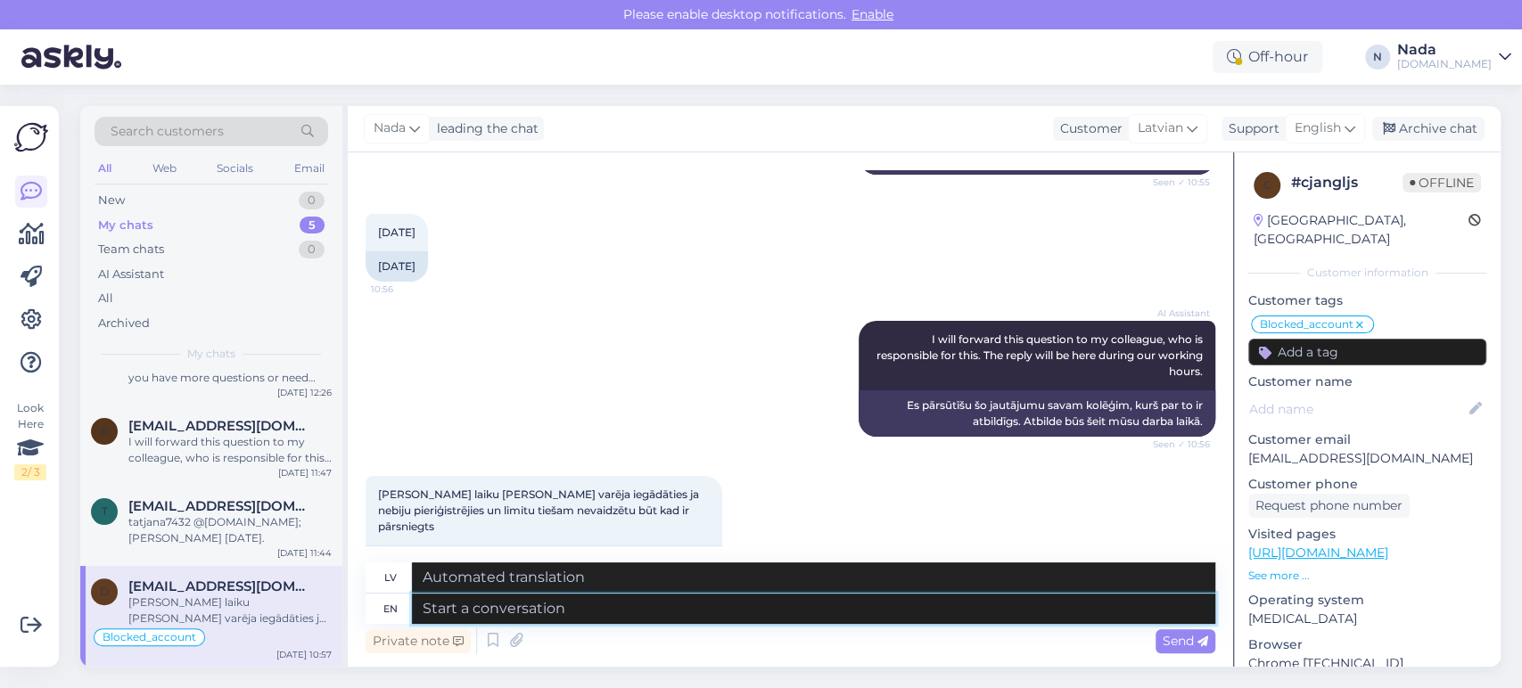
drag, startPoint x: 713, startPoint y: 612, endPoint x: 740, endPoint y: 589, distance: 35.4
click at [713, 608] on textarea at bounding box center [814, 609] width 804 height 30
click at [1099, 582] on textarea at bounding box center [814, 578] width 804 height 30
click at [1011, 631] on div "Private note Send" at bounding box center [791, 641] width 850 height 34
click at [1006, 619] on textarea at bounding box center [814, 609] width 804 height 30
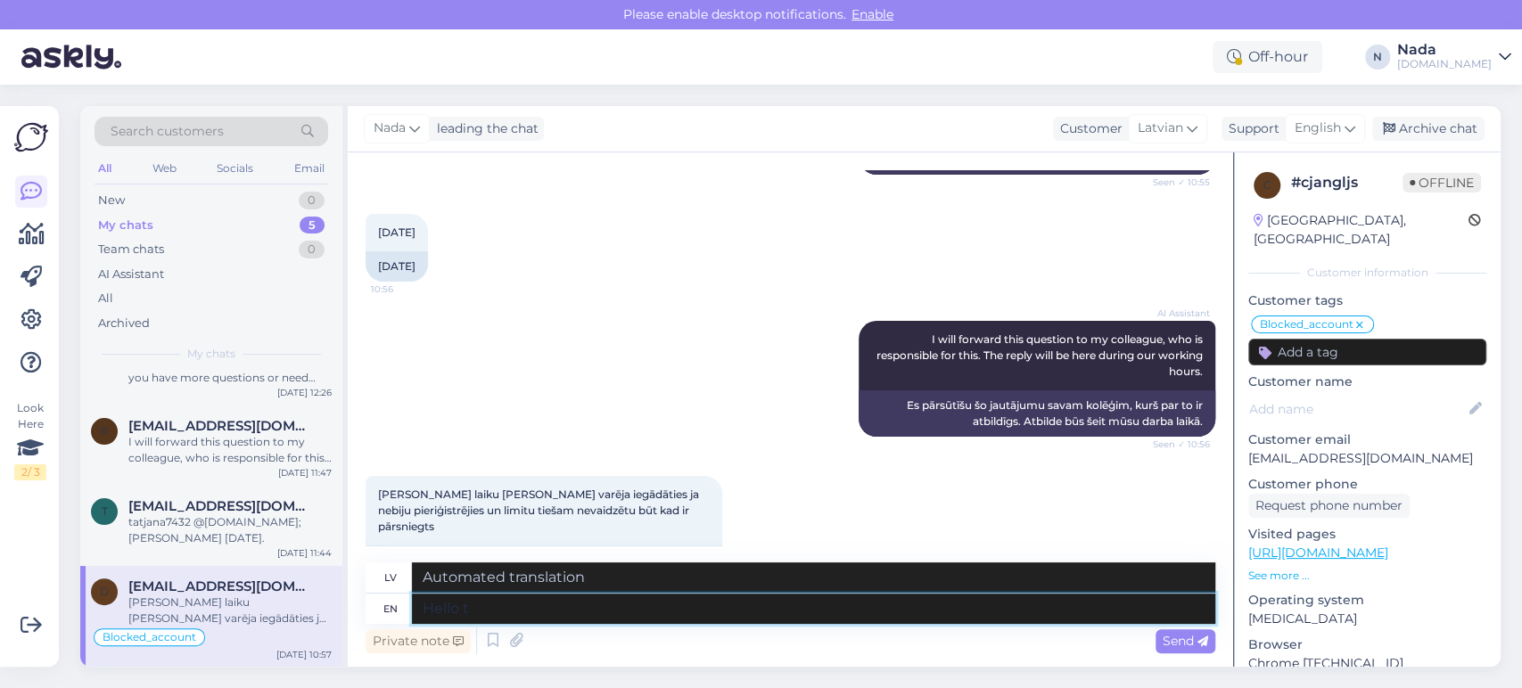
type textarea "Hello th"
type textarea "Sveiki"
type textarea "Hello there!"
type textarea "Sveiki!"
type textarea "Hello there! Please e"
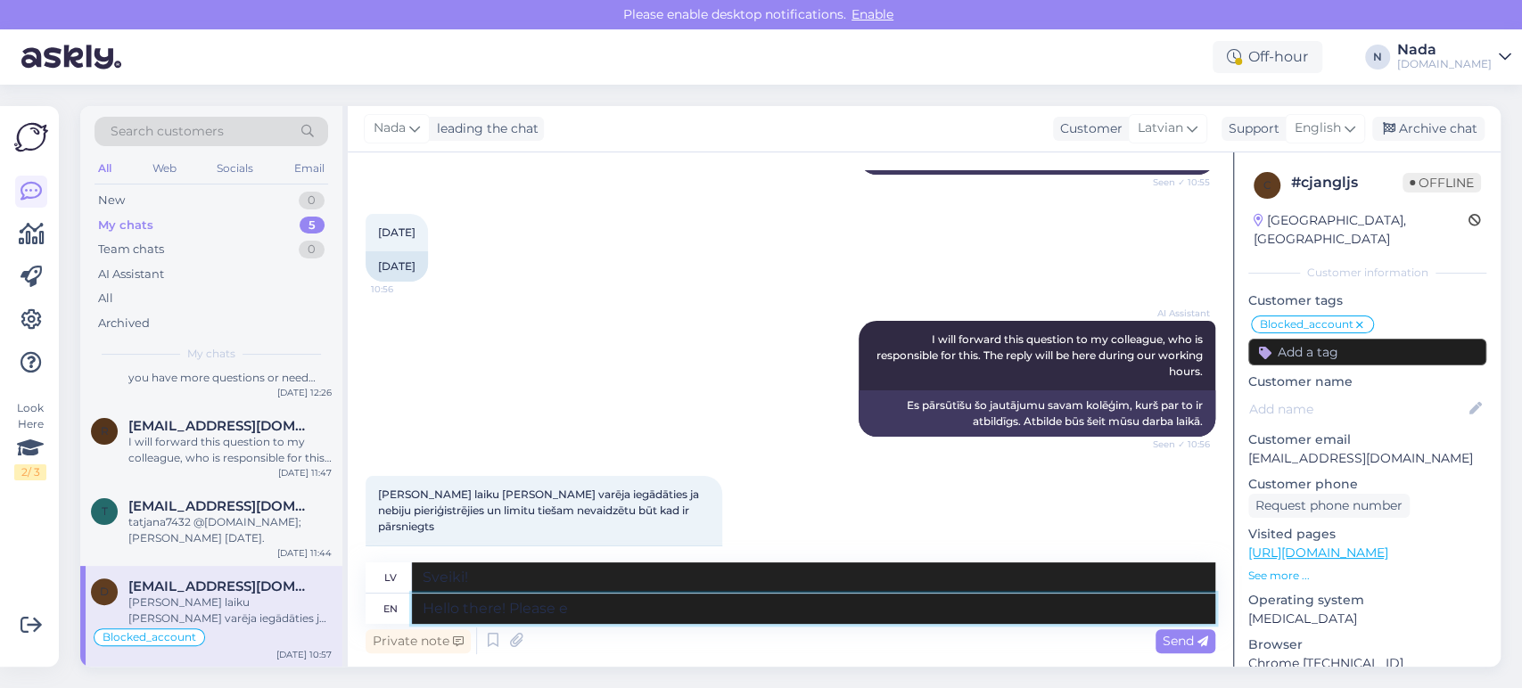
type textarea "Sveiki! Lūdzu"
type textarea "Hello there! Please explain"
type textarea "Sveiki! Lūdzu, paskaidrojiet"
type textarea "Hello there! Please explain in de"
type textarea "Sveiki! Lūdzu, paskaidrojiet sīkāk."
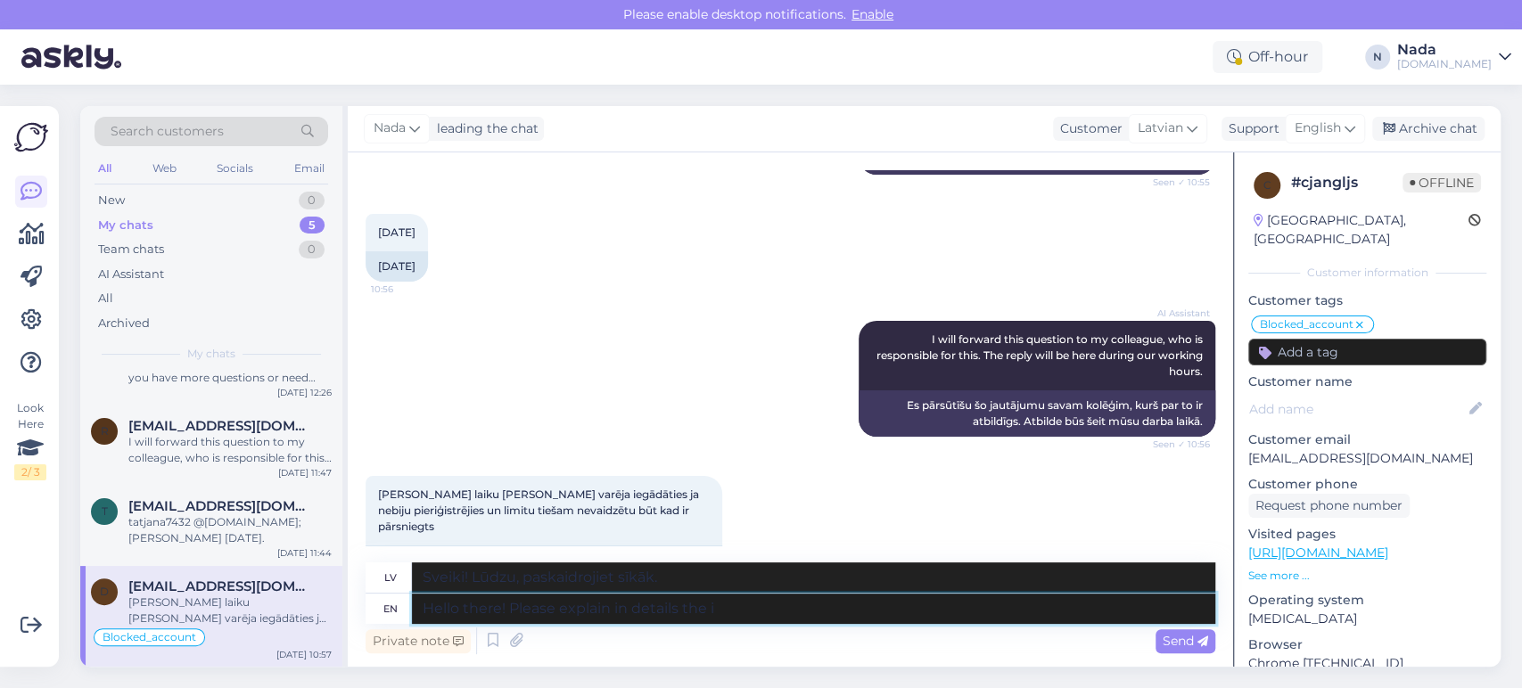
type textarea "Hello there! Please explain in details the is"
type textarea "Sveiki! Lūdzu, paskaidrojiet sīkāk"
type textarea "Hello there! Please explain in details the issue you"
type textarea "Sveiki! Lūdzu, sīkāk paskaidrojiet problēmu."
type textarea "Hello there! Please explain in details the issue you're fa"
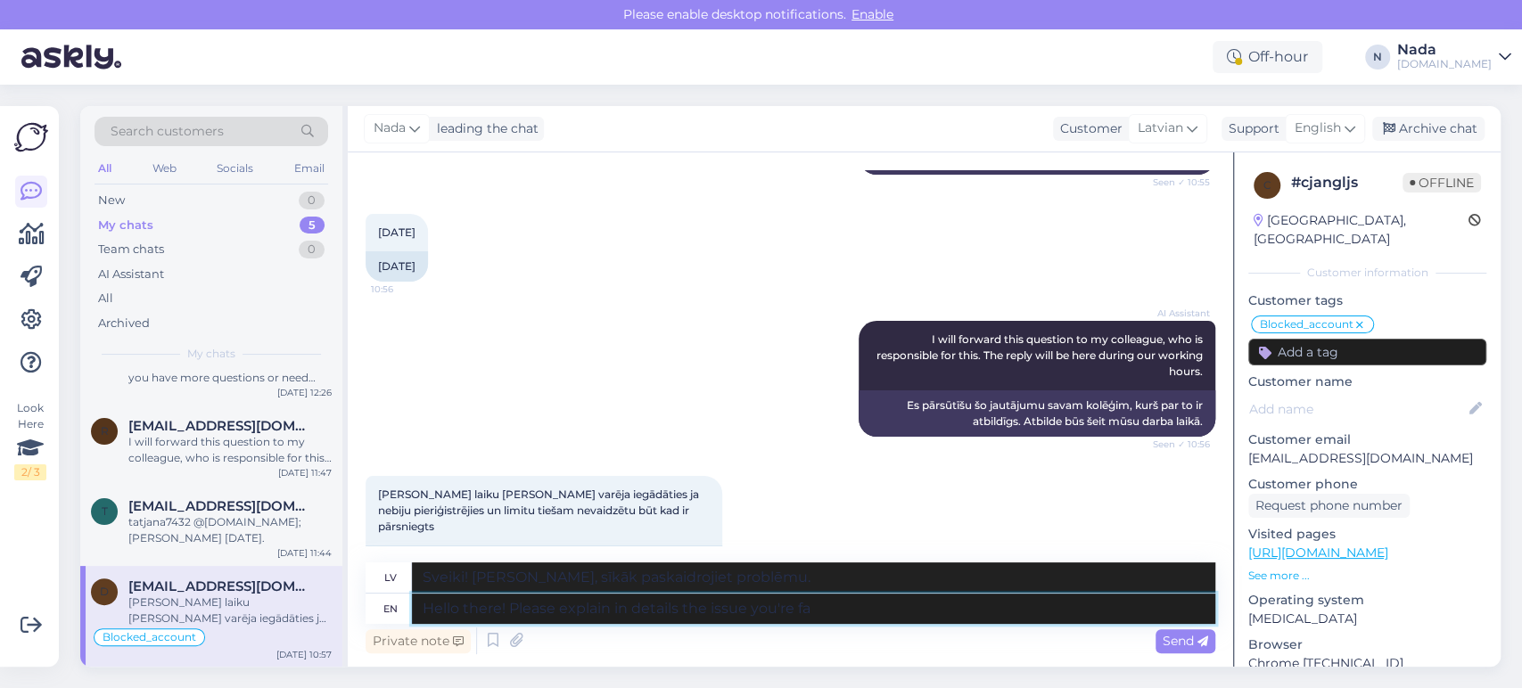
type textarea "Sveiki! Lūdzu, detalizēti paskaidrojiet savu problēmu."
type textarea "Hello there! Please explain in details the issue you're facing to"
type textarea "Sveiki! Lūdzu, detalizēti aprakstiet problēmu, ar kuru saskaraties."
type textarea "Hello there! Please explain in details the issue you're facing so"
type textarea "Sveiki! Lūdzu, detalizēti paskaidrojiet problēmu, ar kuru saskaraties."
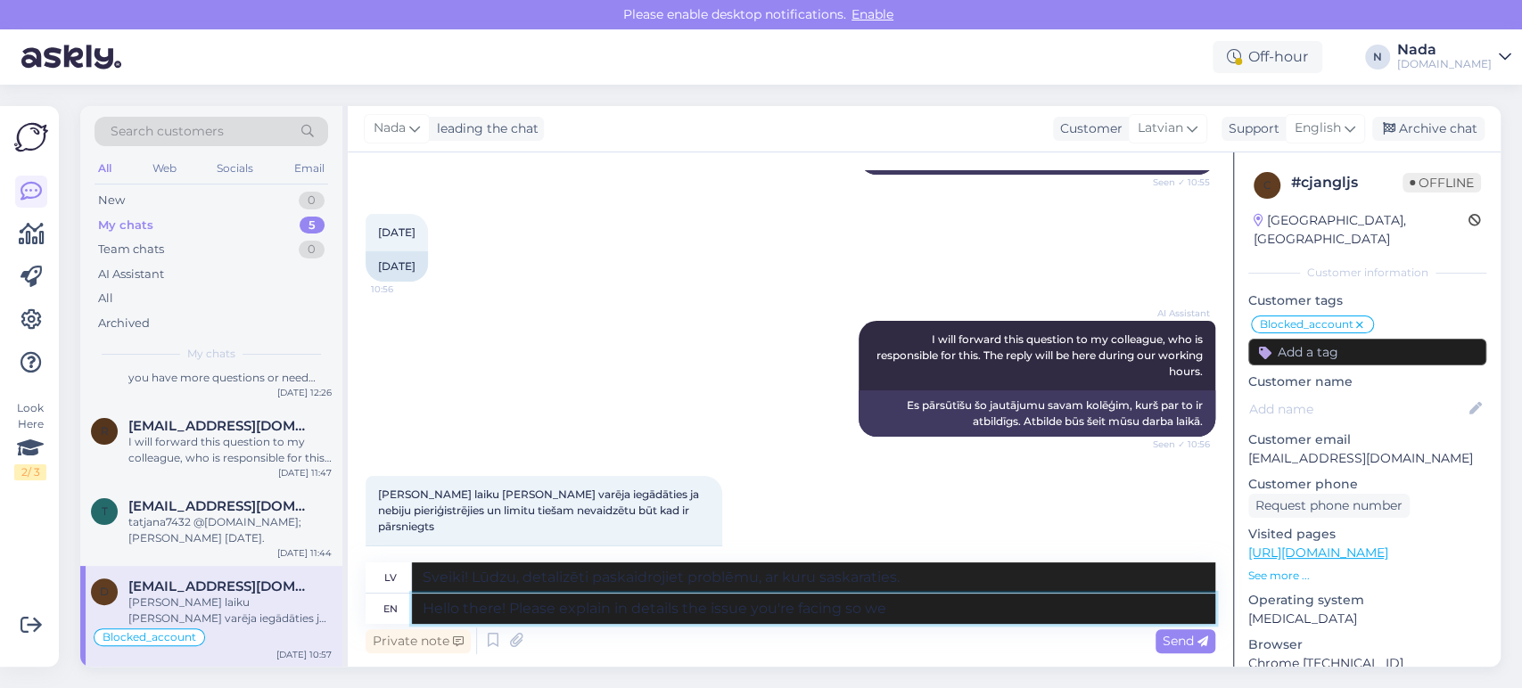
type textarea "Hello there! Please explain in details the issue you're facing so we c"
type textarea "Sveiki! Lūdzu, detalizēti aprakstiet problēmu, ar kuru saskaraties, lai mēs var…"
type textarea "Hello there! Please explain in details the issue you're facing so we can help y…"
type textarea "Sveiki! Lūdzu, detalizēti aprakstiet problēmu, ar kuru saskaraties, lai mēs var…"
type textarea "Hello there! Please explain in details the issue you're facing so we can help y…"
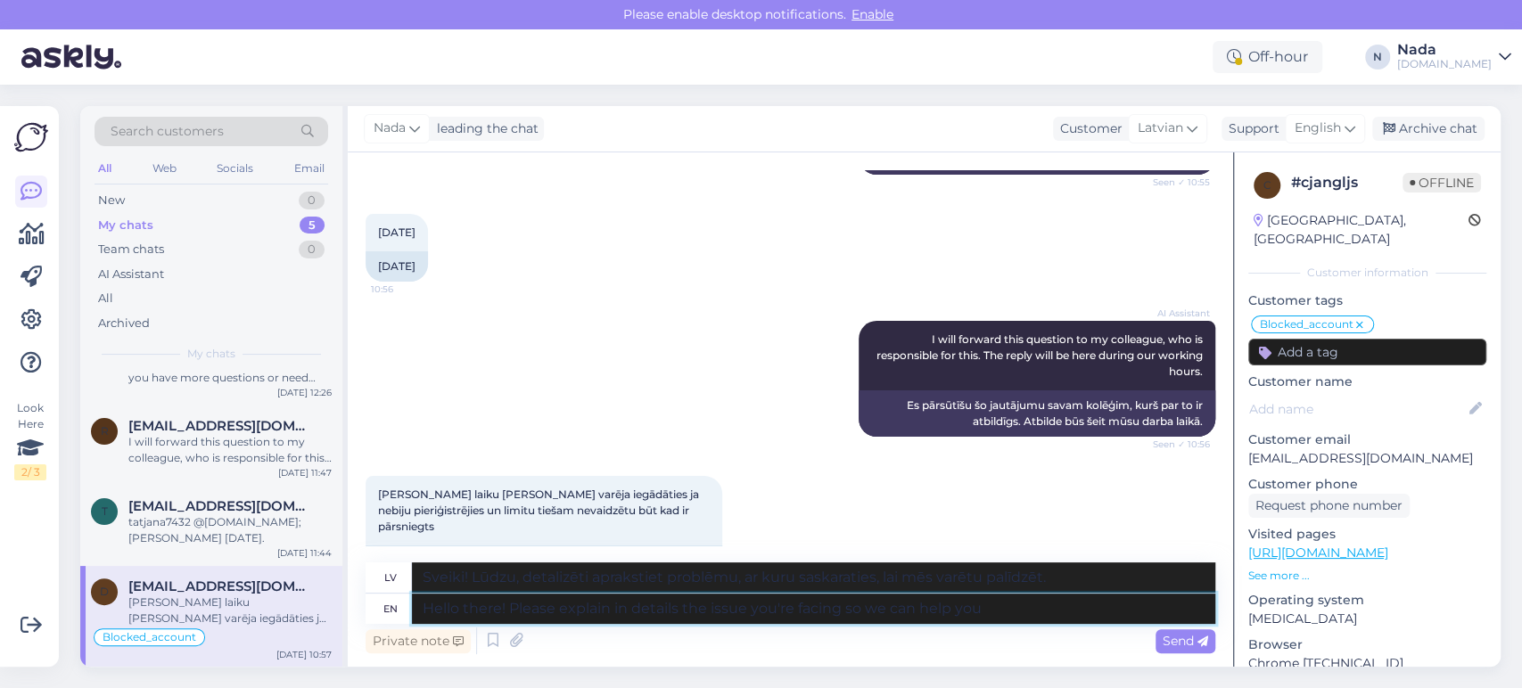
type textarea "Sveiki! Lūdzu, detalizēti aprakstiet problēmu, ar kuru saskaraties, lai mēs var…"
type textarea "Hello there! Please explain in details the issue you're facing so we can help y…"
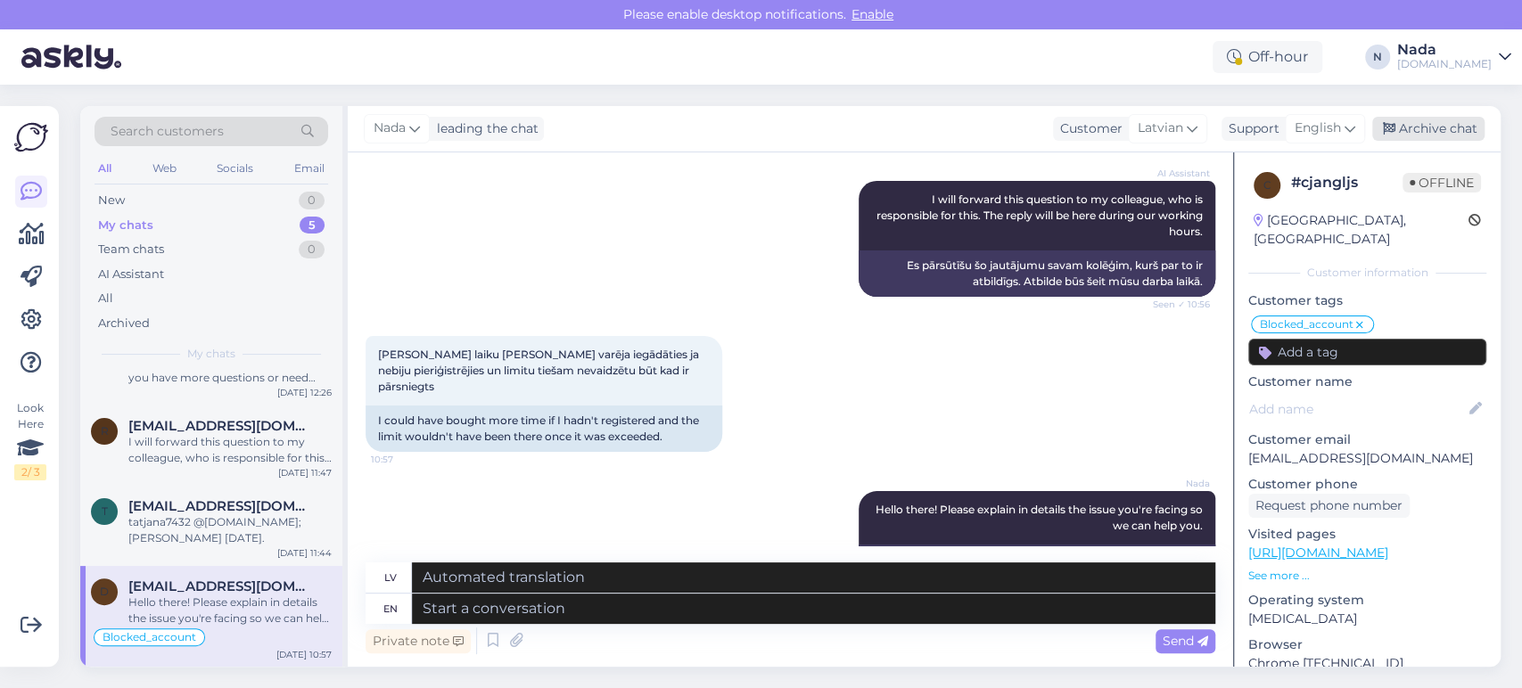
click at [1456, 136] on div "Archive chat" at bounding box center [1428, 129] width 112 height 24
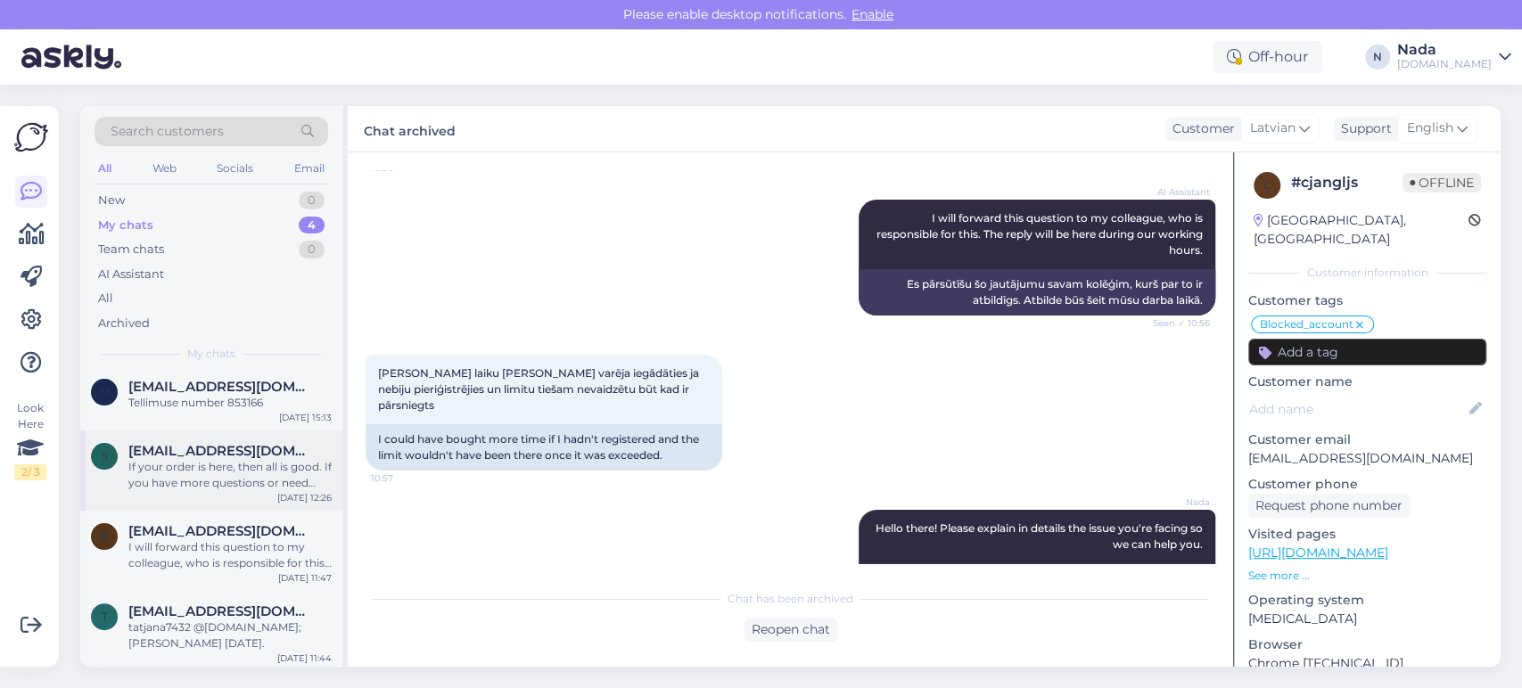
scroll to position [10, 0]
click at [208, 600] on span "tatjana7432@inbox.lv" at bounding box center [220, 608] width 185 height 16
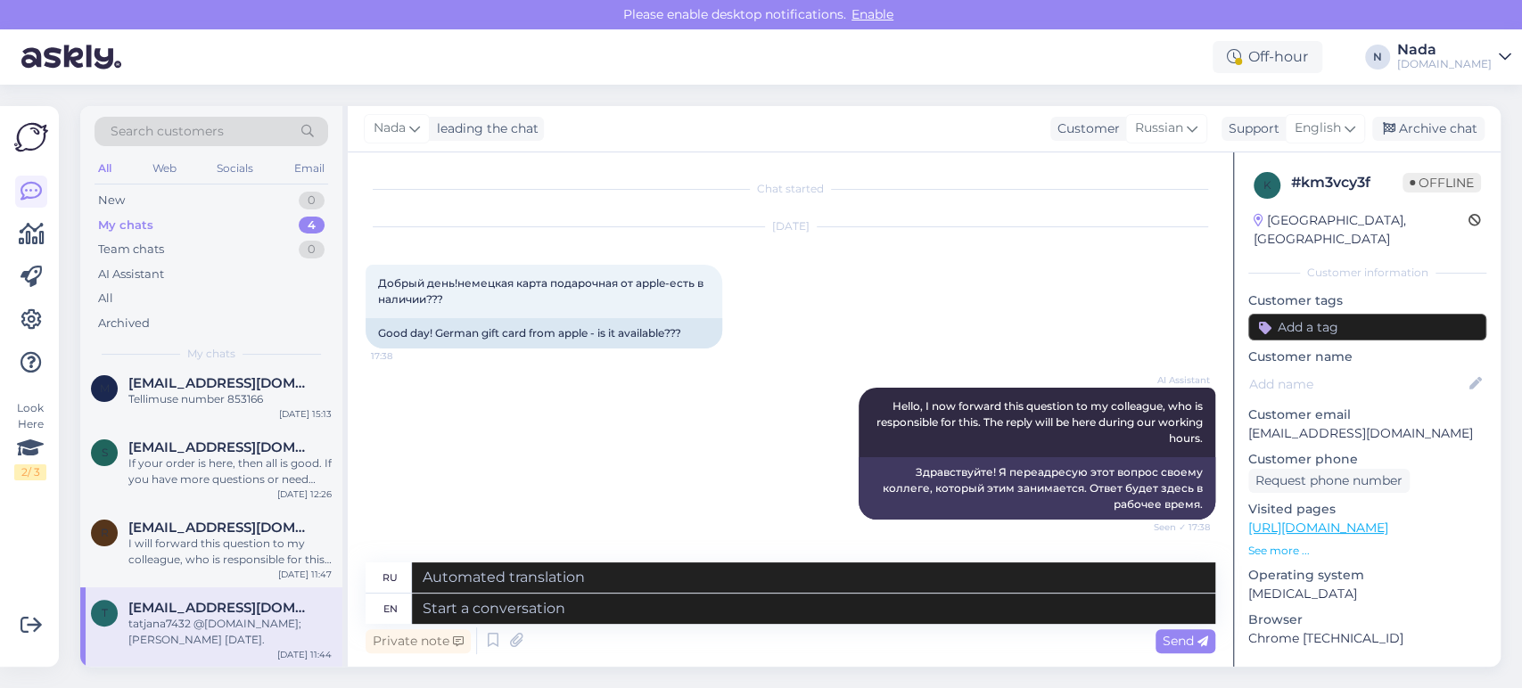
scroll to position [4038, 0]
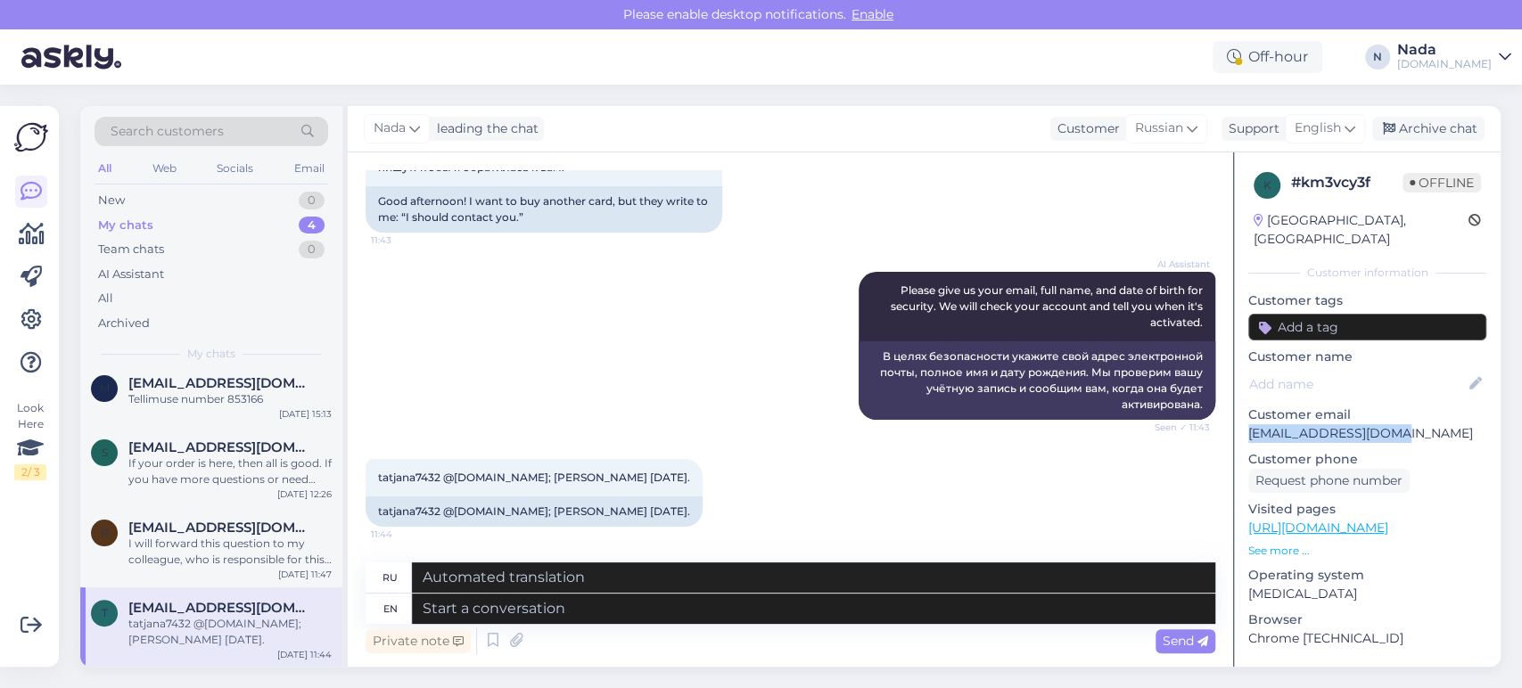
drag, startPoint x: 1386, startPoint y: 416, endPoint x: 1247, endPoint y: 415, distance: 139.1
click at [1247, 415] on div "k # km3vcy3f Offline Latvia, Riga Customer information Customer tags Customer n…" at bounding box center [1367, 528] width 267 height 752
copy p "tatjana7432@inbox.lv"
click at [625, 608] on textarea at bounding box center [814, 609] width 804 height 30
paste textarea "Please share with us your order number if you still haven't received it."
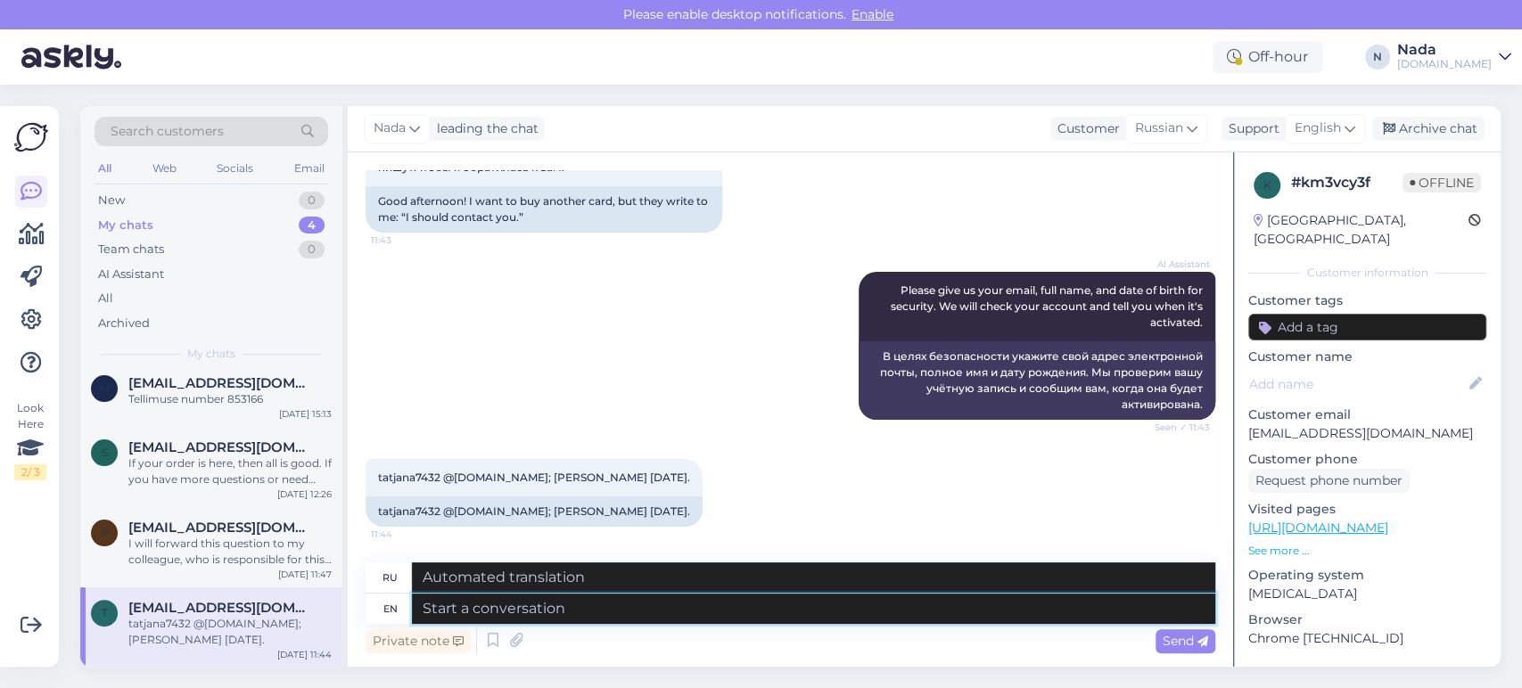
type textarea "Please share with us your order number if you still haven't received it."
type textarea "Если вы все еще не получили свой заказ, сообщите нам его номер."
drag, startPoint x: 1015, startPoint y: 620, endPoint x: 289, endPoint y: 606, distance: 726.1
click at [289, 606] on div "Search customers All Web Socials Email New 0 My chats 4 Team chats 0 AI Assista…" at bounding box center [790, 386] width 1421 height 561
paste textarea "Thank you for waiting. We've received feedback from the higher team that all de…"
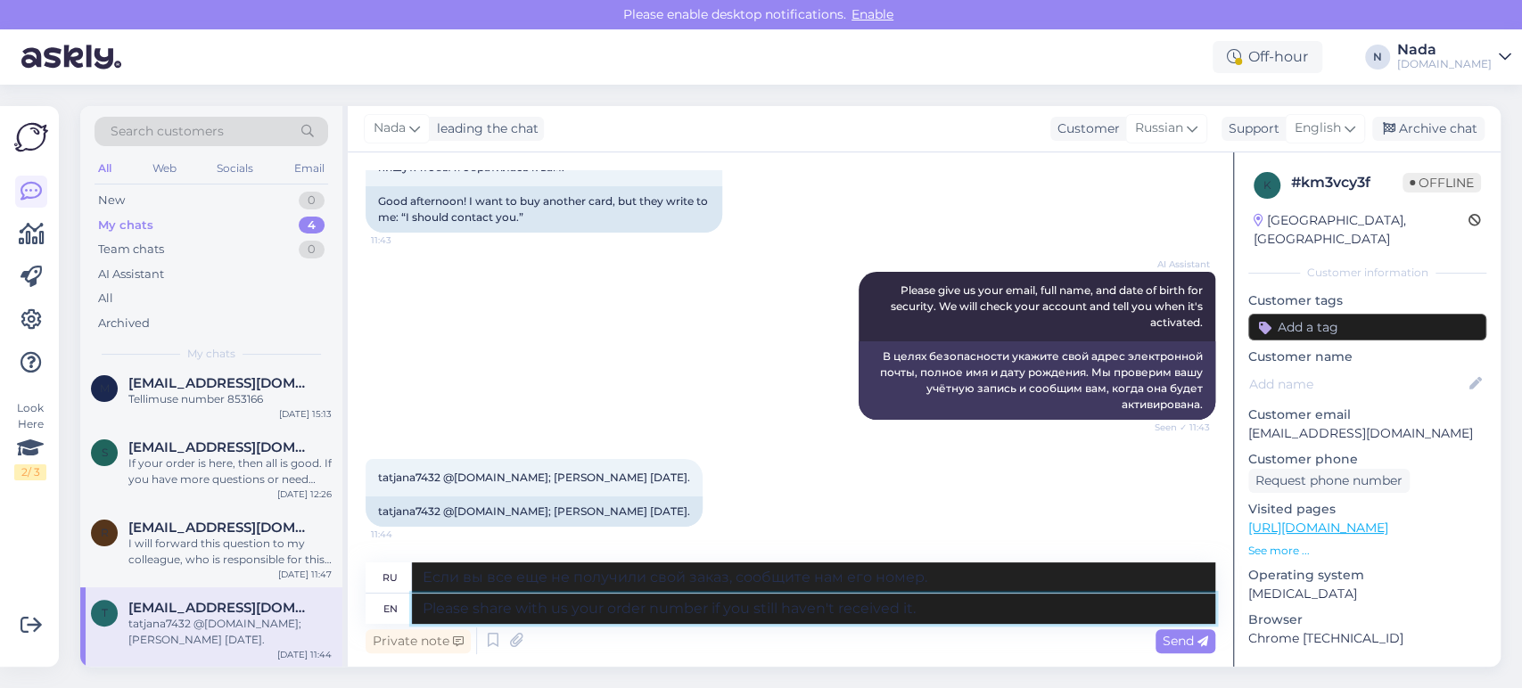
type textarea "Thank you for waiting. We've received feedback from the higher team that all de…"
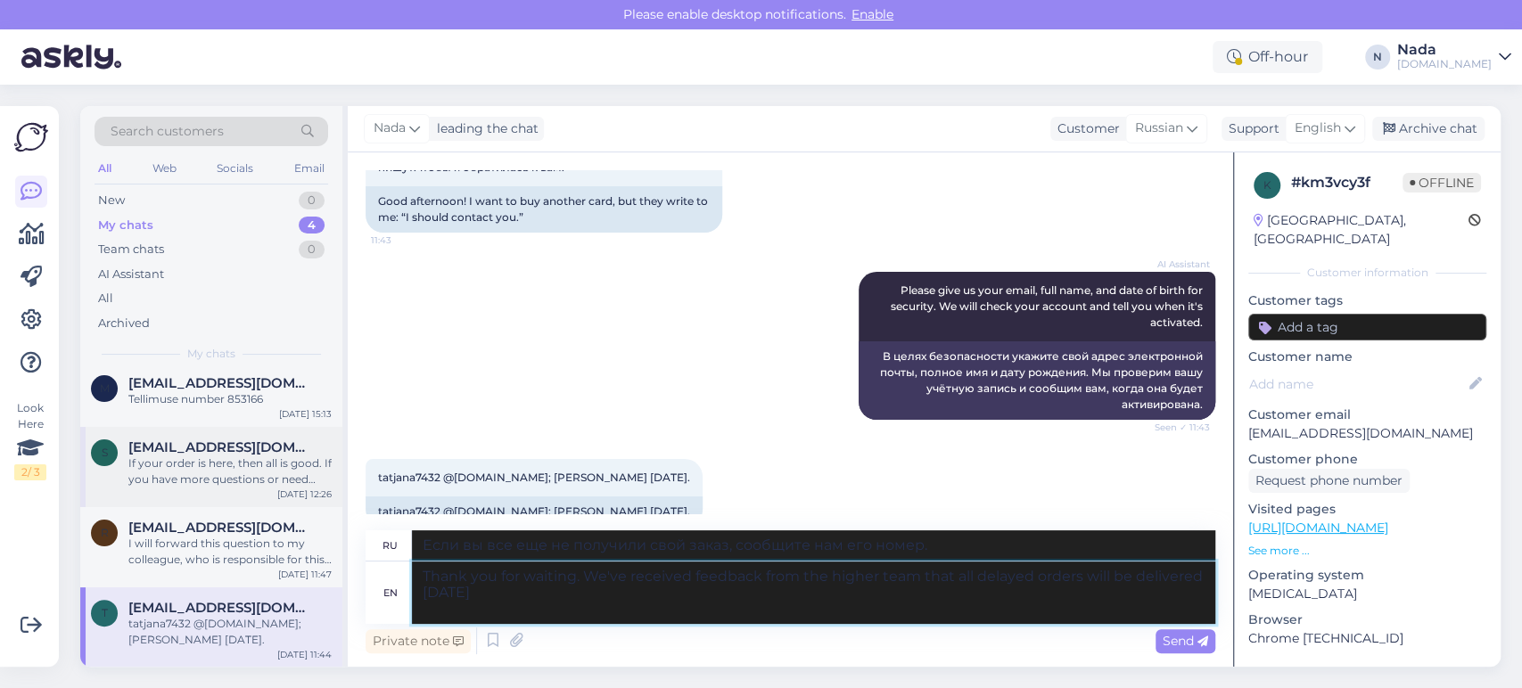
type textarea "Спасибо за ожидание. Мы получили сообщение от вышестоящей команды о том, что вс…"
drag, startPoint x: 544, startPoint y: 606, endPoint x: 241, endPoint y: 499, distance: 321.5
click at [241, 499] on div "Search customers All Web Socials Email New 0 My chats 4 Team chats 0 AI Assista…" at bounding box center [790, 386] width 1421 height 561
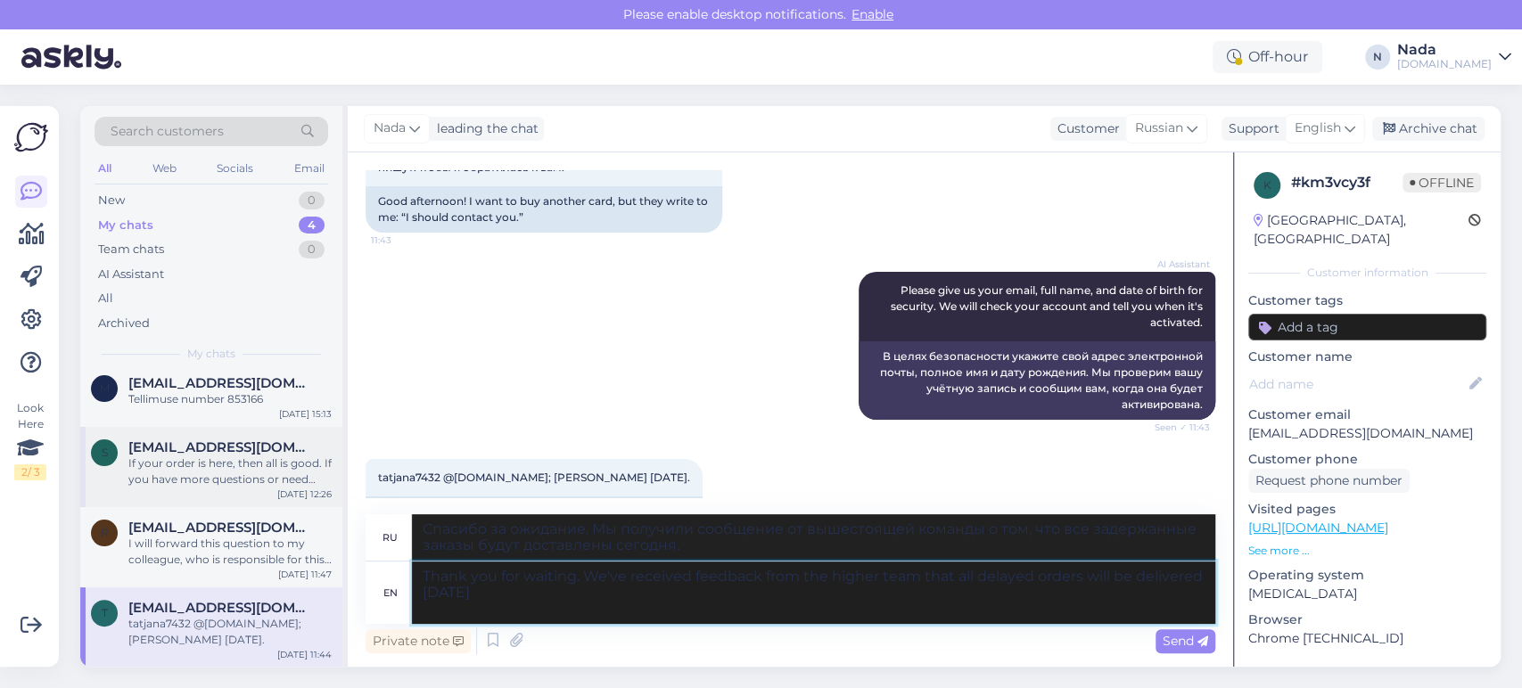
paste textarea "your patience. We've reactivated your account, please try to login again."
type textarea "Thank you for your patience. We've reactivated your account, please try to logi…"
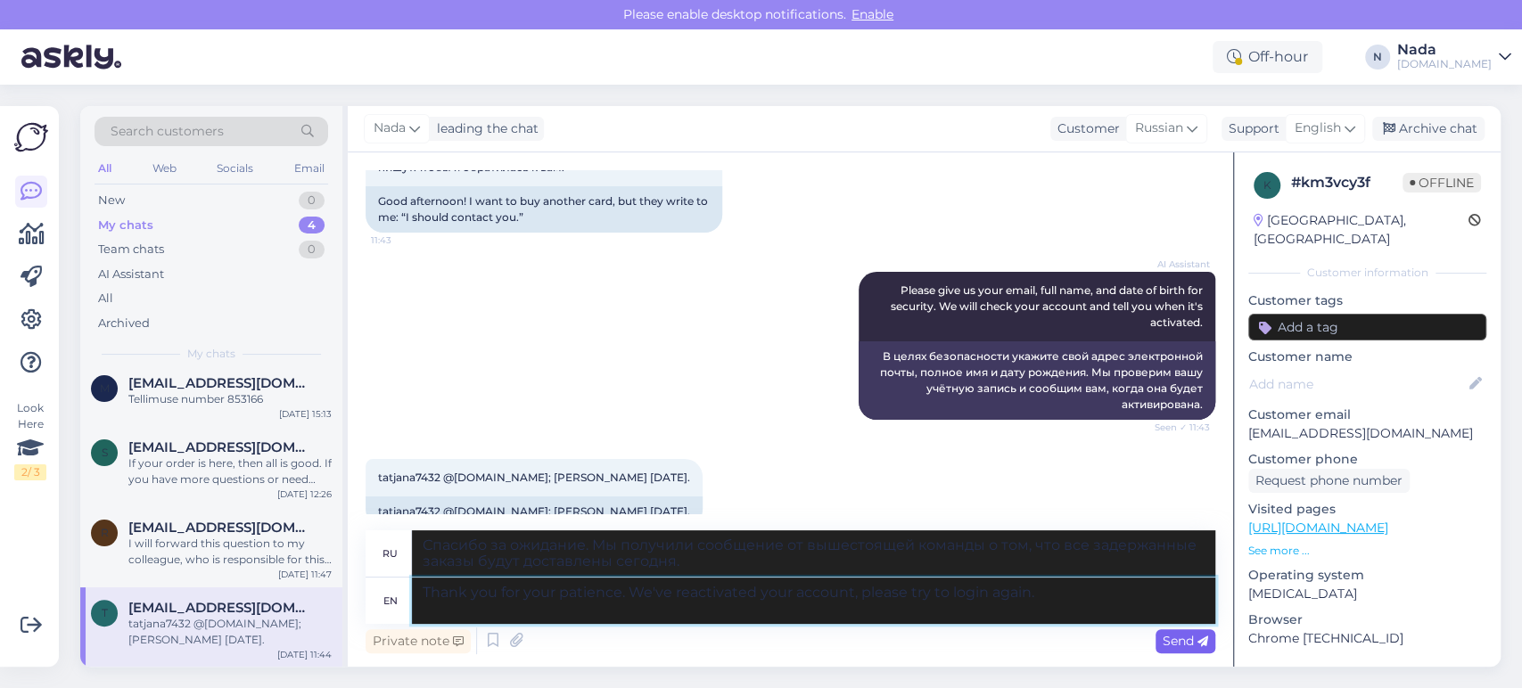
type textarea "Благодарим вас за терпение. Мы повторно активировали вашу учётную запись. Попро…"
type textarea "Thank you for your patience. We've reactivated your account, please try to logi…"
click at [1191, 646] on span "Send" at bounding box center [1185, 641] width 45 height 16
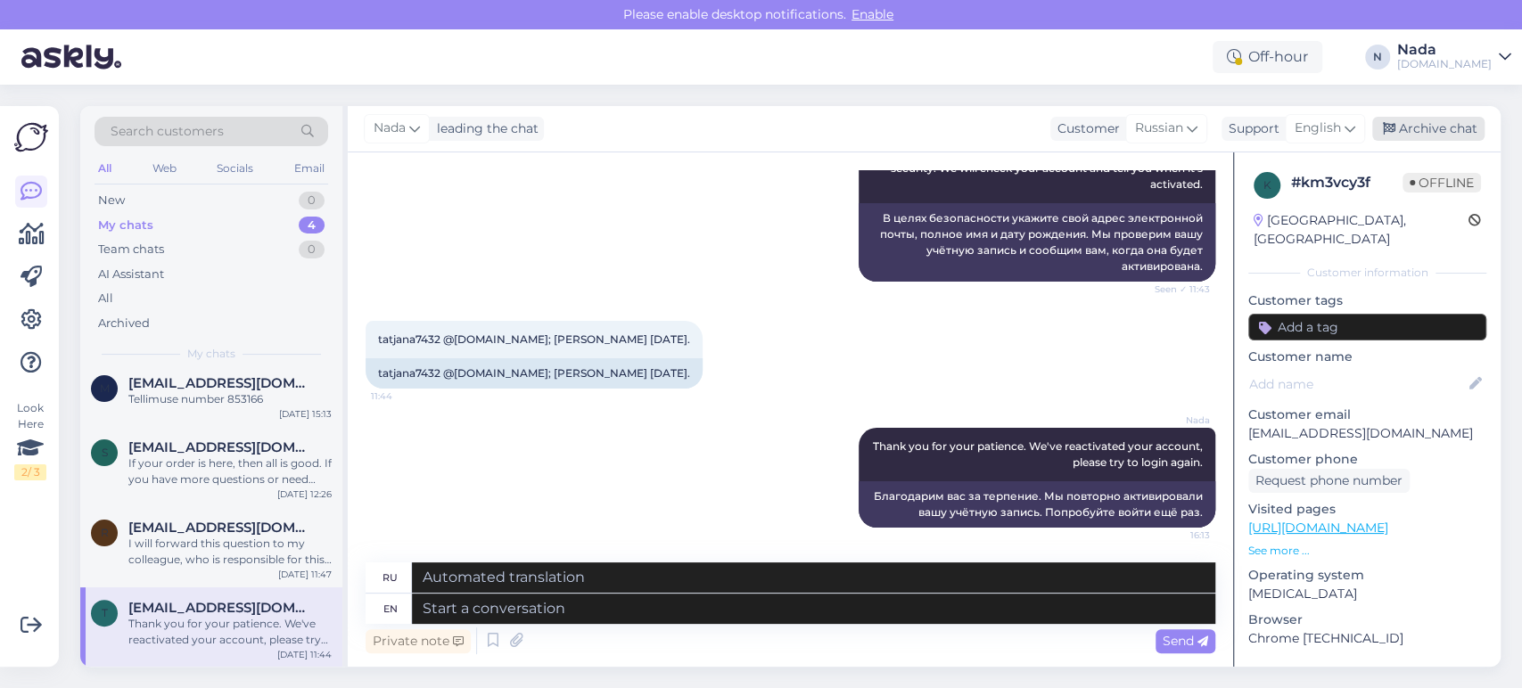
click at [1429, 126] on div "Archive chat" at bounding box center [1428, 129] width 112 height 24
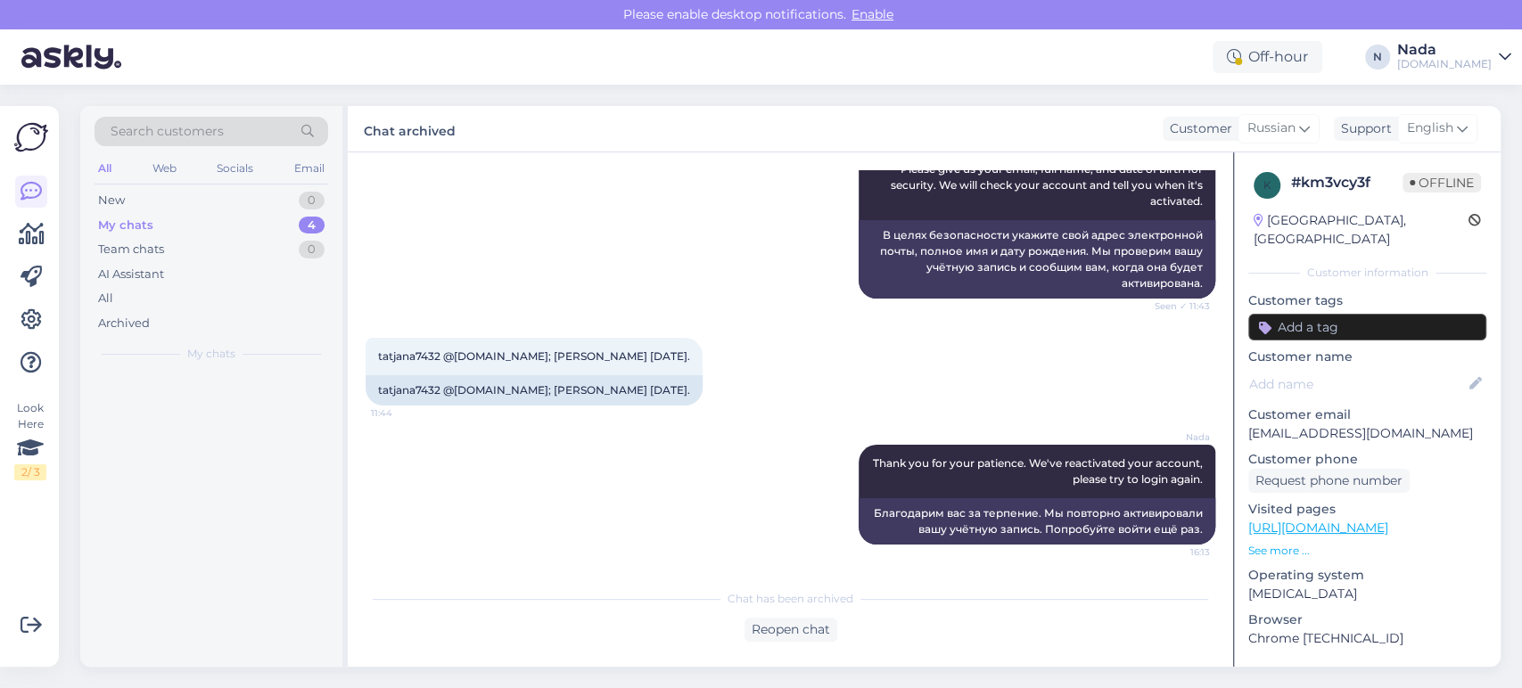
scroll to position [4158, 0]
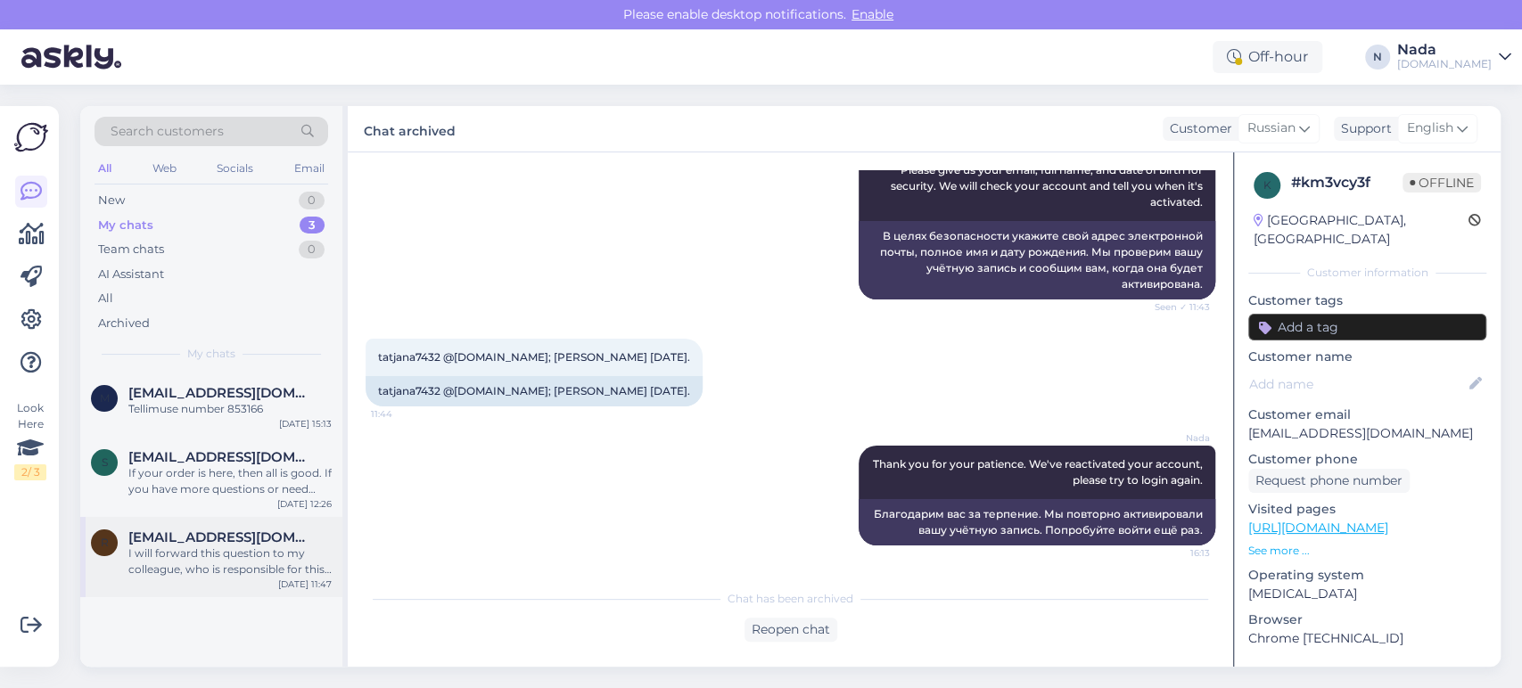
click at [243, 549] on div "I will forward this question to my colleague, who is responsible for this. The …" at bounding box center [229, 562] width 203 height 32
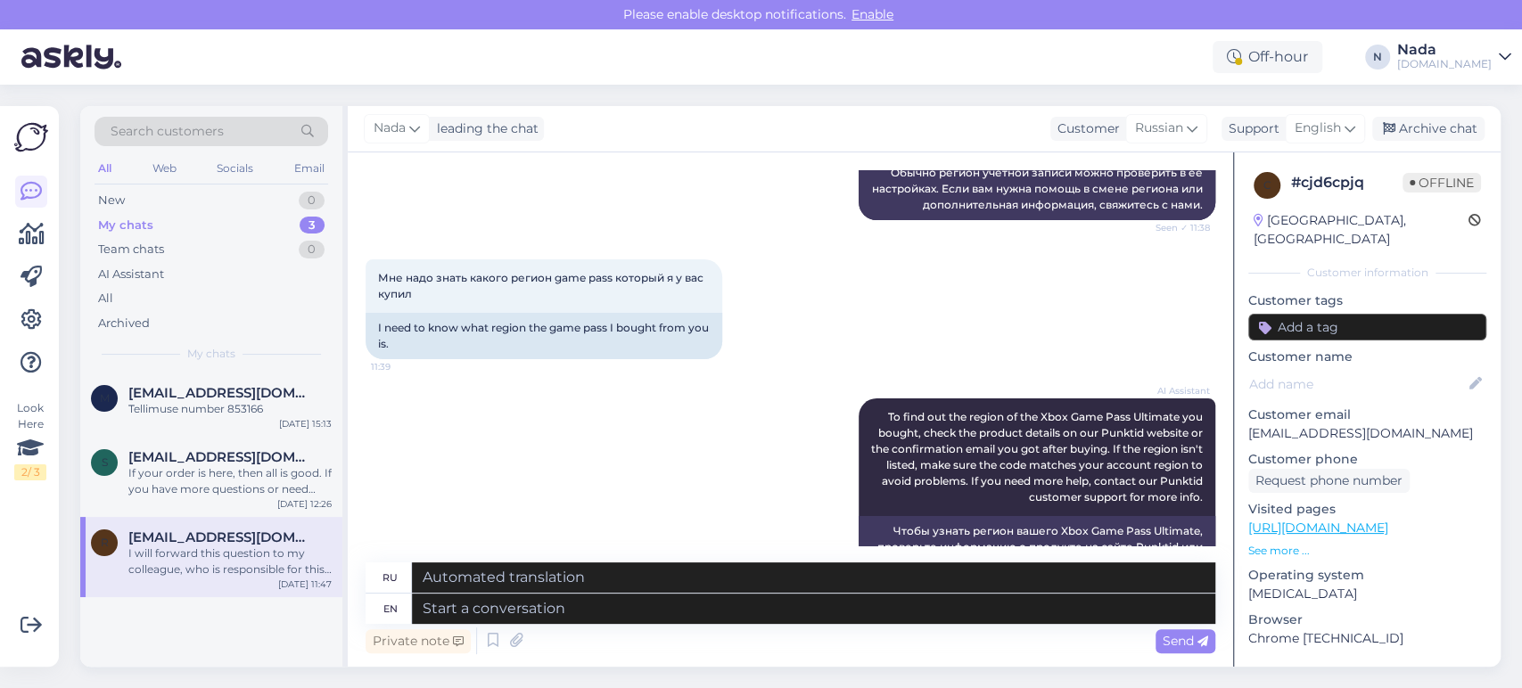
scroll to position [789, 0]
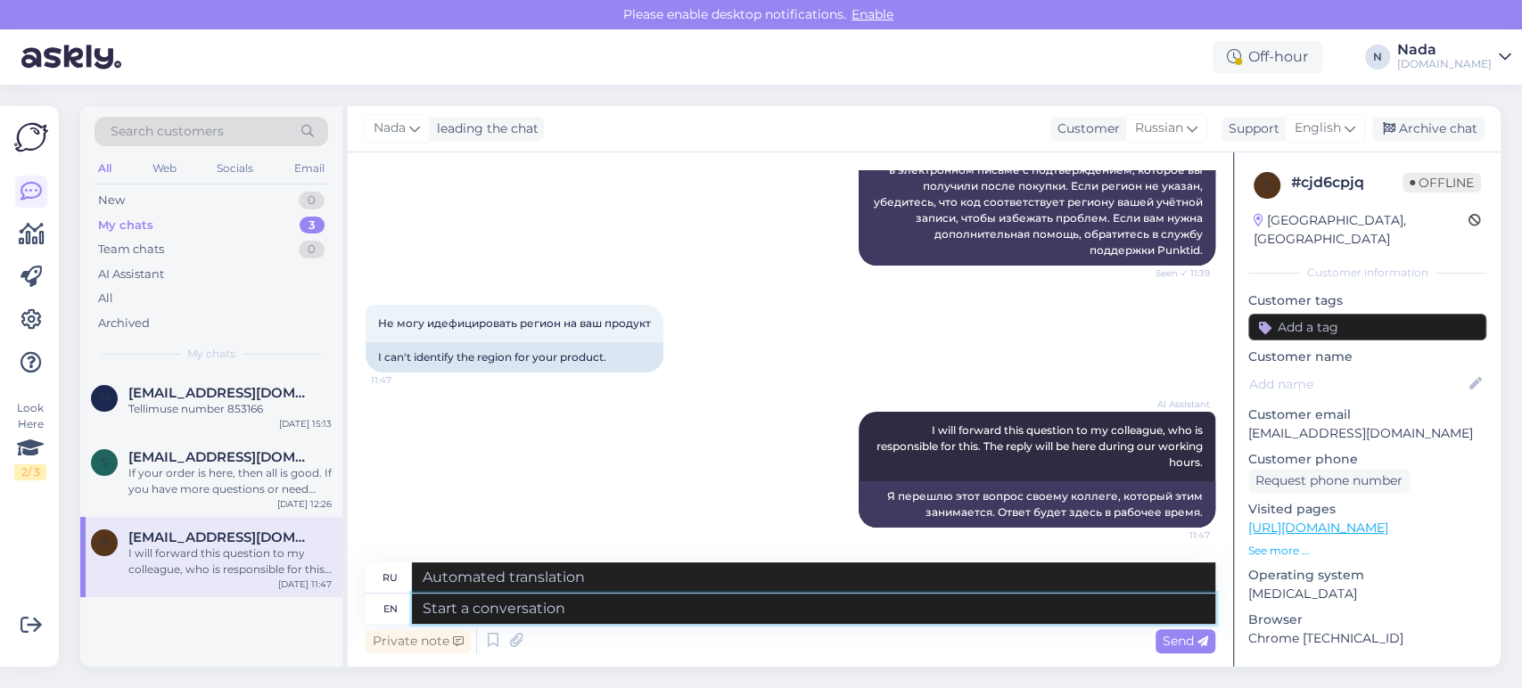
click at [721, 620] on textarea at bounding box center [814, 609] width 804 height 30
type textarea "l"
type textarea "Please sha"
type textarea "Пожалуйста"
type textarea "Please share wit"
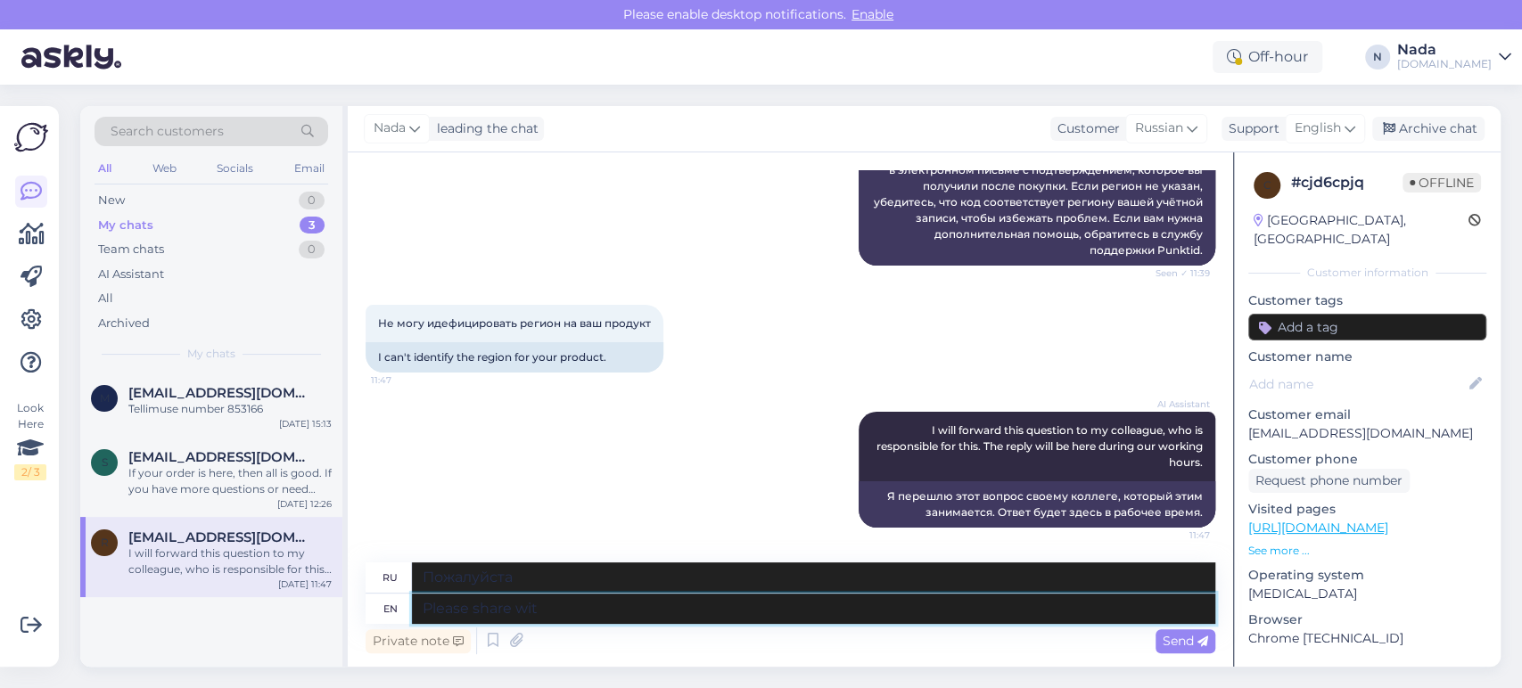
type textarea "Пожалуйста, поделитесь"
type textarea "Please share with me t"
type textarea "Пожалуйста, поделитесь с"
type textarea "Please share with me the"
type textarea "Пожалуйста, поделитесь со мной."
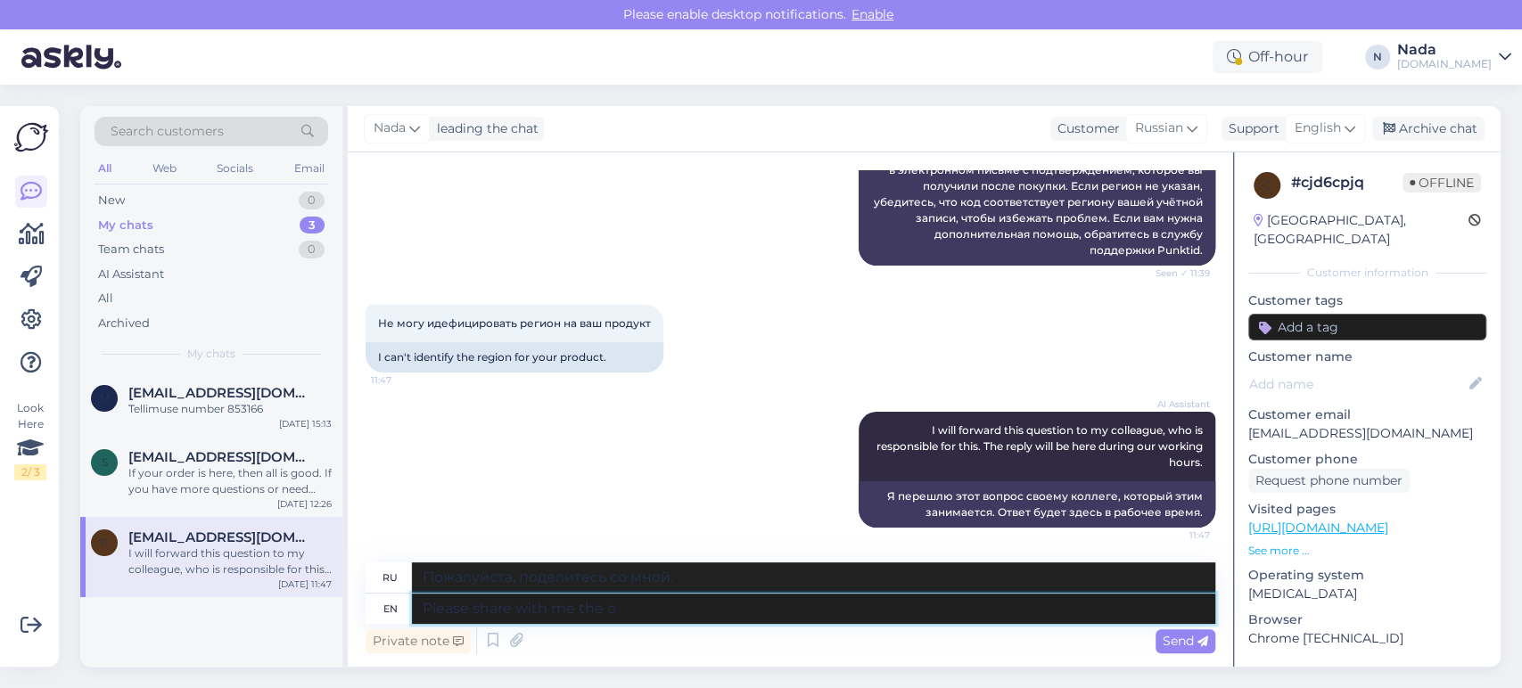
type textarea "Please share with me the or"
type textarea "Пожалуйста, поделитесь со мной"
type textarea "Please share with me the order n"
type textarea "Пожалуйста, поделитесь со мной заказом."
type textarea "Please share with me the order number o"
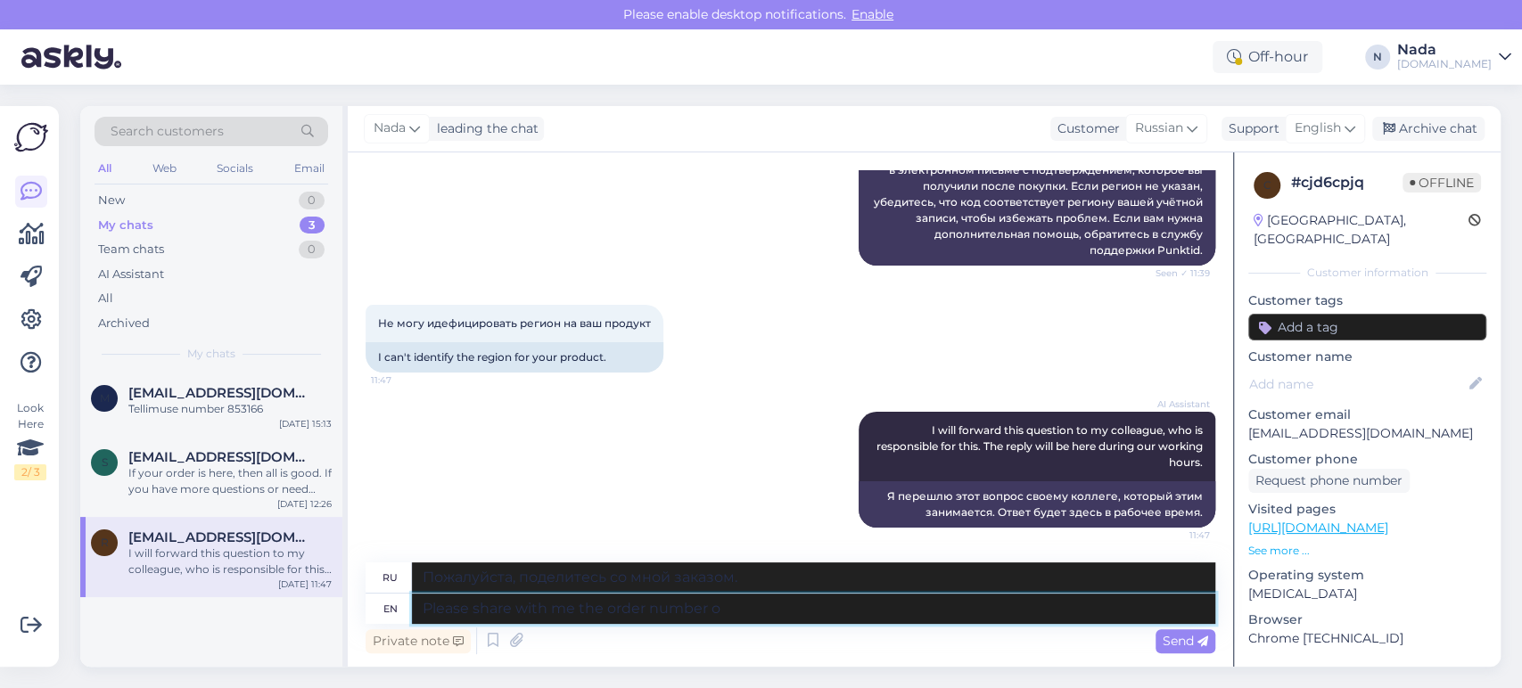
type textarea "Пожалуйста, сообщите мне номер заказа."
type textarea "Please share with me the order number o you"
type textarea "Пожалуйста, поделитесь со мной номером заказа."
type textarea "Please share with me the order number of"
type textarea "Пожалуйста, сообщите мне номер заказа."
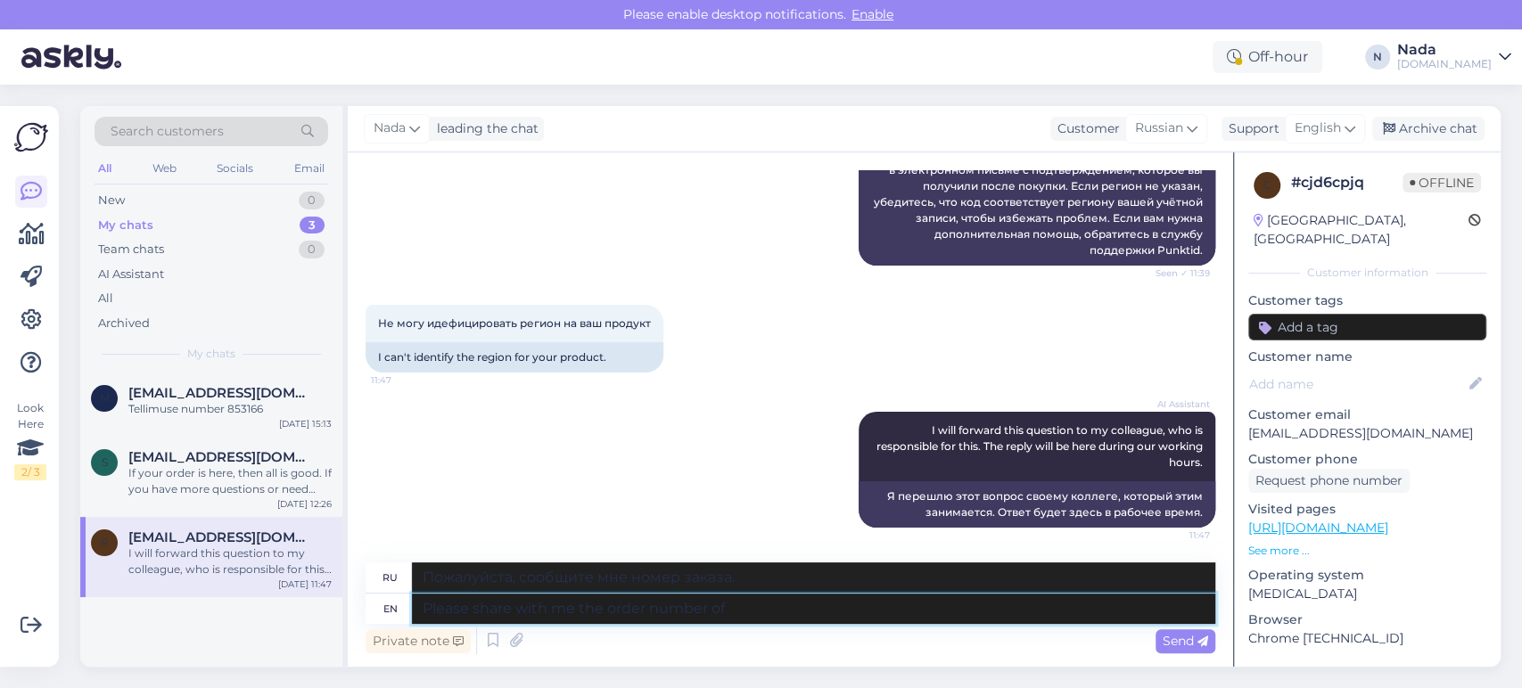
type textarea "Please share with me the order number of y"
type textarea "Пожалуйста, поделитесь со мной номером заказа."
type textarea "Please share with me the order number of your"
type textarea "Пожалуйста, поделитесь со мной номером вашего заказа."
type textarea "Please share with me the order number of your purchase and"
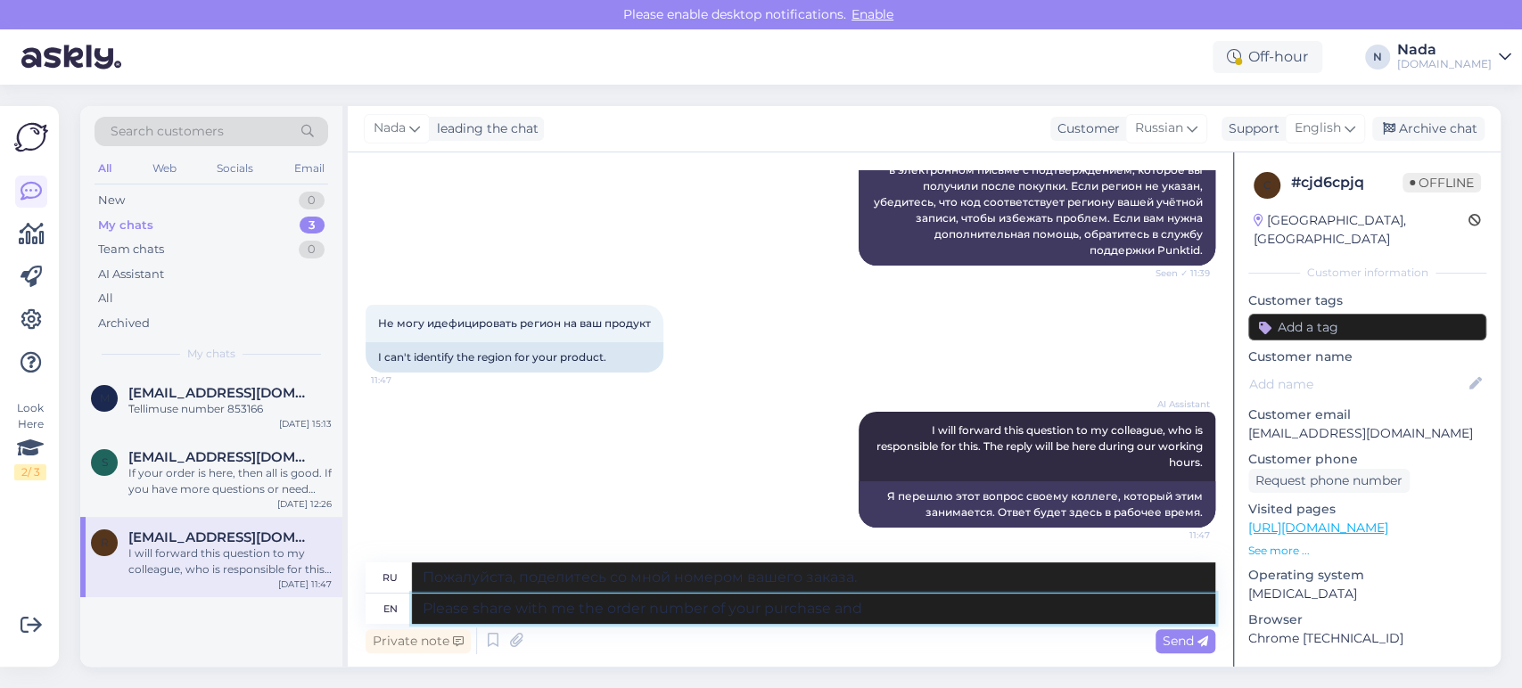
type textarea "Пожалуйста, сообщите мне номер заказа вашей покупки."
type textarea "Please share with me the order number of your purchase and I"
type textarea "Пожалуйста, поделитесь со мной номером заказа вашей покупки и"
type textarea "Please share with me the order number of your purchase and I'll ch"
type textarea "Пожалуйста, поделитесь со мной номером заказа вашей покупки, и я"
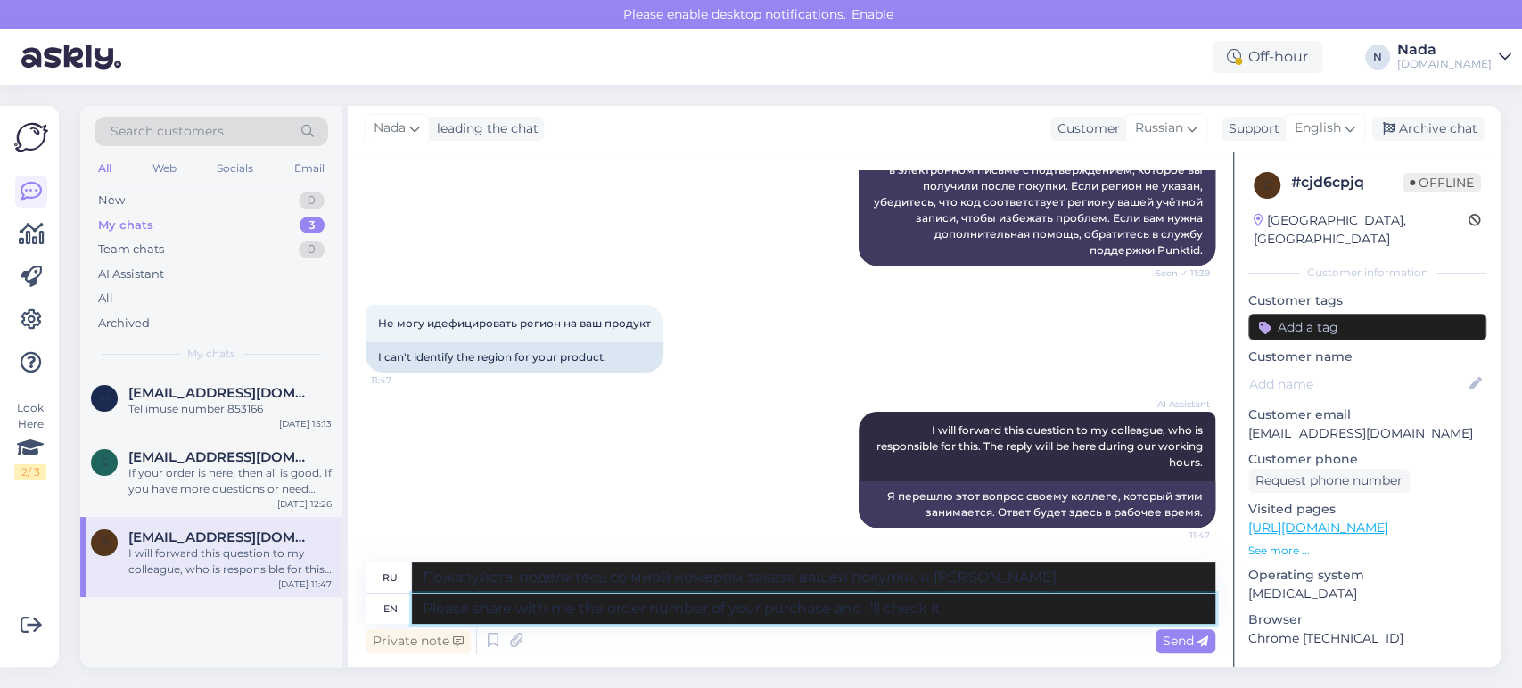
type textarea "Please share with me the order number of your purchase and I'll check it"
type textarea "Пожалуйста, сообщите мне номер заказа, и я проверю."
type textarea "Please share with me the order number of your purchase and I'll check it fo"
type textarea "Пожалуйста, сообщите мне номер заказа, и я его проверю."
type textarea "Please share with me the order number of your purchase and I'll check it for yo"
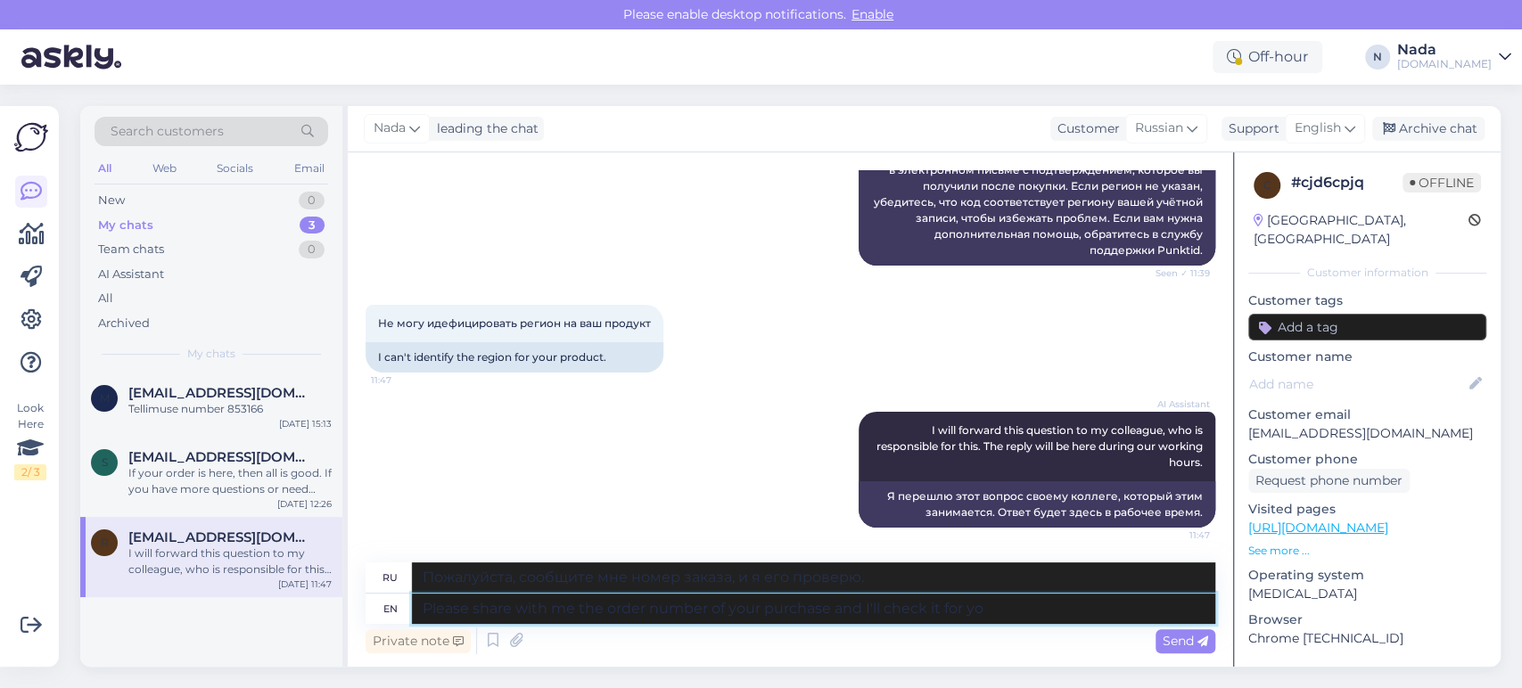
type textarea "Пожалуйста, сообщите мне номер заказа, который вы купили, и я проверю его."
type textarea "Please share with me the order number of your purchase and I'll check it for yo…"
type textarea "Пожалуйста, сообщите мне номер заказа, который вы купили, и я проверю его для в…"
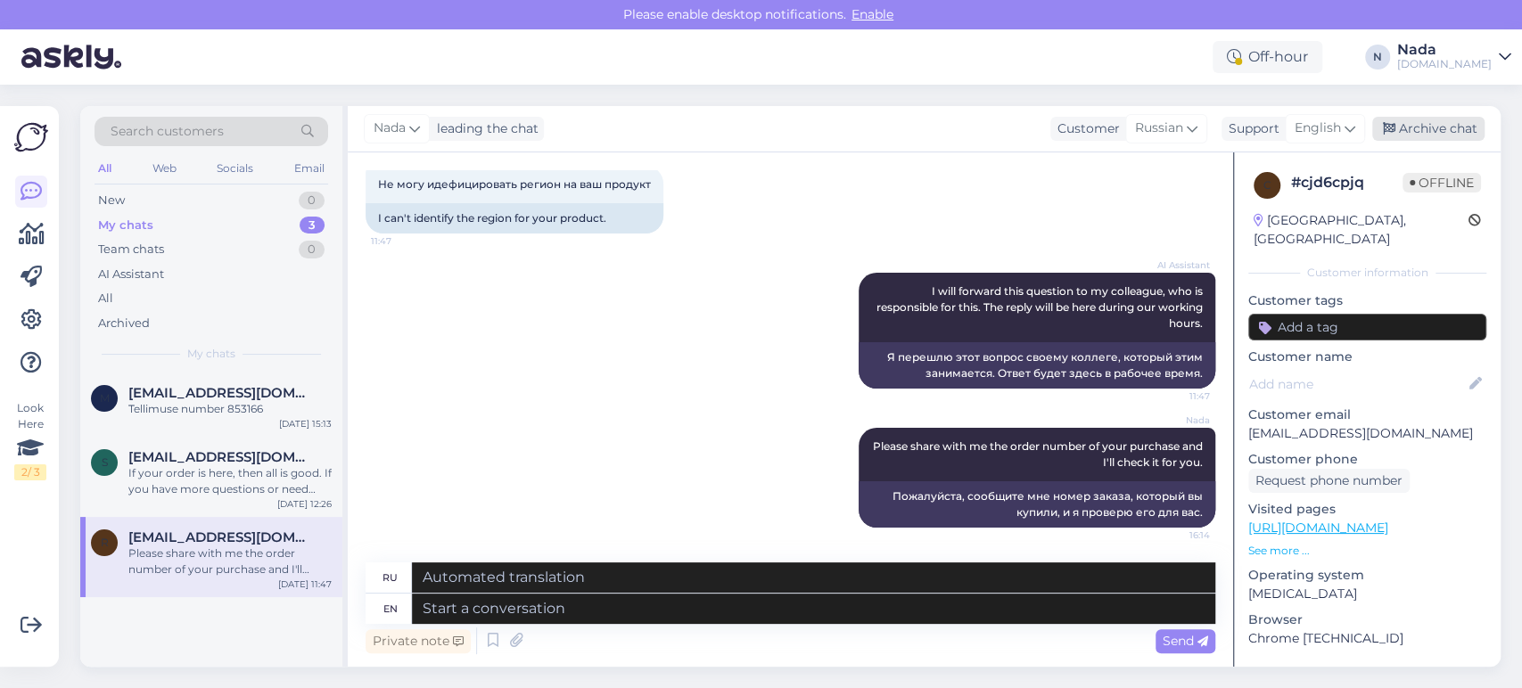
click at [1477, 132] on div "Archive chat" at bounding box center [1428, 129] width 112 height 24
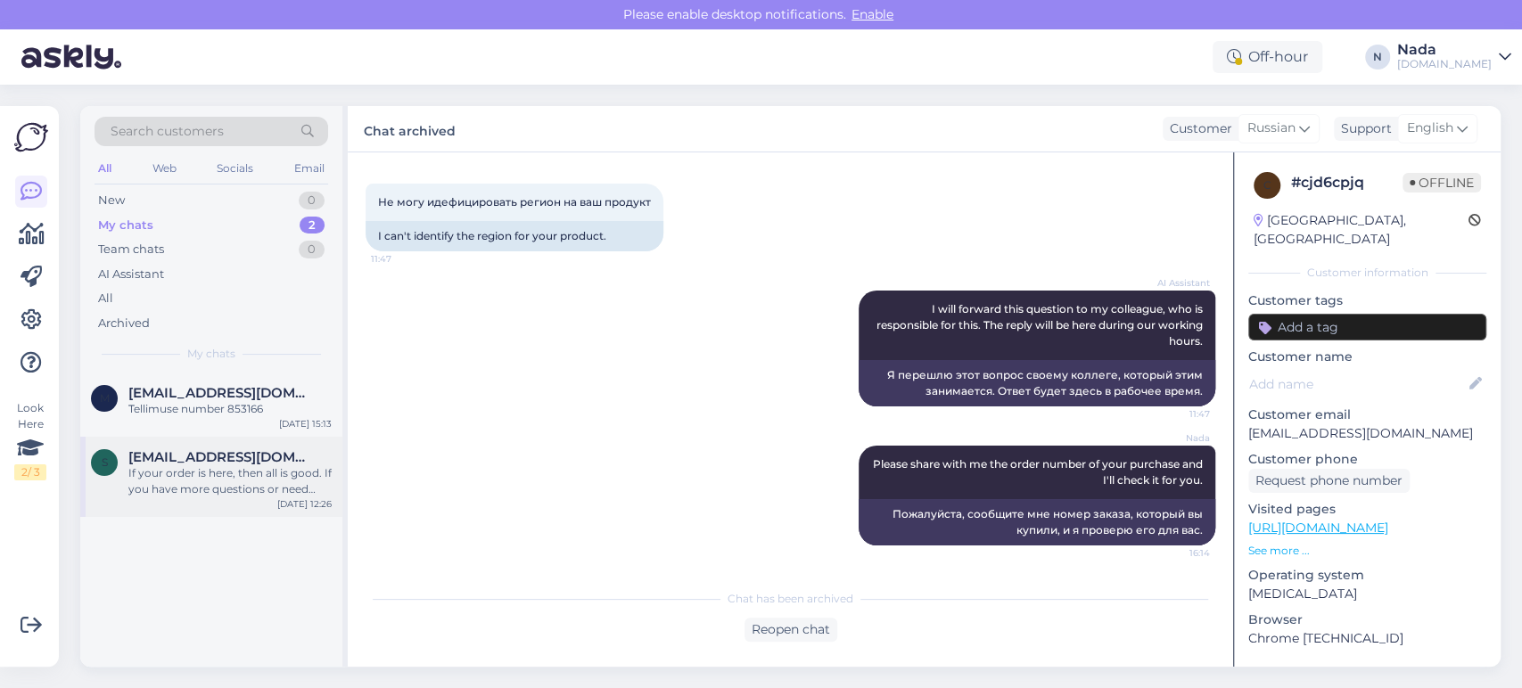
click at [241, 471] on div "If your order is here, then all is good. If you have more questions or need hel…" at bounding box center [229, 482] width 203 height 32
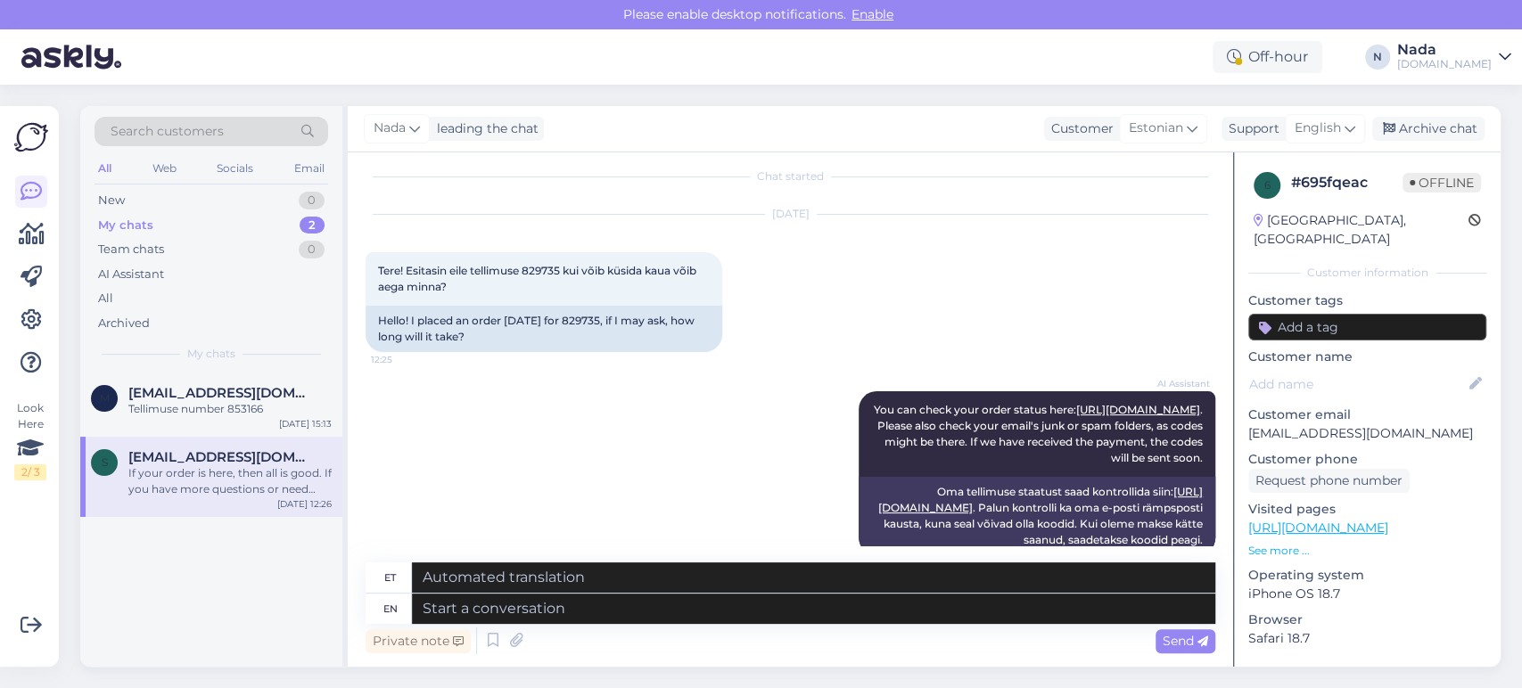
scroll to position [0, 0]
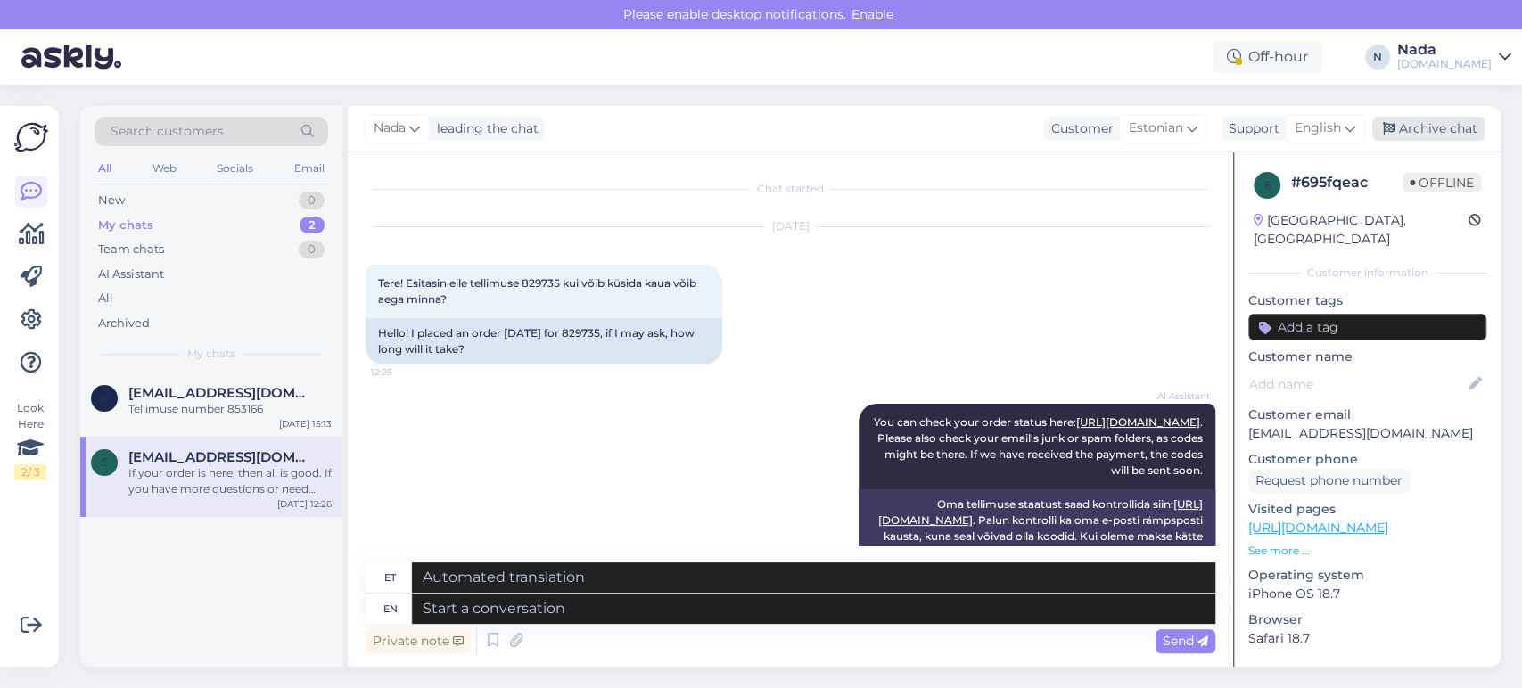
click at [1416, 135] on div "Archive chat" at bounding box center [1428, 129] width 112 height 24
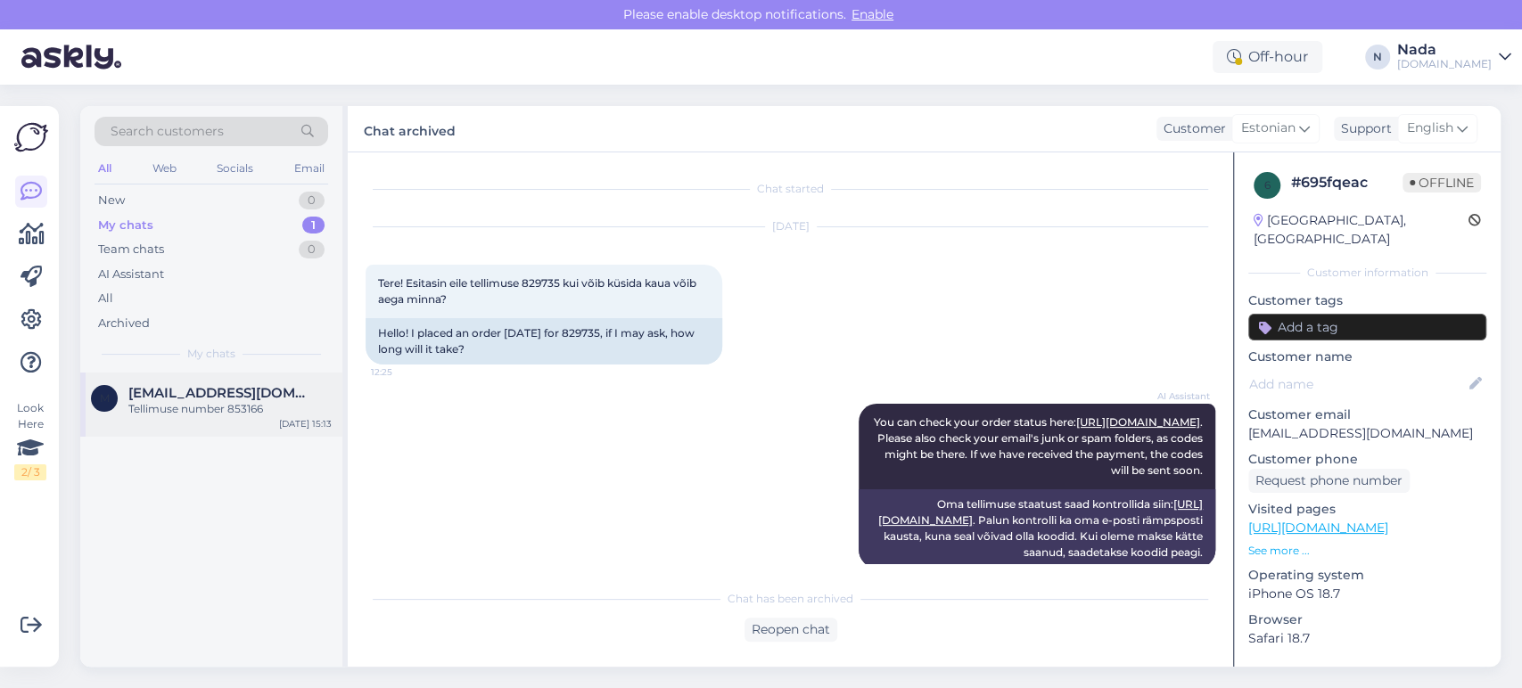
click at [209, 412] on div "Tellimuse number 853166" at bounding box center [229, 409] width 203 height 16
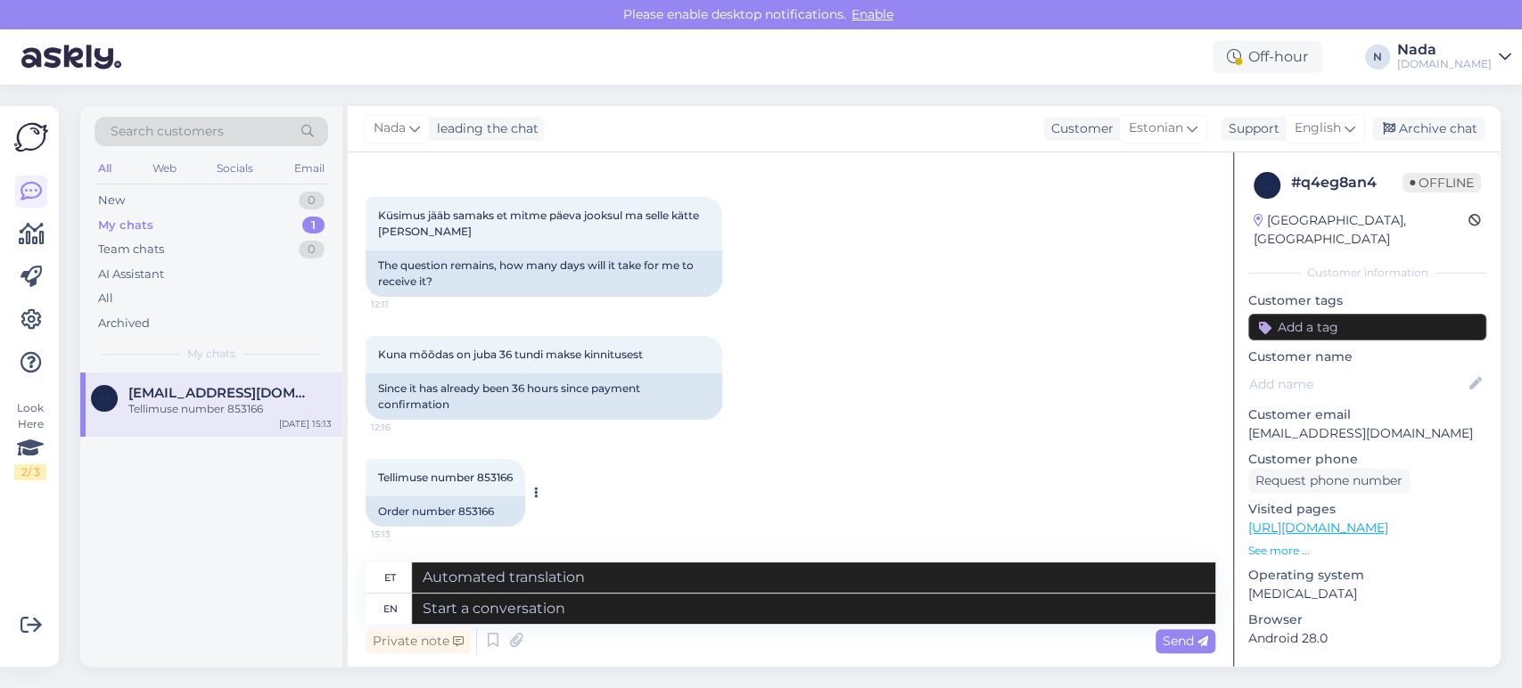
click at [487, 512] on div "Order number 853166" at bounding box center [446, 512] width 160 height 30
copy div "853166"
click at [649, 605] on textarea at bounding box center [814, 609] width 804 height 30
paste textarea "Hello there! Thank you for your patience and we apologize for this inconvenienc…"
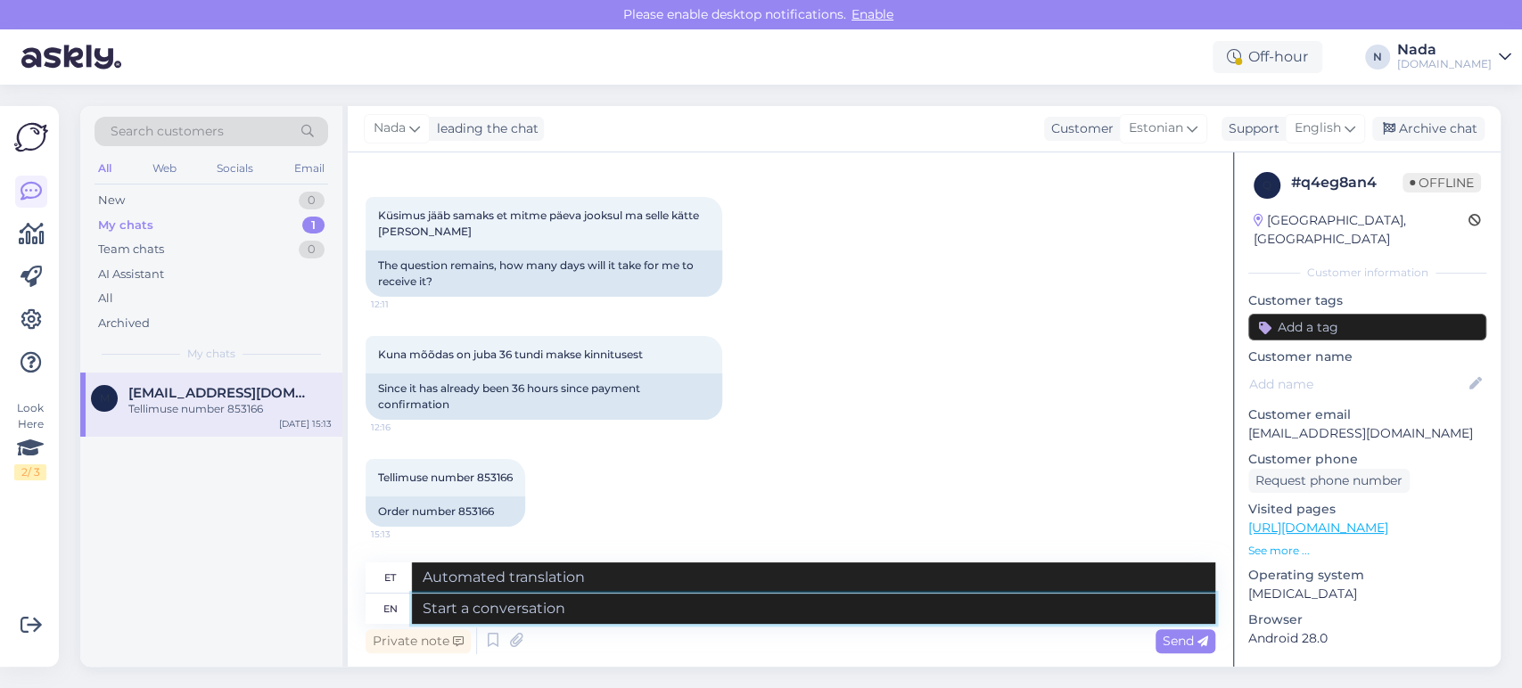
type textarea "Hello there! Thank you for your patience and we apologize for this inconvenienc…"
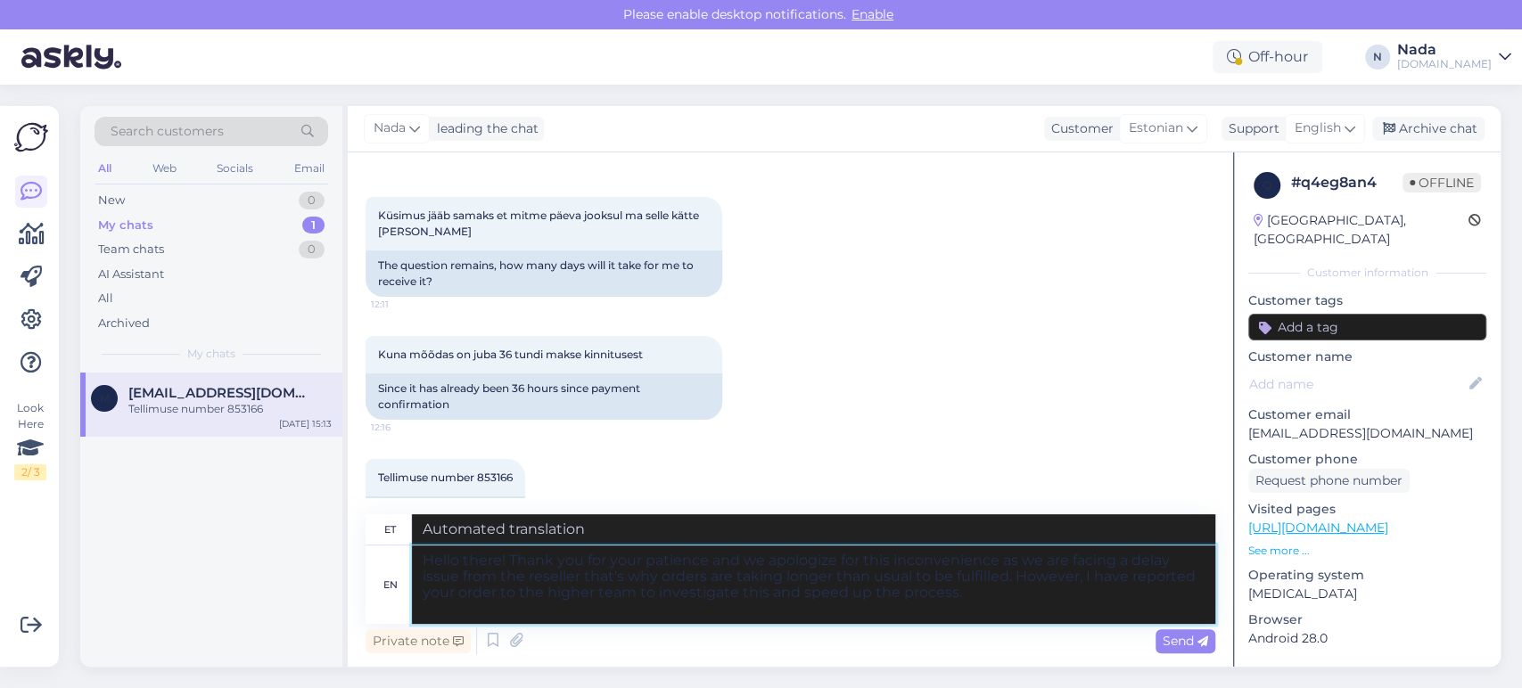
type textarea "Tere! Täname teid kannatlikkuse eest ja vabandame ebamugavuste pärast, kuna eda…"
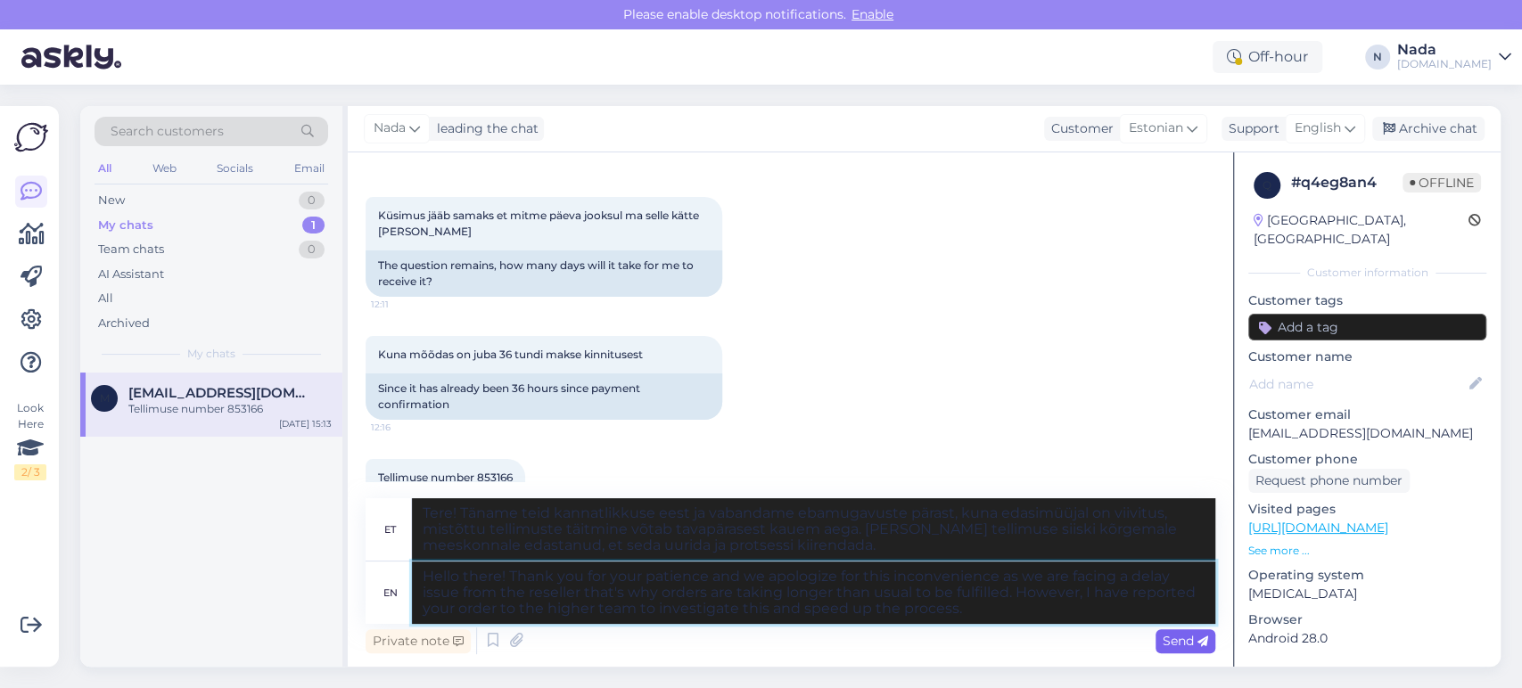
type textarea "Hello there! Thank you for your patience and we apologize for this inconvenienc…"
click at [1198, 639] on icon at bounding box center [1203, 642] width 11 height 11
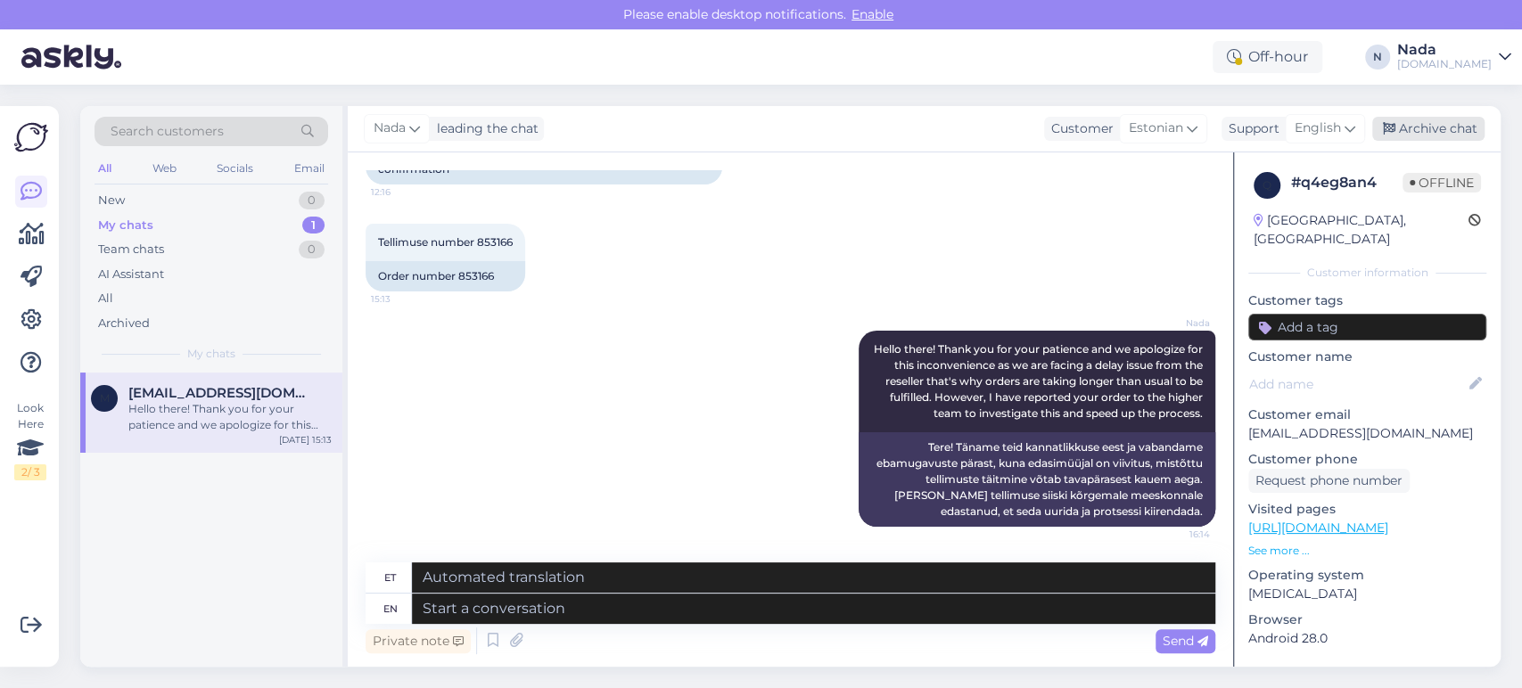
click at [1439, 127] on div "Archive chat" at bounding box center [1428, 129] width 112 height 24
